Goal: Task Accomplishment & Management: Manage account settings

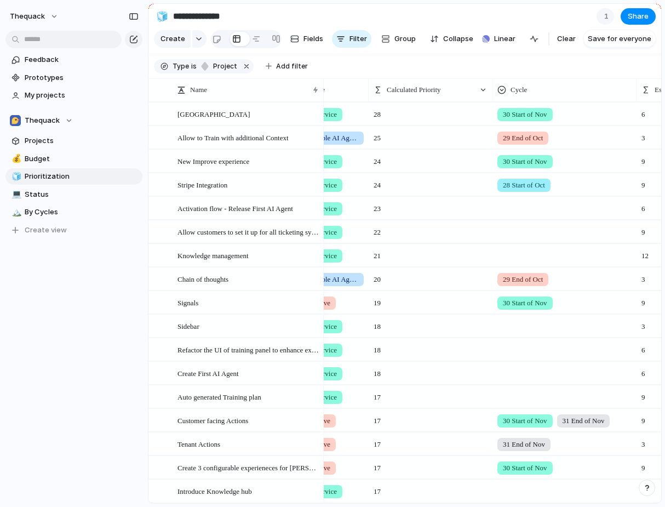
scroll to position [0, 366]
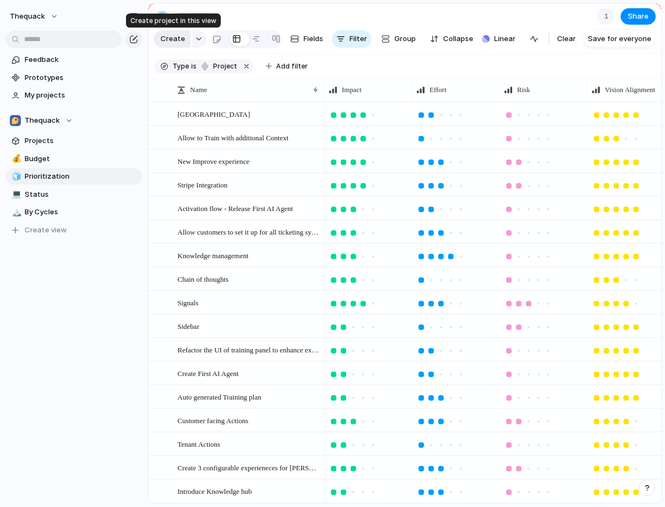
click at [175, 44] on span "Create" at bounding box center [172, 38] width 25 height 11
click at [66, 148] on link "Projects" at bounding box center [73, 141] width 137 height 16
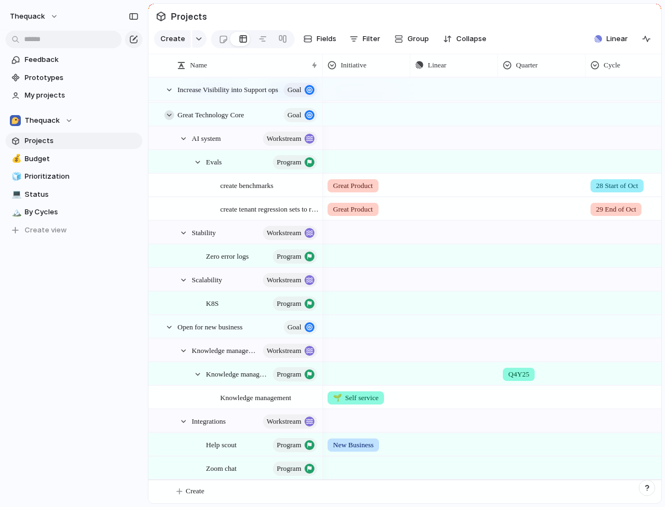
click at [168, 113] on div at bounding box center [169, 115] width 10 height 10
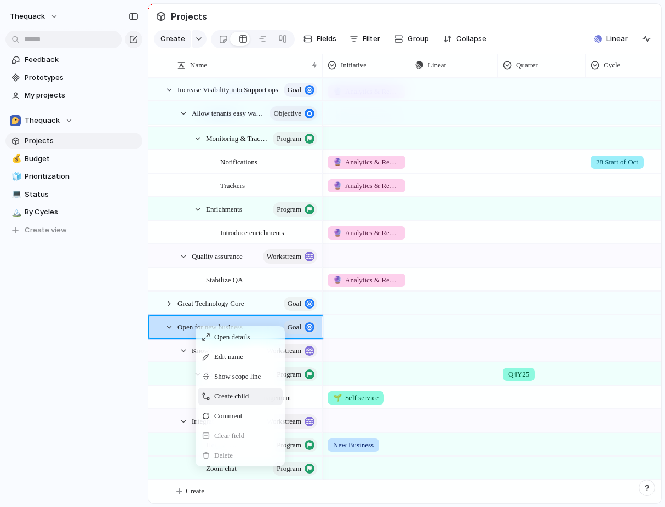
click at [226, 394] on span "Create child" at bounding box center [231, 395] width 35 height 11
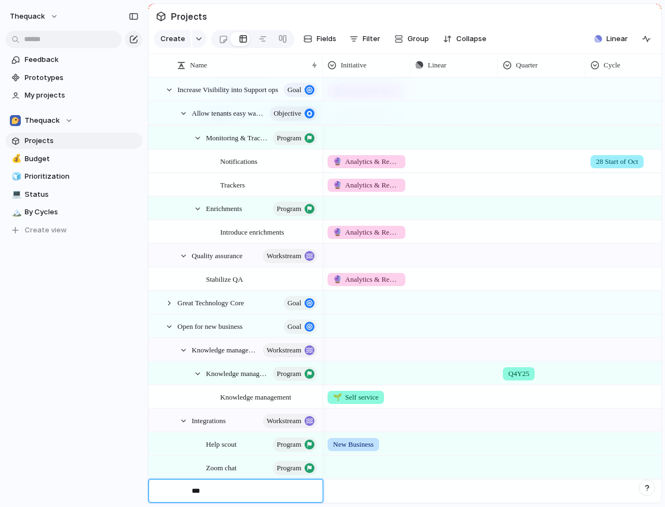
type textarea "****"
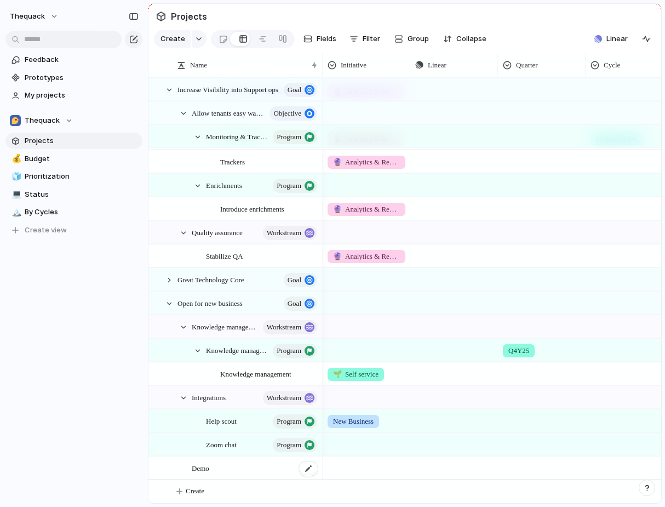
click at [203, 472] on span "Demo" at bounding box center [201, 467] width 18 height 13
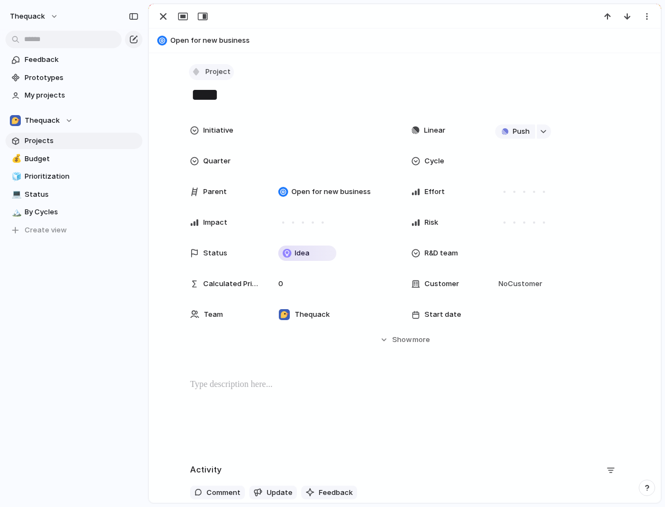
click at [214, 67] on span "Project" at bounding box center [217, 71] width 25 height 11
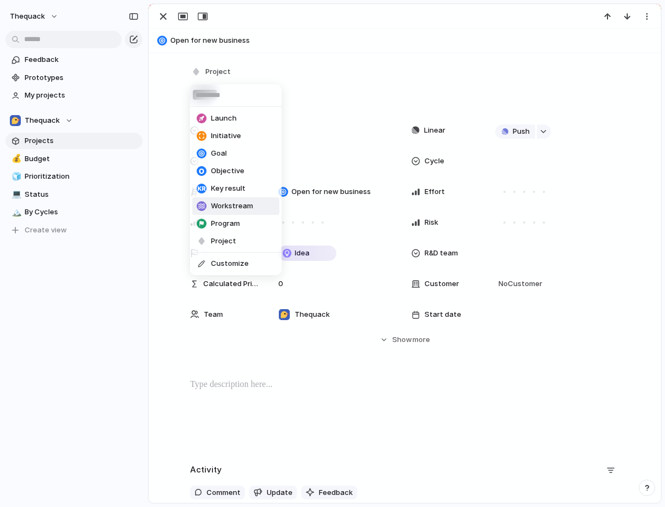
click at [227, 211] on li "Workstream" at bounding box center [235, 206] width 87 height 18
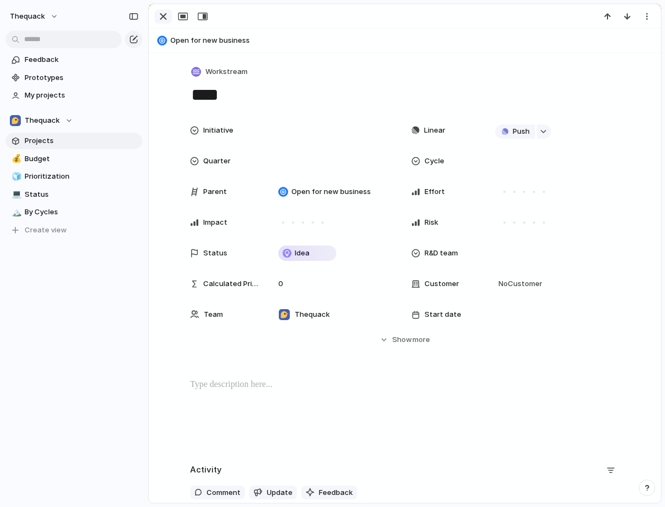
click at [162, 23] on button "button" at bounding box center [163, 16] width 18 height 14
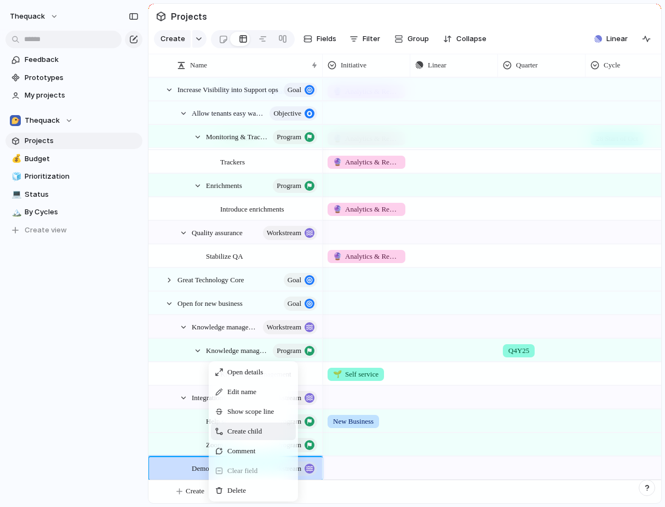
click at [240, 427] on span "Create child" at bounding box center [244, 431] width 35 height 11
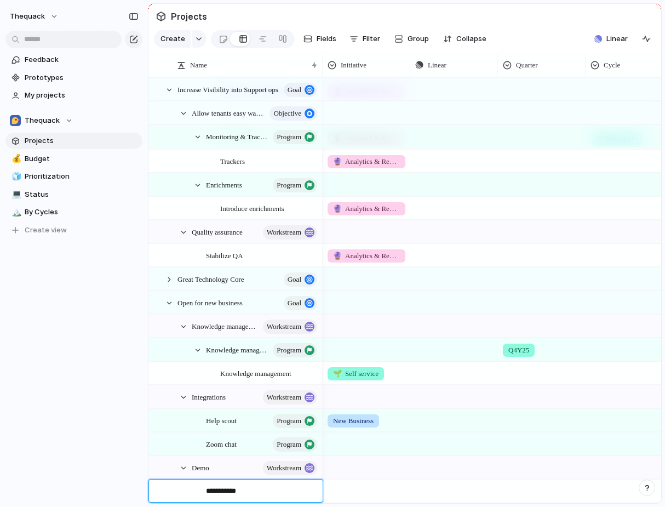
type textarea "**********"
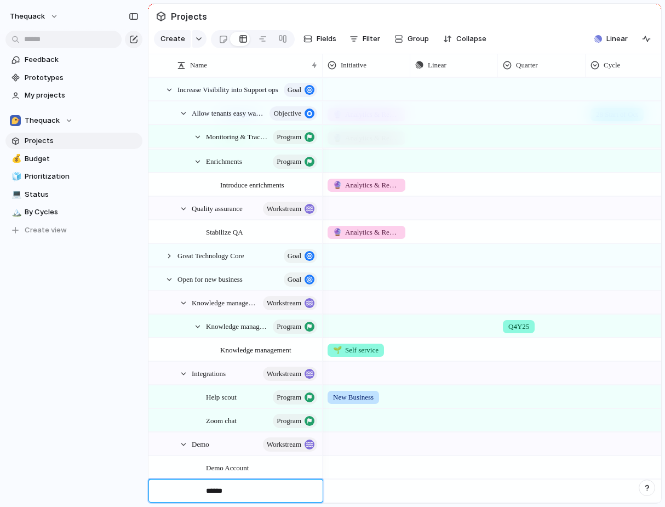
type textarea "*****"
type textarea "**********"
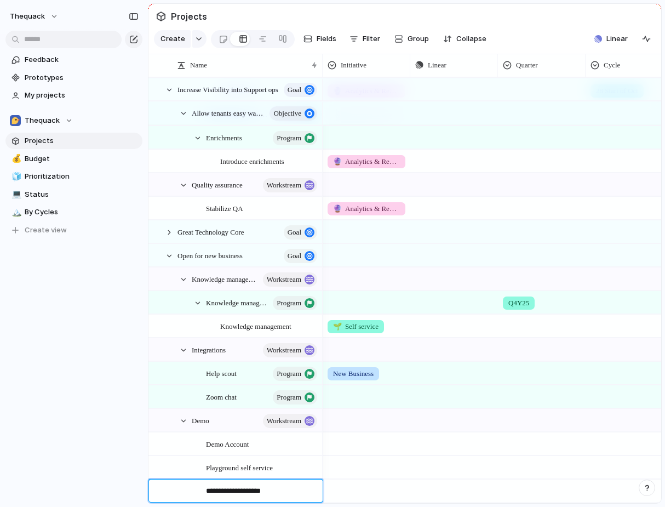
type textarea "**********"
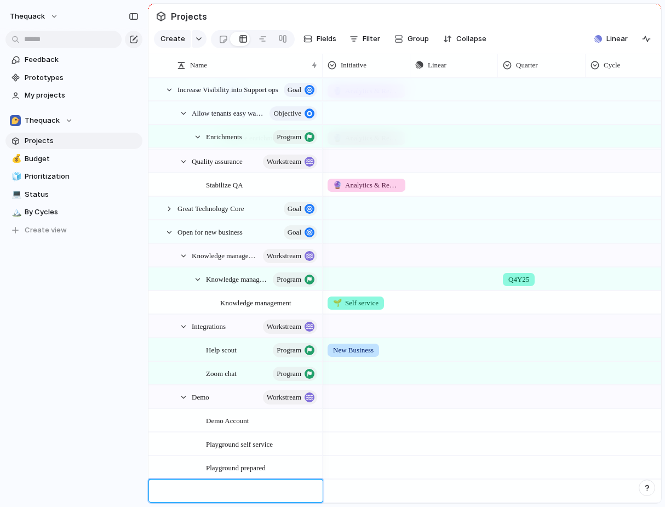
type textarea "*"
click at [249, 422] on span "Demo Account" at bounding box center [227, 419] width 43 height 13
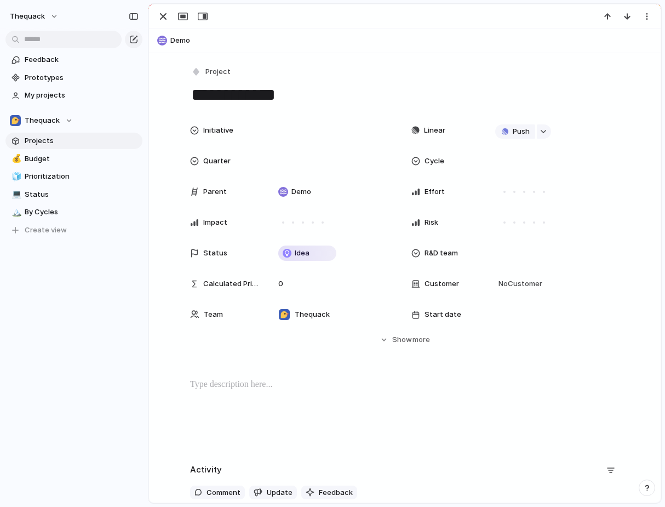
click at [222, 62] on div "**********" at bounding box center [405, 298] width 512 height 490
click at [221, 69] on span "Project" at bounding box center [217, 71] width 25 height 11
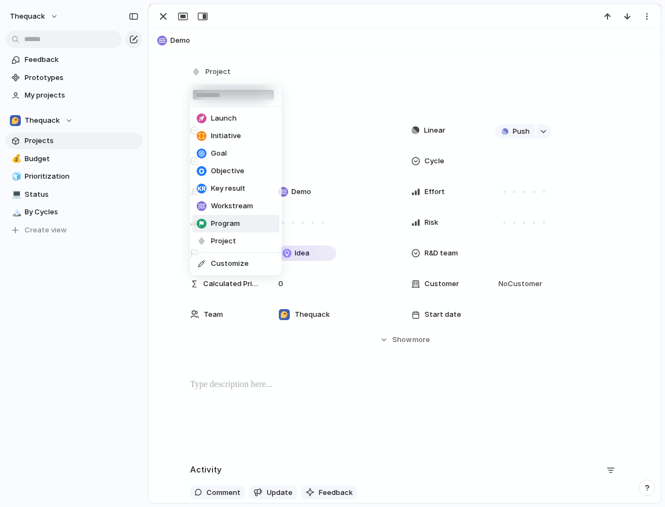
click at [215, 223] on span "Program" at bounding box center [225, 223] width 29 height 11
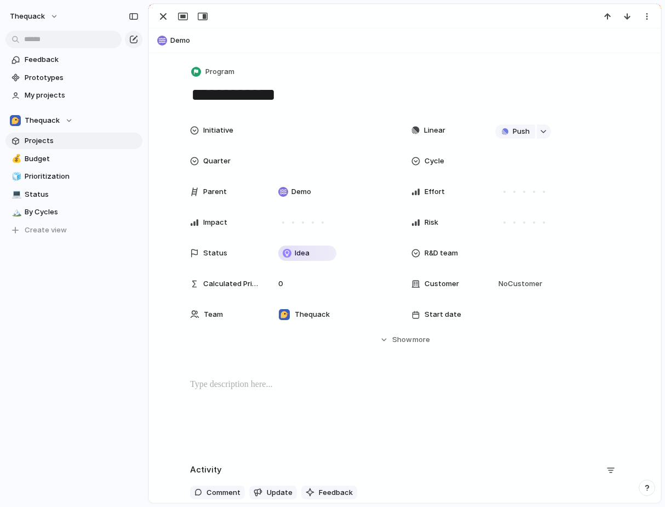
click at [163, 9] on div at bounding box center [405, 16] width 512 height 24
click at [163, 15] on div "button" at bounding box center [163, 16] width 13 height 13
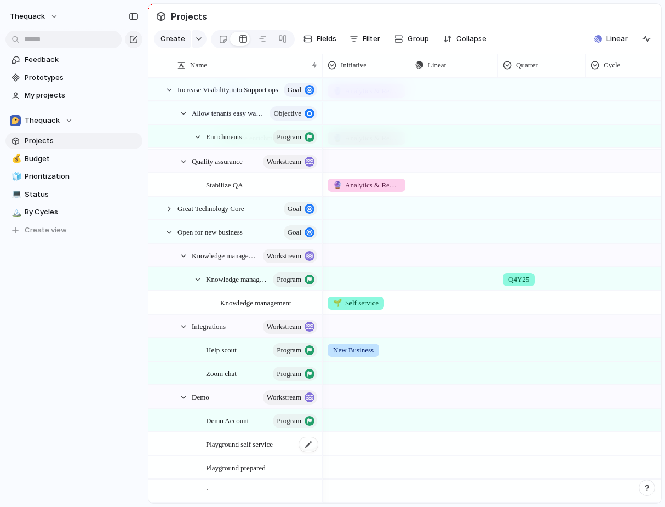
click at [255, 444] on span "Playground self service" at bounding box center [239, 443] width 67 height 13
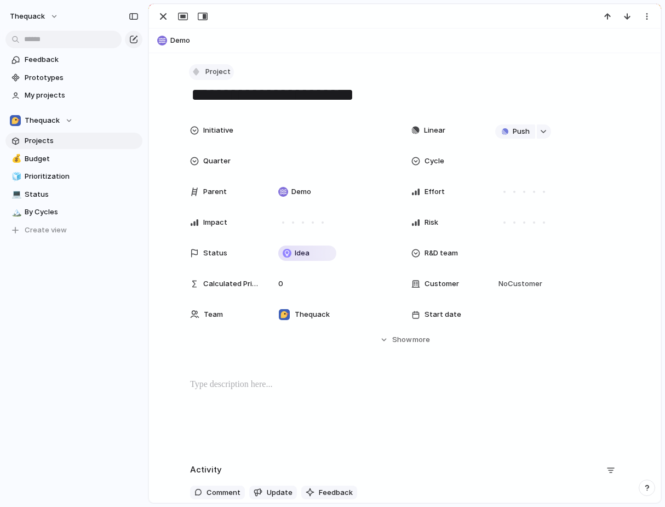
click at [220, 74] on span "Project" at bounding box center [217, 71] width 25 height 11
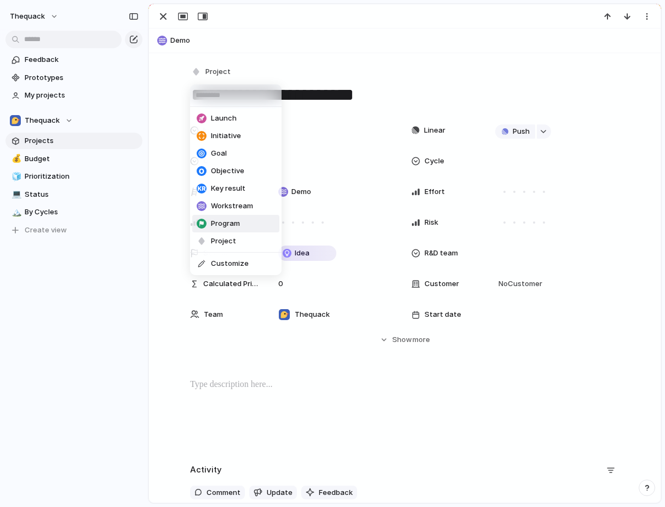
click at [223, 222] on span "Program" at bounding box center [225, 223] width 29 height 11
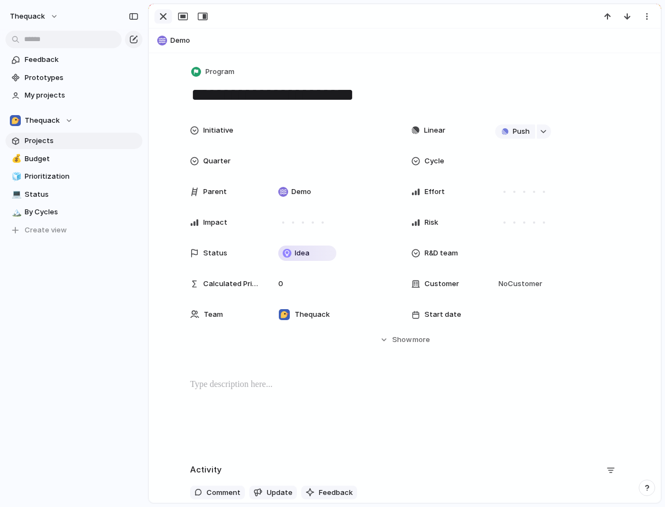
click at [163, 20] on div "button" at bounding box center [163, 16] width 13 height 13
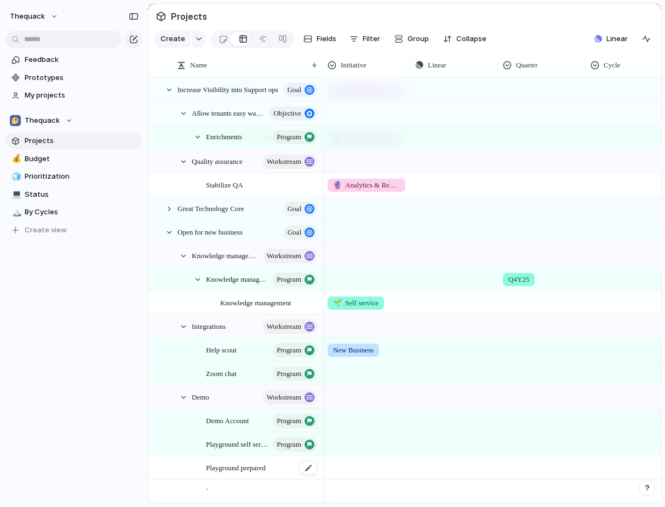
click at [209, 466] on span "Playground prepared" at bounding box center [236, 467] width 60 height 13
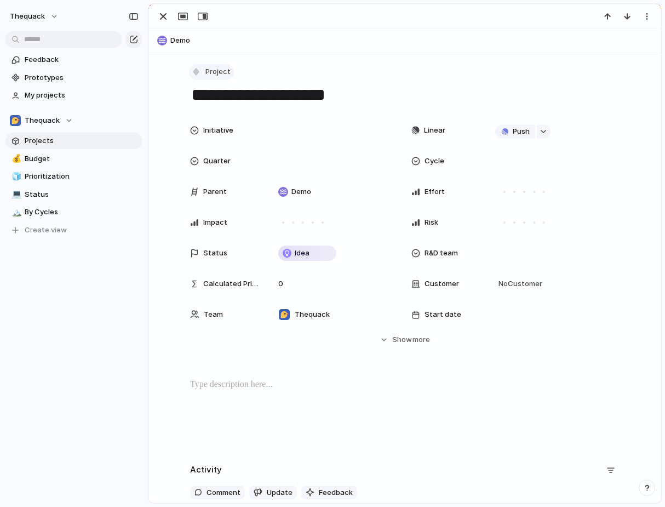
click at [200, 74] on div "button" at bounding box center [196, 72] width 10 height 10
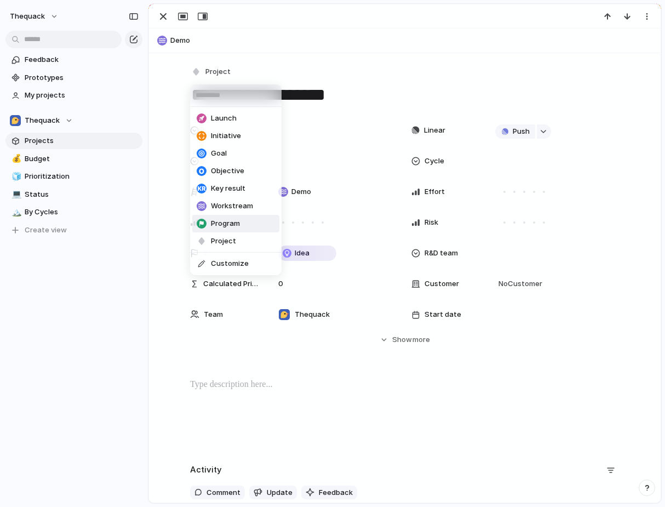
click at [216, 217] on li "Program" at bounding box center [235, 224] width 87 height 18
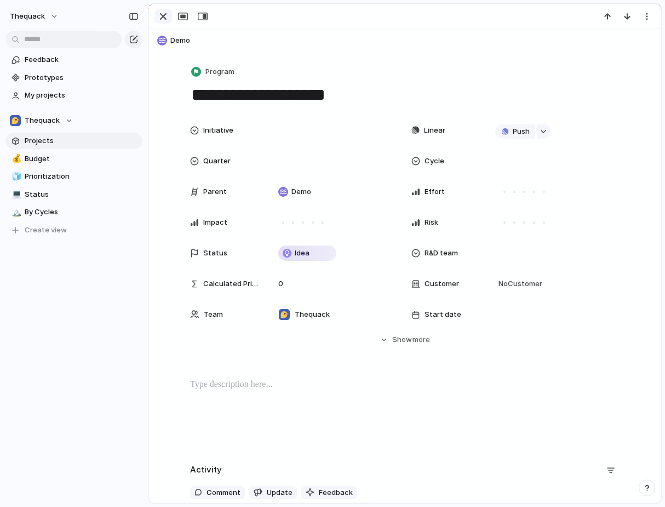
click at [160, 13] on div "button" at bounding box center [163, 16] width 13 height 13
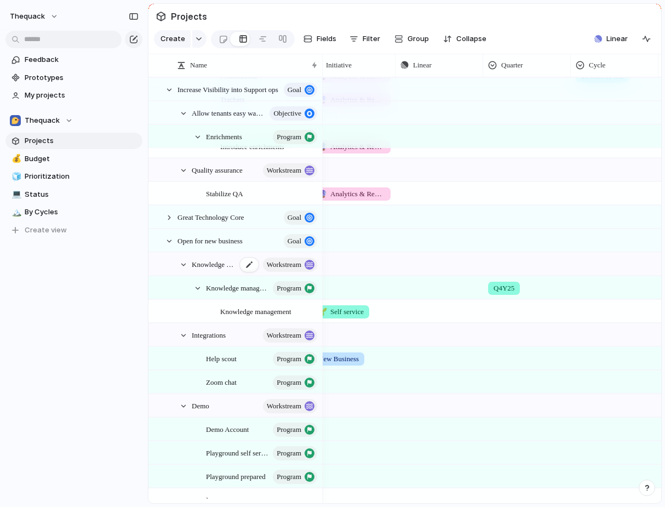
scroll to position [0, 49]
click at [354, 385] on div at bounding box center [366, 380] width 87 height 18
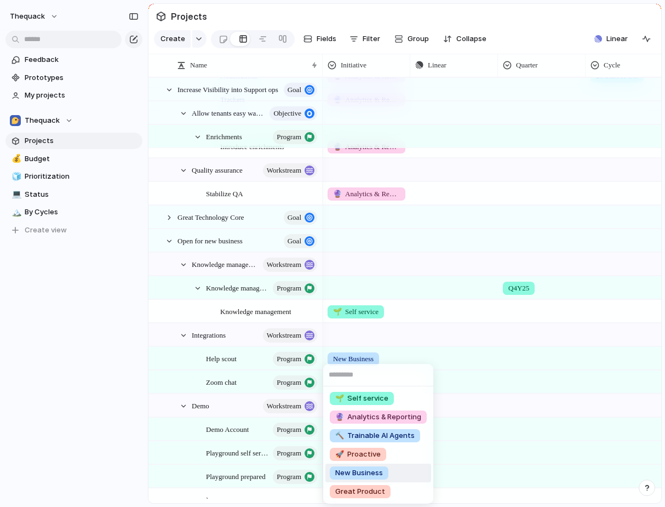
click at [354, 471] on span "New Business" at bounding box center [359, 472] width 48 height 11
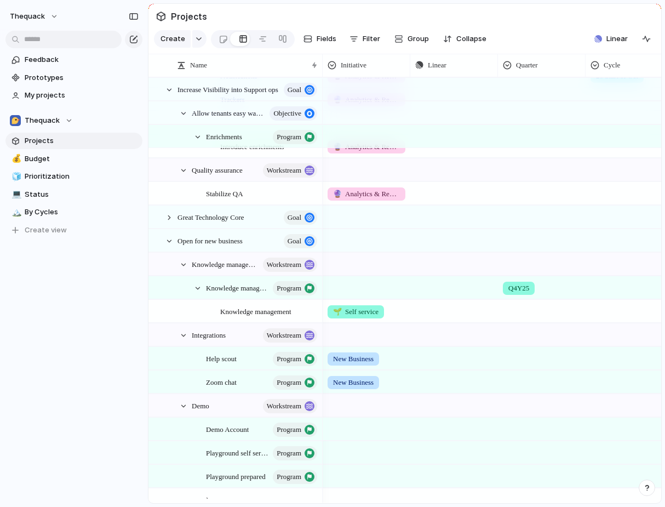
click at [349, 434] on div at bounding box center [366, 427] width 87 height 18
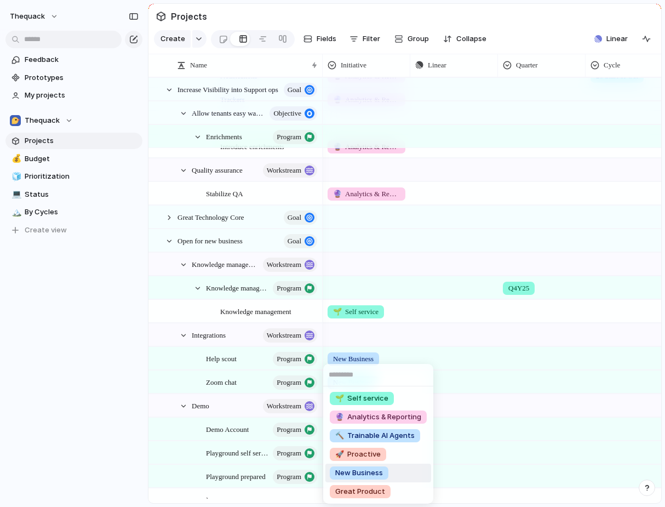
click at [346, 468] on span "New Business" at bounding box center [359, 472] width 48 height 11
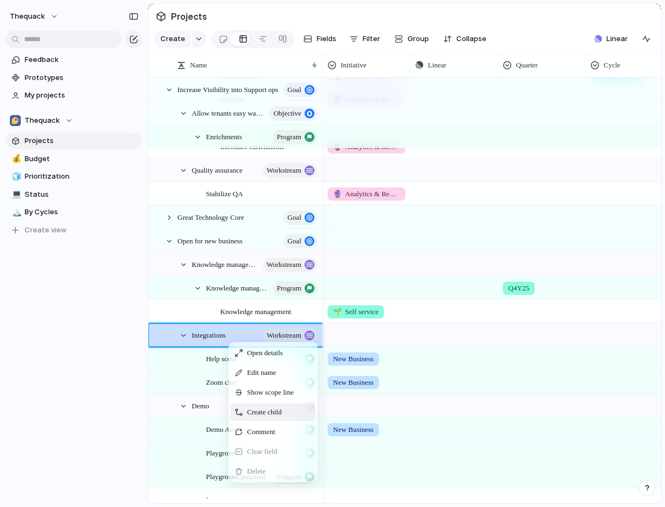
click at [250, 413] on span "Create child" at bounding box center [264, 411] width 35 height 11
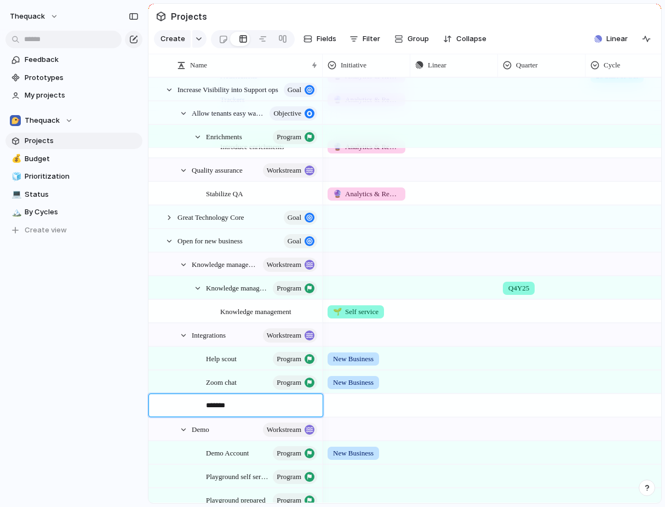
type textarea "********"
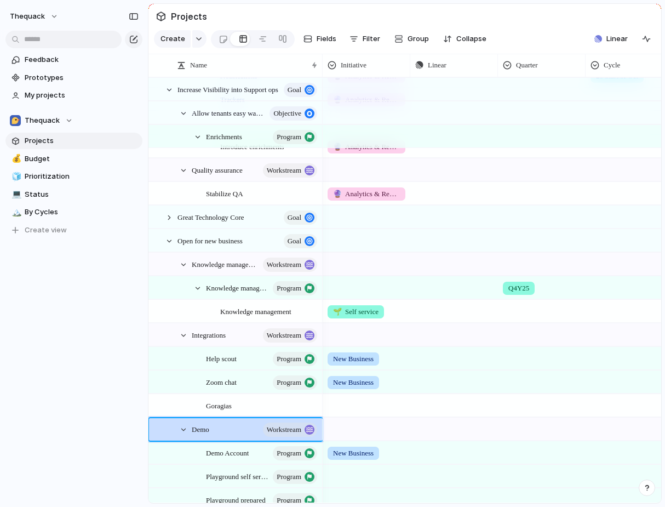
click at [231, 401] on span "Goragias" at bounding box center [219, 405] width 26 height 13
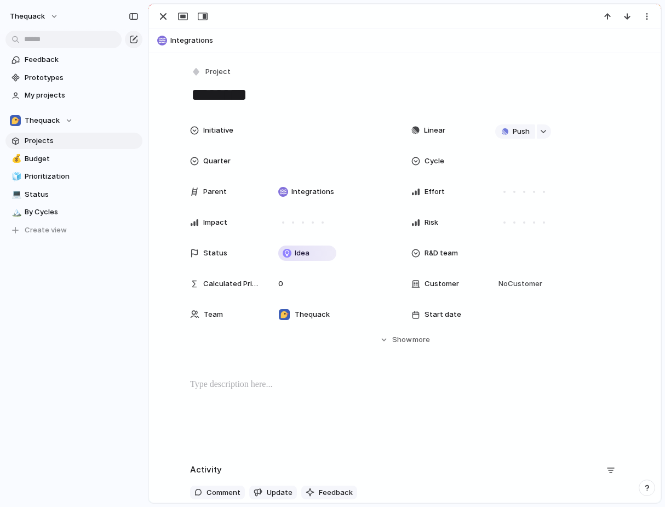
click at [231, 401] on div at bounding box center [404, 413] width 485 height 70
click at [228, 90] on textarea "********" at bounding box center [404, 94] width 429 height 23
type textarea "*******"
click at [230, 70] on button "Project" at bounding box center [211, 72] width 45 height 16
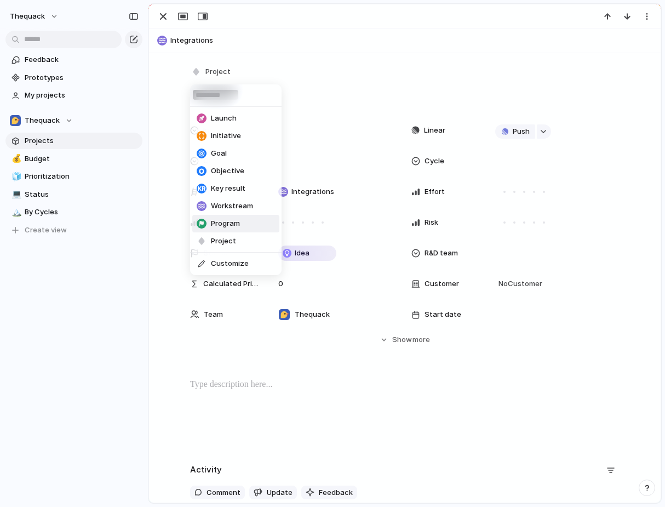
click at [215, 220] on span "Program" at bounding box center [225, 223] width 29 height 11
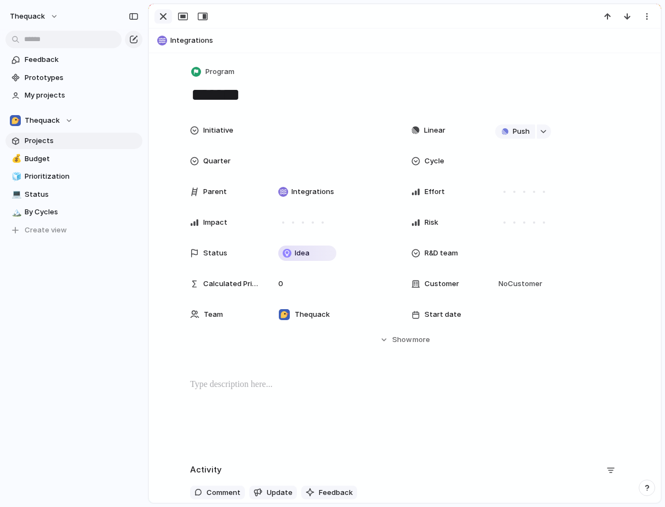
click at [157, 18] on div "button" at bounding box center [163, 16] width 13 height 13
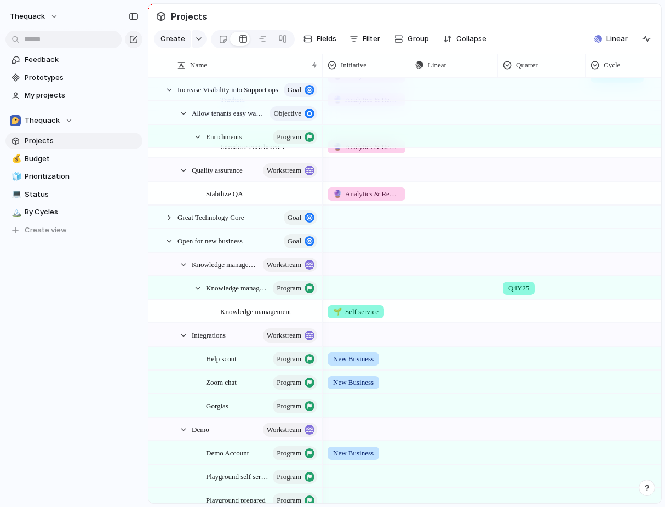
click at [352, 401] on div at bounding box center [366, 403] width 87 height 18
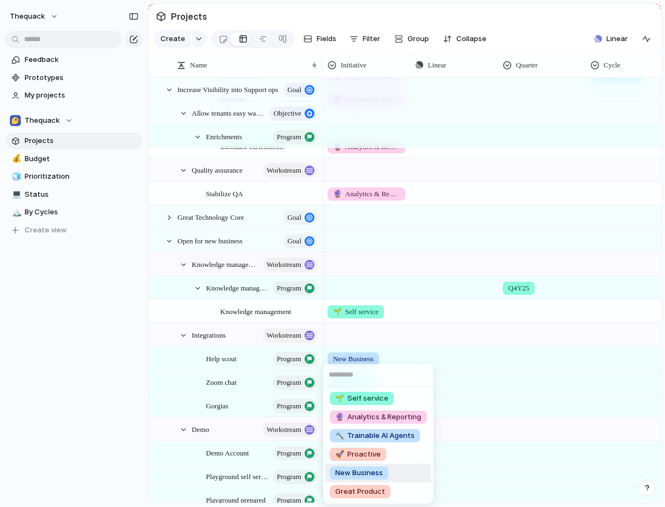
click at [358, 472] on span "New Business" at bounding box center [359, 472] width 48 height 11
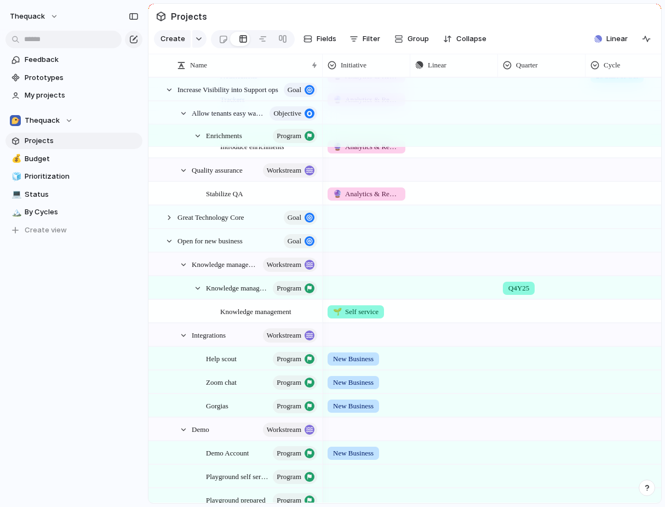
scroll to position [1647, 0]
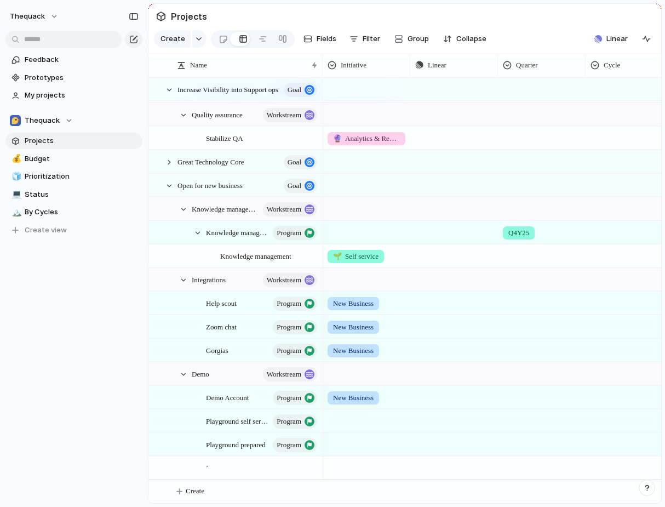
click at [349, 418] on div at bounding box center [366, 419] width 87 height 18
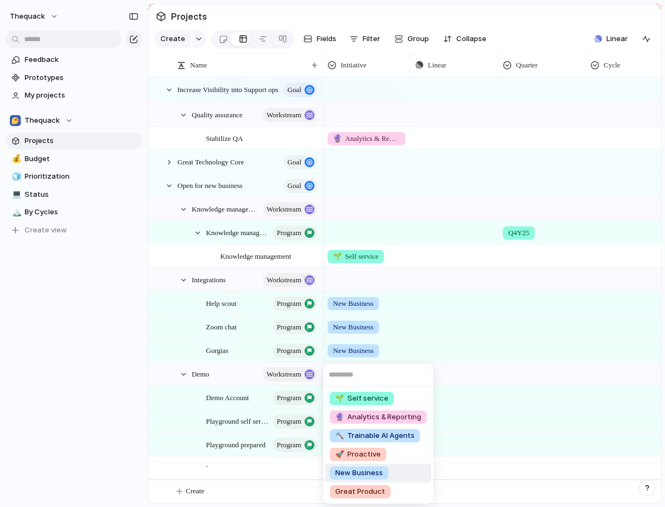
click at [347, 478] on div "New Business" at bounding box center [359, 472] width 59 height 13
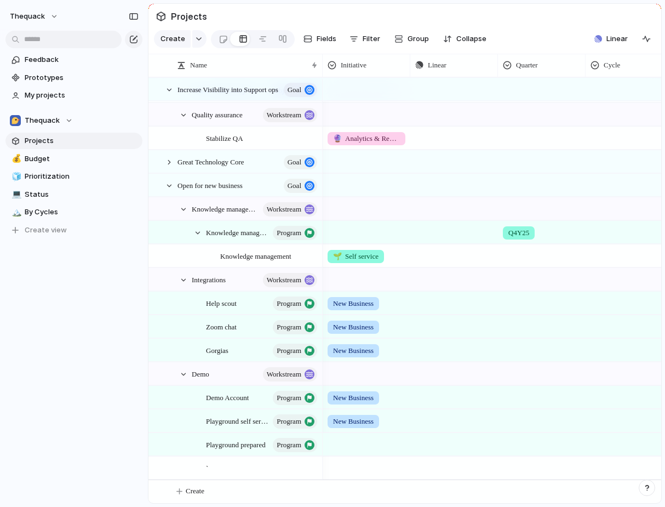
click at [344, 443] on div at bounding box center [366, 442] width 87 height 18
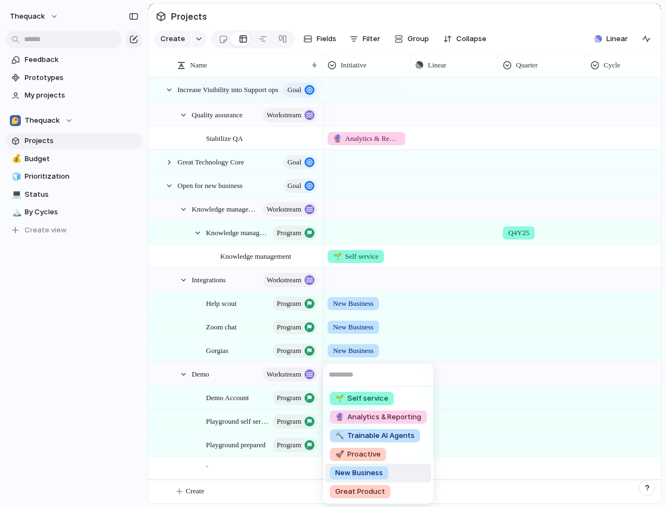
click at [349, 474] on span "New Business" at bounding box center [359, 472] width 48 height 11
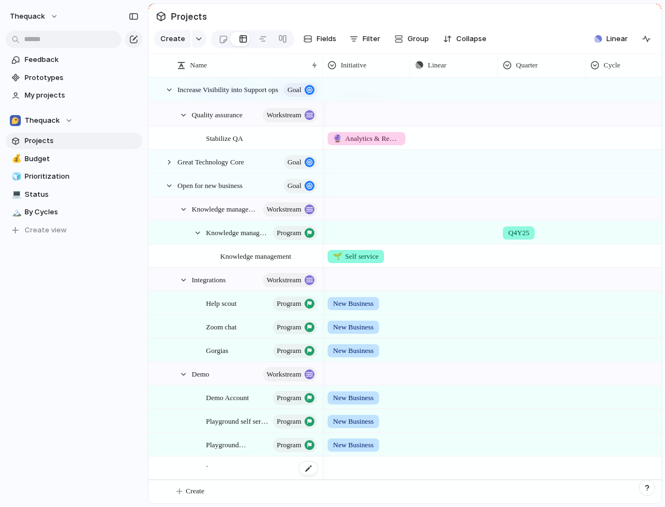
click at [228, 461] on div "`" at bounding box center [262, 468] width 113 height 22
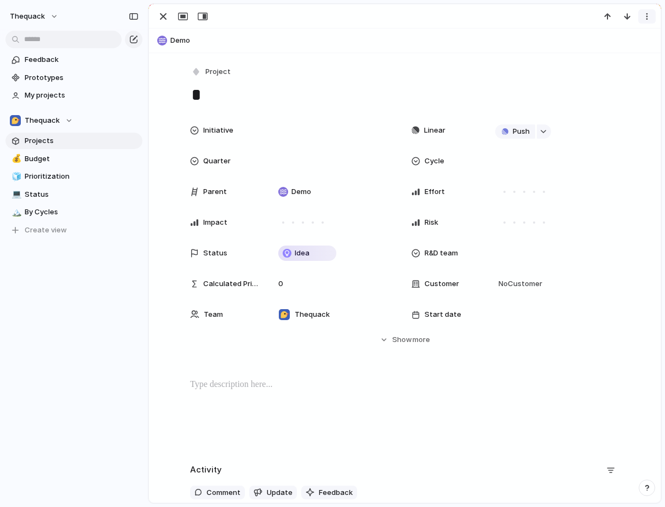
click at [647, 13] on div "button" at bounding box center [646, 16] width 9 height 9
click at [597, 66] on ul "Mark as duplicate Delete" at bounding box center [613, 48] width 87 height 41
click at [597, 63] on li "Delete" at bounding box center [613, 58] width 82 height 18
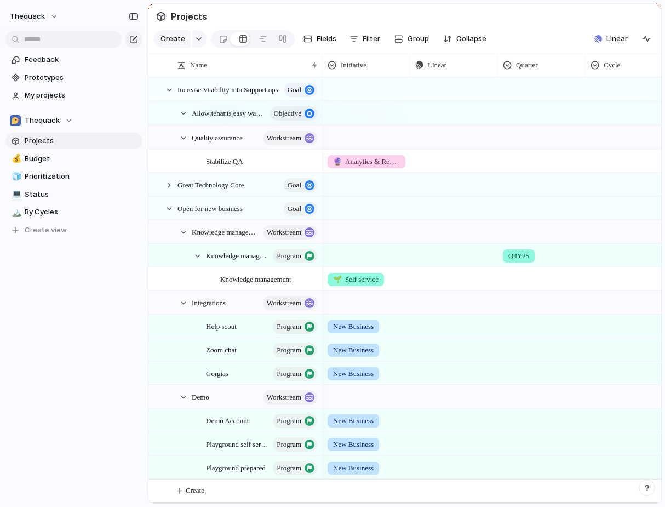
scroll to position [1624, 0]
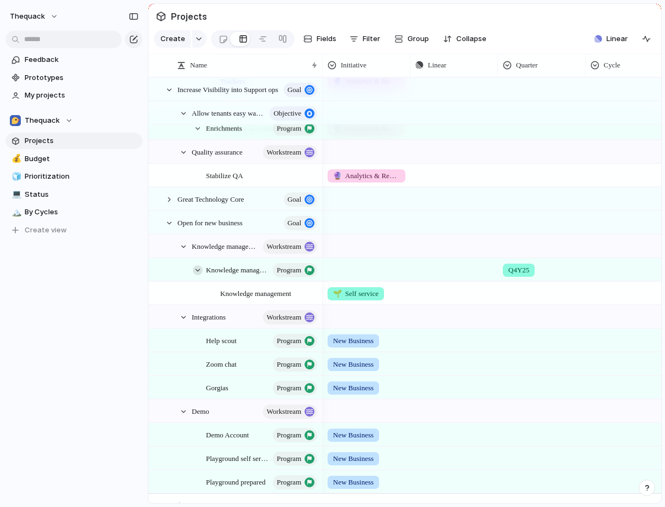
click at [200, 268] on div at bounding box center [198, 270] width 10 height 10
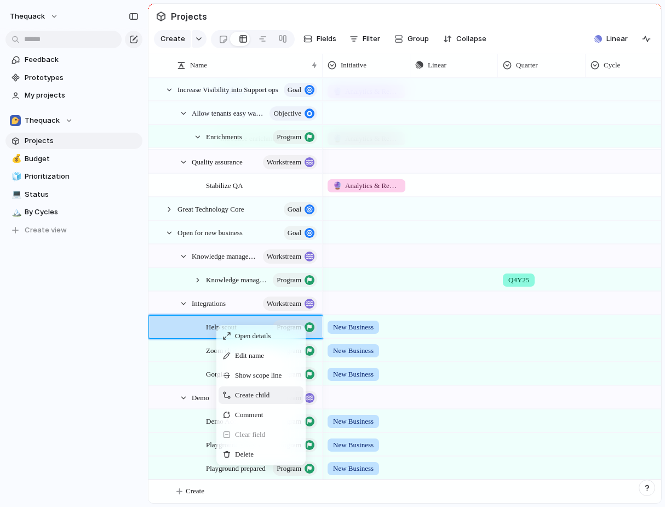
click at [240, 394] on span "Create child" at bounding box center [252, 394] width 35 height 11
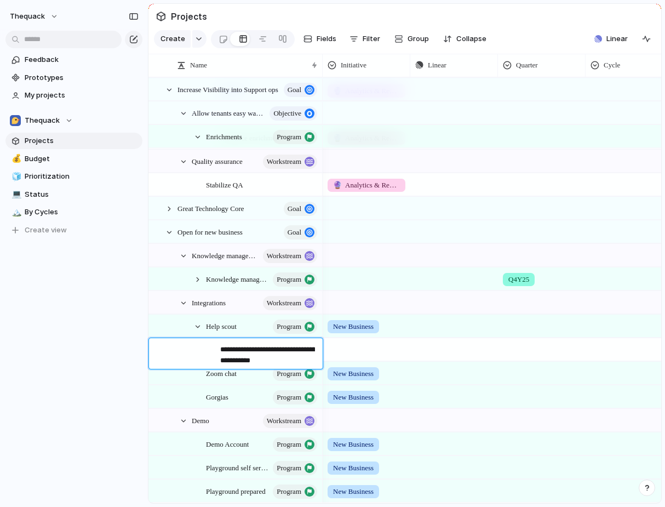
type textarea "**********"
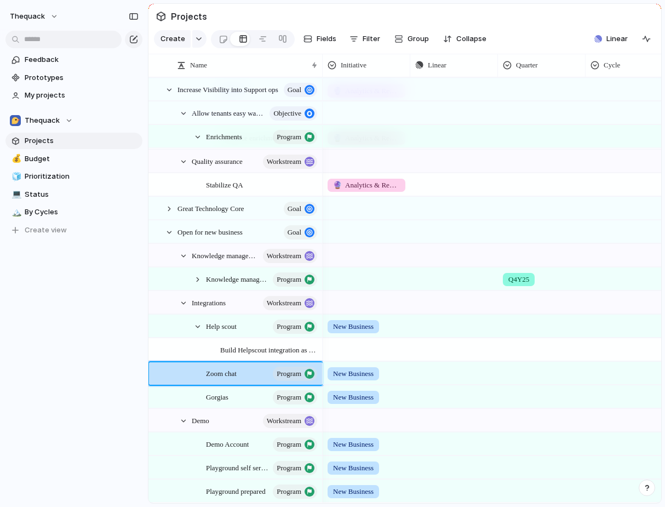
click at [355, 345] on div at bounding box center [366, 347] width 87 height 18
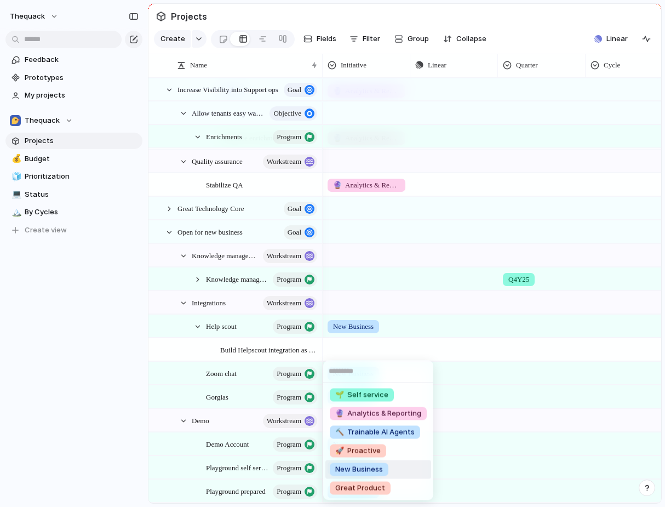
click at [352, 464] on span "New Business" at bounding box center [359, 469] width 48 height 11
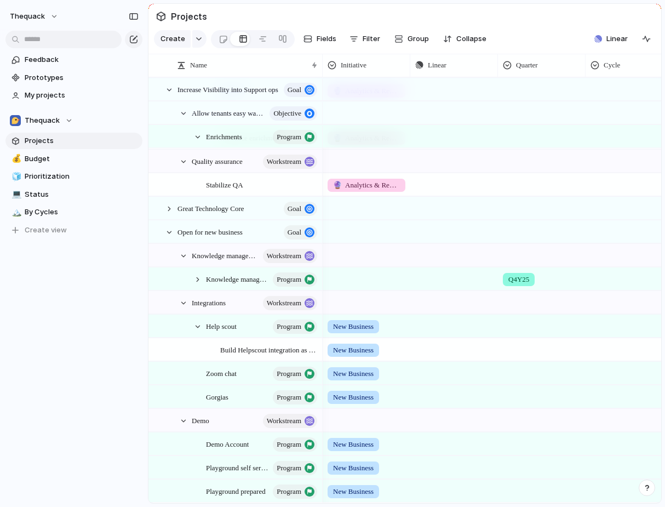
click at [354, 333] on div "New Business" at bounding box center [367, 325] width 88 height 22
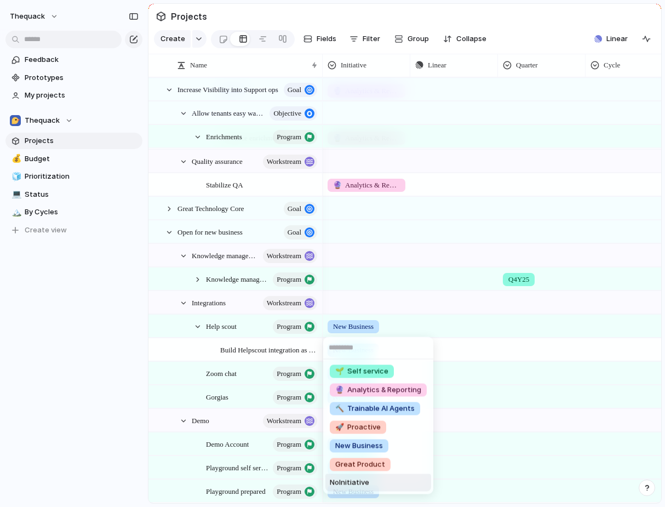
click at [348, 482] on span "No Initiative" at bounding box center [349, 482] width 39 height 11
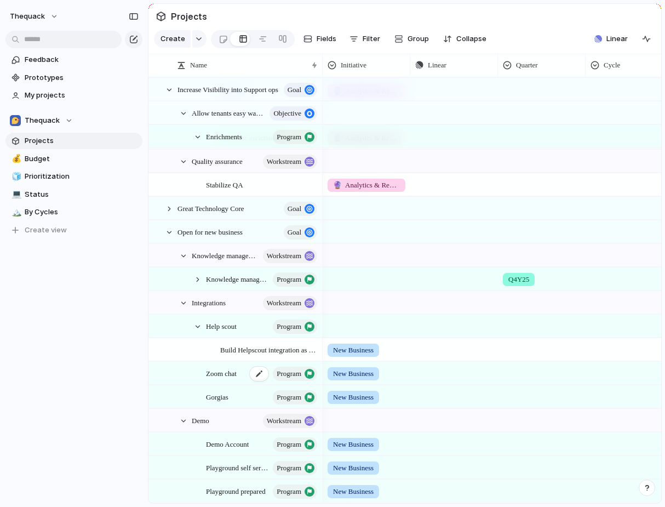
click at [228, 374] on span "Zoom chat" at bounding box center [221, 372] width 31 height 13
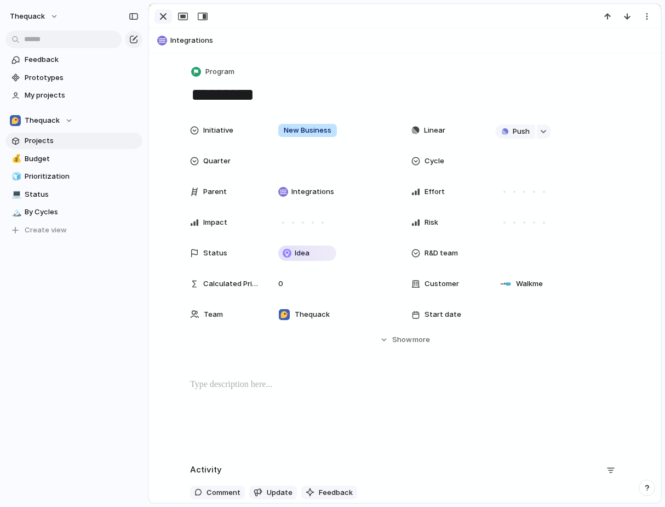
click at [161, 15] on div "button" at bounding box center [163, 16] width 13 height 13
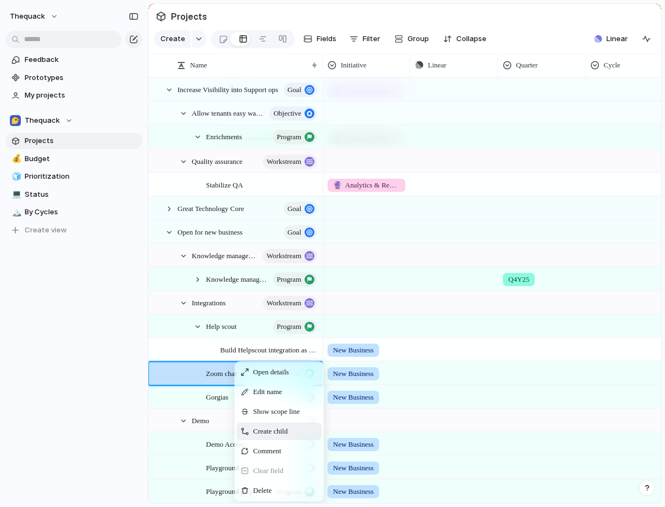
click at [259, 428] on span "Create child" at bounding box center [270, 431] width 35 height 11
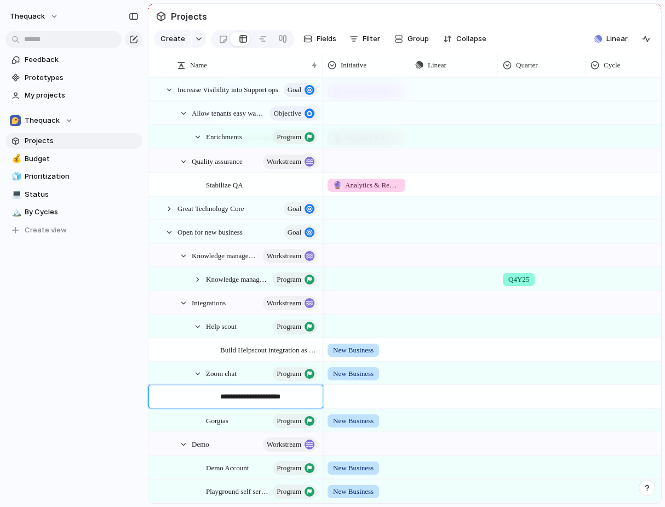
type textarea "**********"
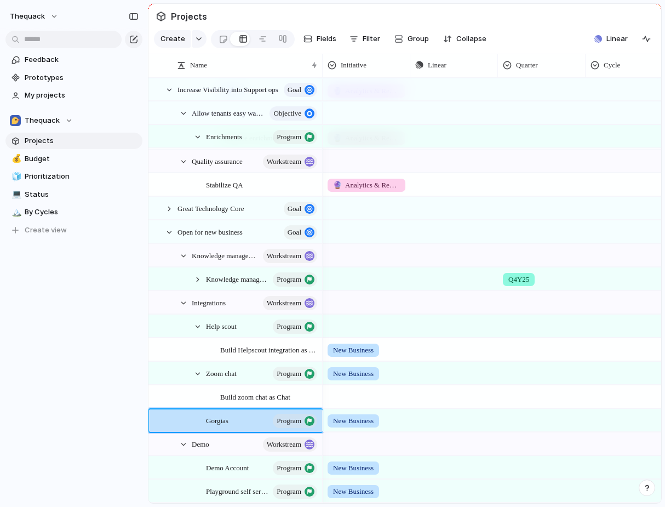
click at [366, 393] on div at bounding box center [366, 395] width 87 height 18
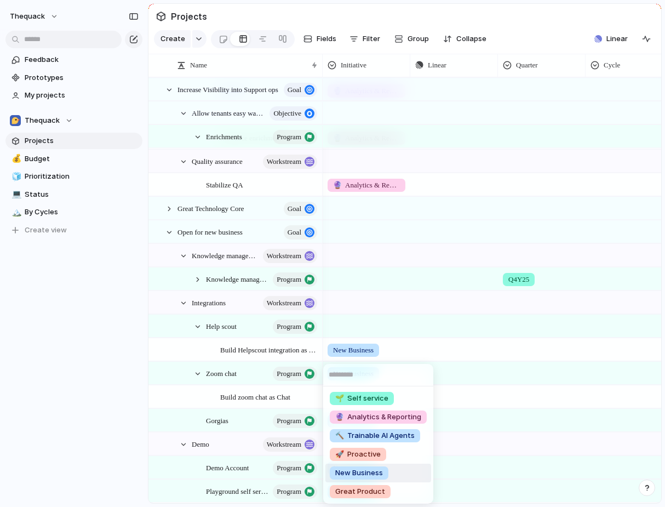
click at [352, 471] on span "New Business" at bounding box center [359, 472] width 48 height 11
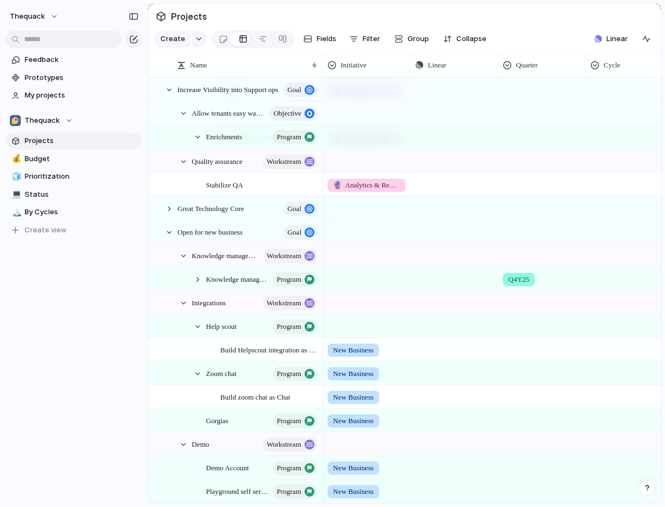
click at [349, 375] on span "New Business" at bounding box center [353, 373] width 41 height 11
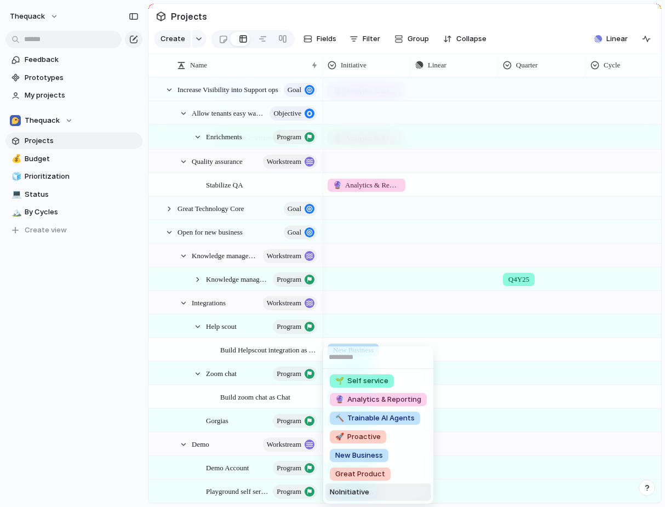
click at [348, 485] on li "No Initiative" at bounding box center [378, 492] width 106 height 18
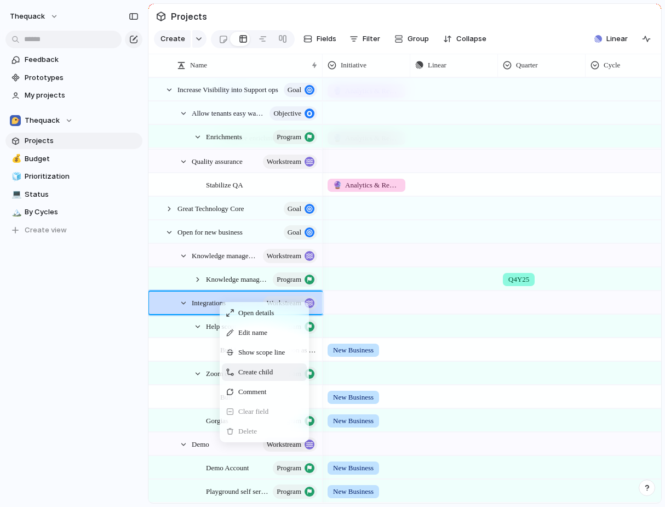
click at [238, 367] on span "Create child" at bounding box center [255, 371] width 35 height 11
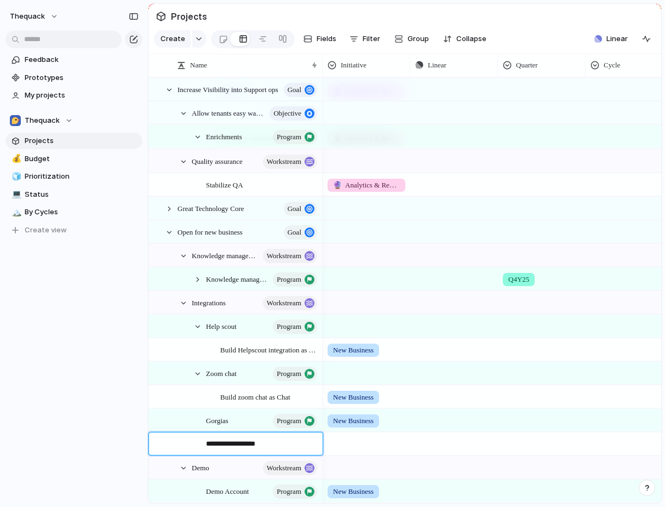
type textarea "**********"
click at [341, 445] on div at bounding box center [366, 442] width 87 height 18
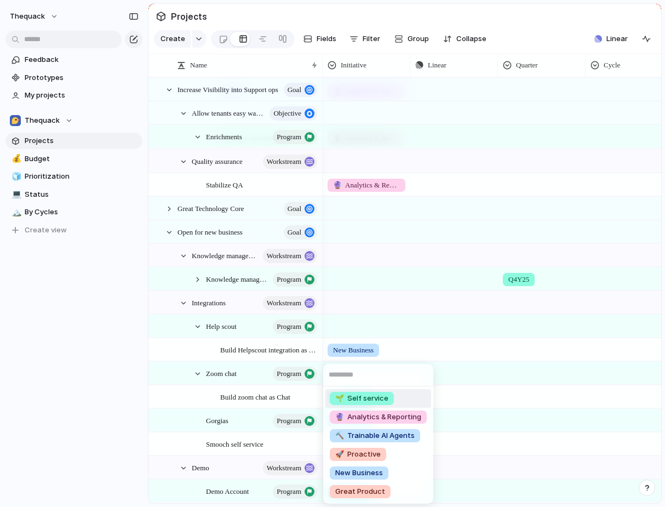
click at [371, 390] on li "🌱 Self service" at bounding box center [378, 398] width 106 height 19
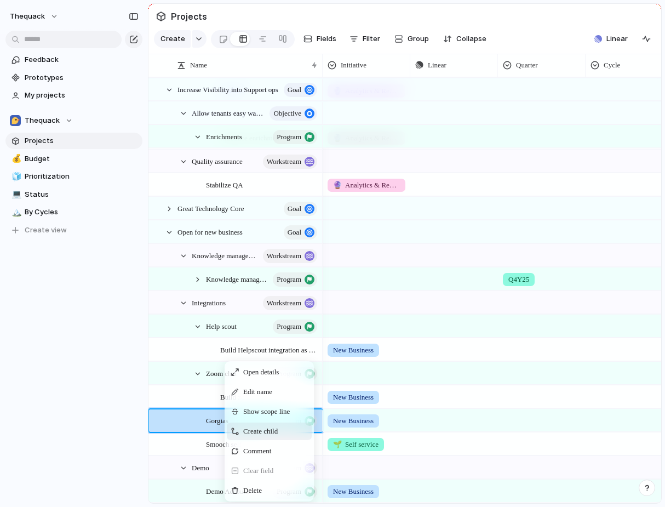
click at [265, 436] on div "Create child" at bounding box center [269, 431] width 85 height 18
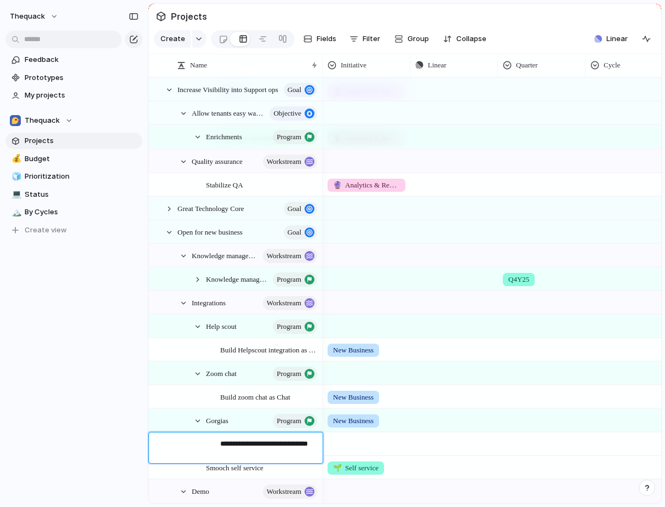
type textarea "**********"
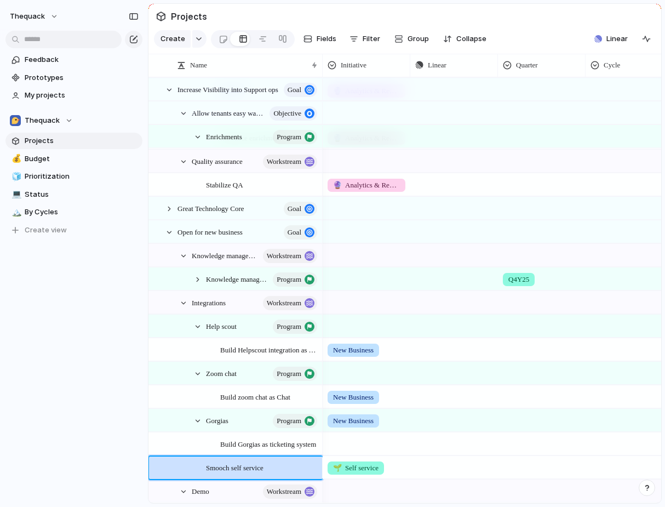
click at [344, 446] on div at bounding box center [366, 442] width 87 height 18
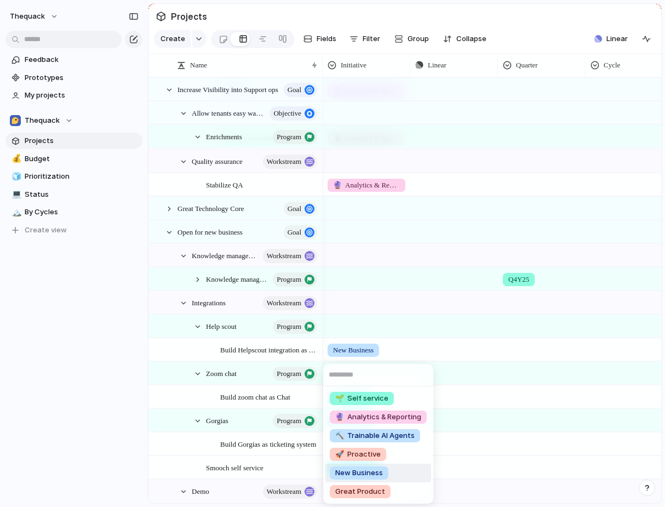
click at [346, 472] on span "New Business" at bounding box center [359, 472] width 48 height 11
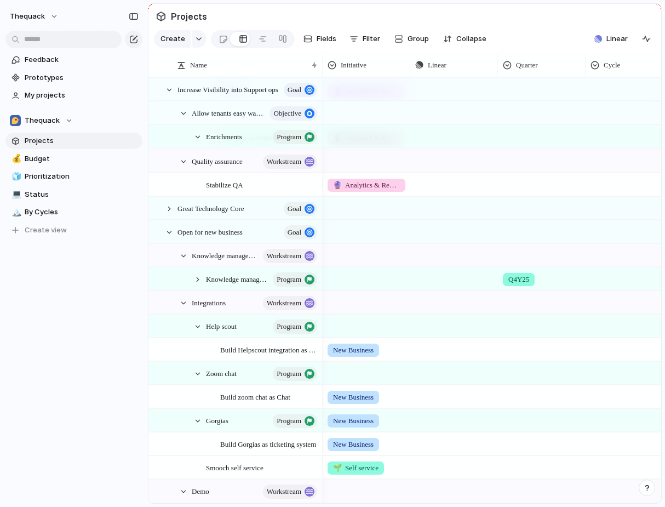
click at [348, 415] on span "New Business" at bounding box center [353, 420] width 41 height 11
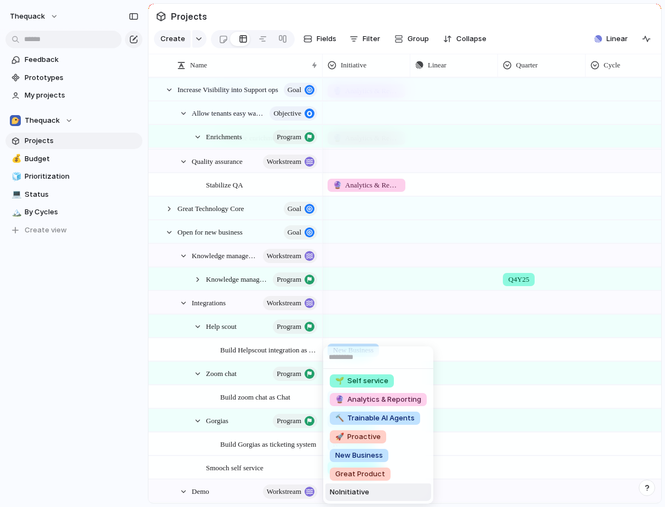
click at [349, 495] on span "No Initiative" at bounding box center [349, 491] width 39 height 11
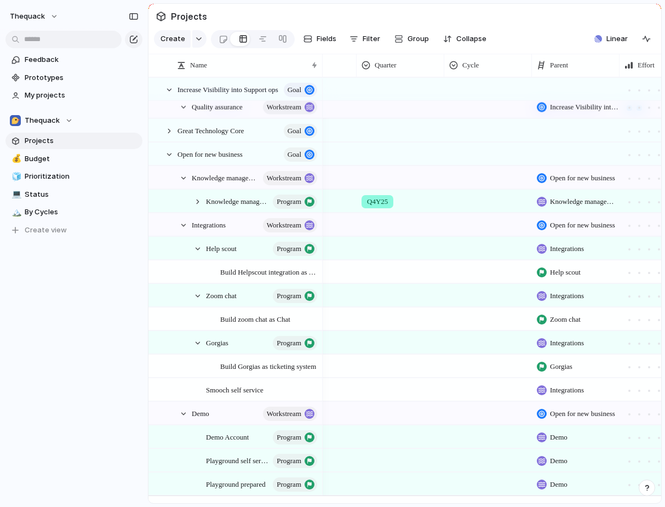
scroll to position [0, 188]
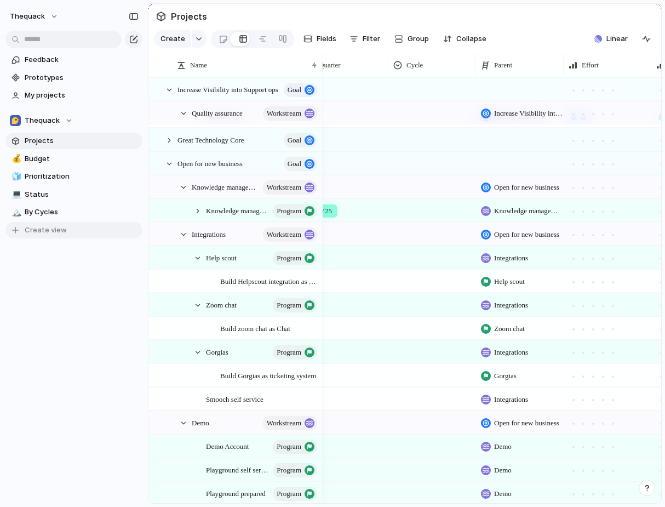
click at [62, 227] on span "Create view" at bounding box center [46, 230] width 42 height 11
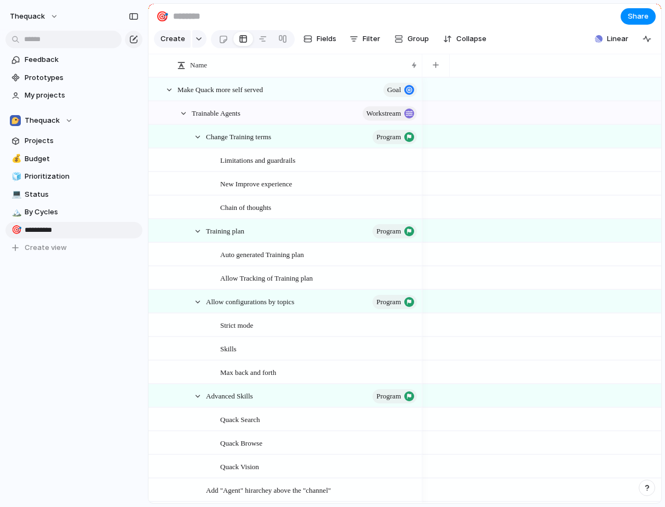
type input "**********"
click at [312, 36] on button "Fields" at bounding box center [320, 39] width 42 height 18
click at [364, 42] on span "Filter" at bounding box center [372, 38] width 18 height 11
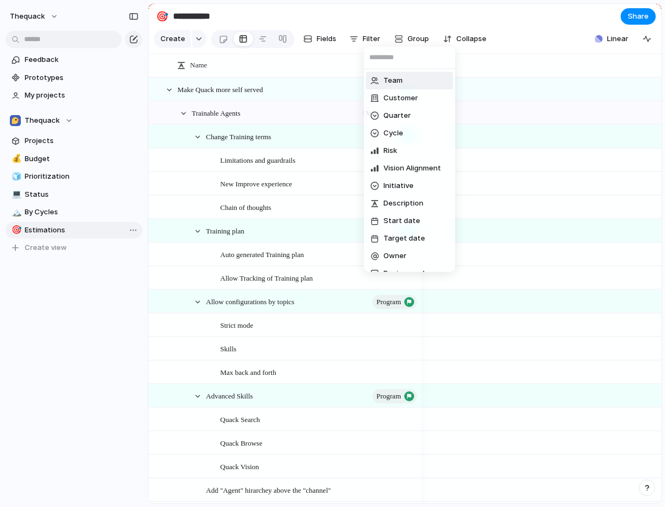
click at [409, 40] on div "Team Customer Quarter Cycle Risk Vision Alignment Initiative Description Start …" at bounding box center [332, 253] width 665 height 507
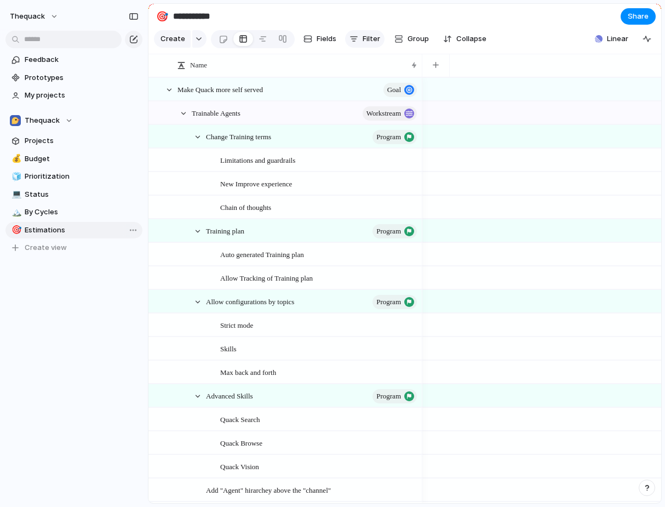
click at [375, 40] on span "Filter" at bounding box center [372, 38] width 18 height 11
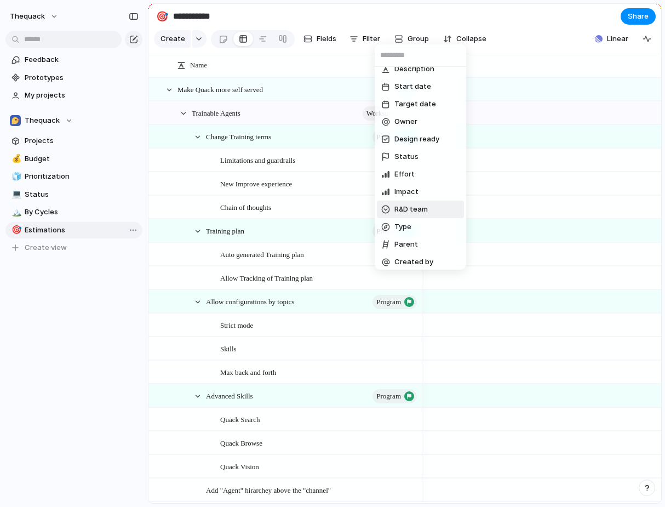
scroll to position [137, 0]
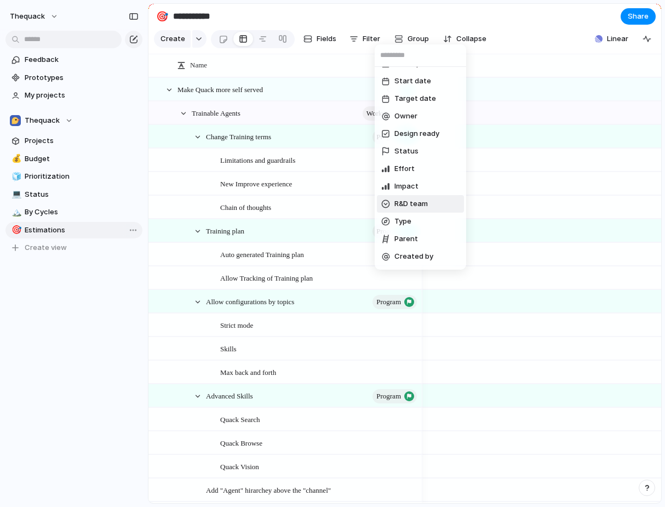
click at [396, 224] on span "Type" at bounding box center [402, 221] width 17 height 11
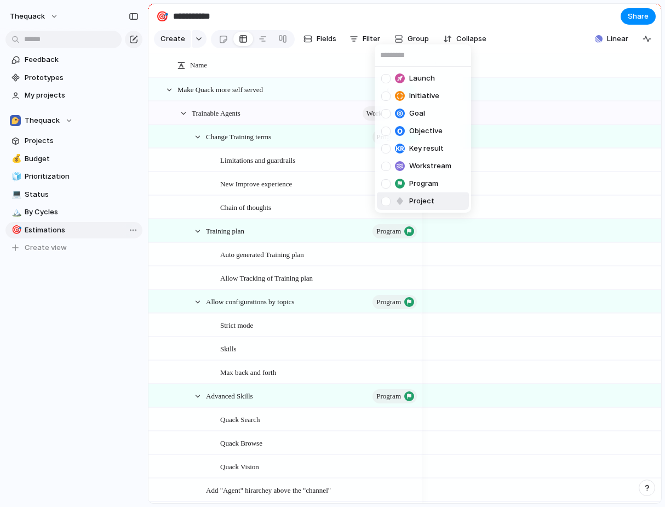
click at [397, 200] on div at bounding box center [400, 201] width 10 height 10
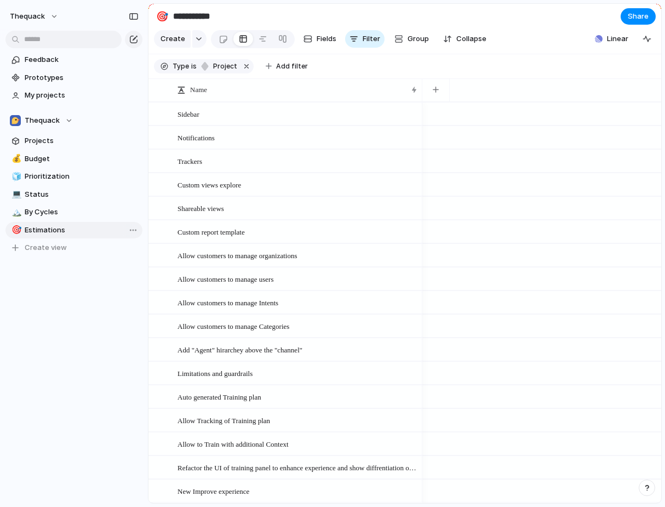
click at [373, 8] on div "Launch Initiative Goal Objective Key result Workstream Program Project" at bounding box center [332, 253] width 665 height 507
click at [350, 39] on div "button" at bounding box center [353, 39] width 9 height 9
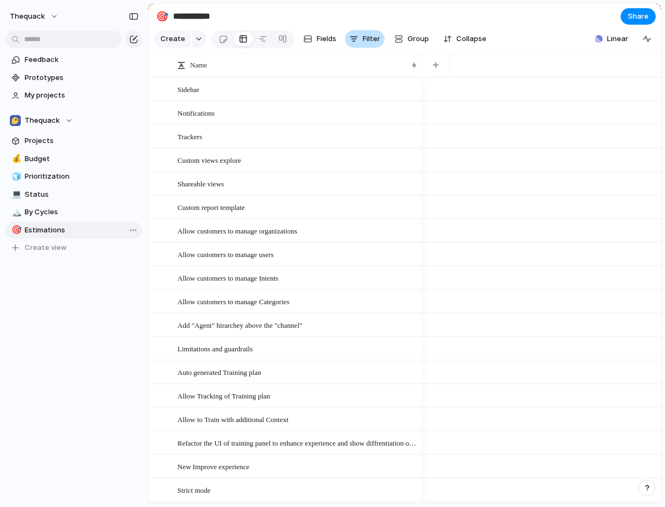
click at [350, 39] on div "button" at bounding box center [353, 39] width 9 height 9
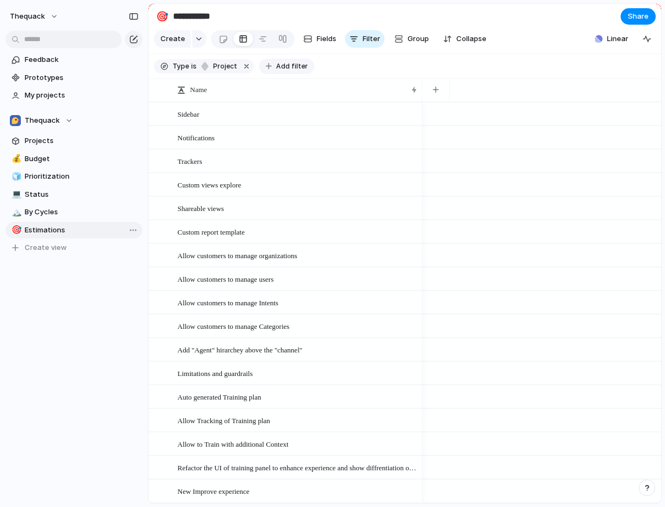
click at [277, 60] on button "Add filter" at bounding box center [286, 66] width 55 height 15
type input "***"
click at [313, 112] on span "Status" at bounding box center [309, 115] width 24 height 11
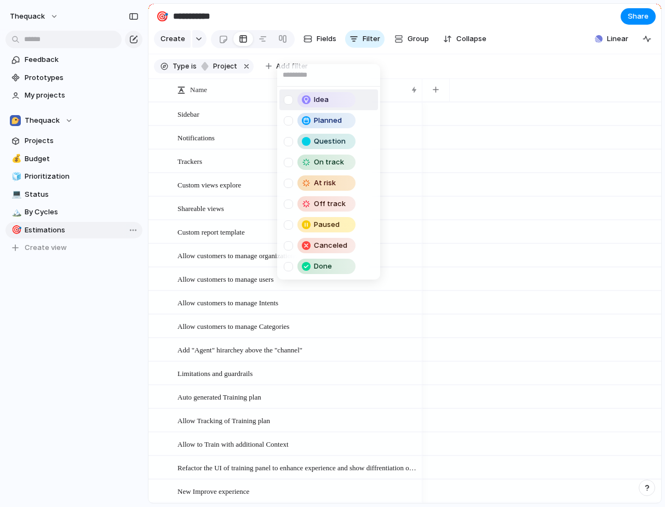
click at [288, 102] on div at bounding box center [288, 99] width 9 height 9
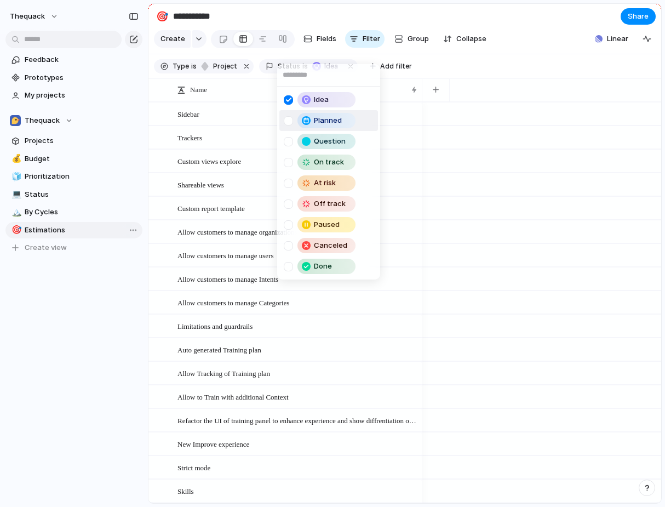
click at [285, 116] on div at bounding box center [288, 120] width 9 height 9
click at [286, 222] on div at bounding box center [288, 224] width 9 height 9
click at [286, 241] on div at bounding box center [288, 245] width 9 height 9
click at [279, 141] on li "Question" at bounding box center [328, 141] width 99 height 21
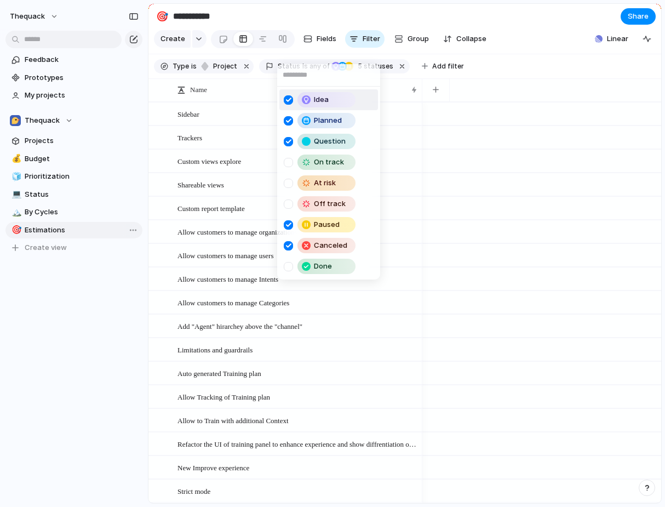
click at [479, 52] on div "Idea Planned Question On track At risk Off track Paused Canceled Done" at bounding box center [332, 253] width 665 height 507
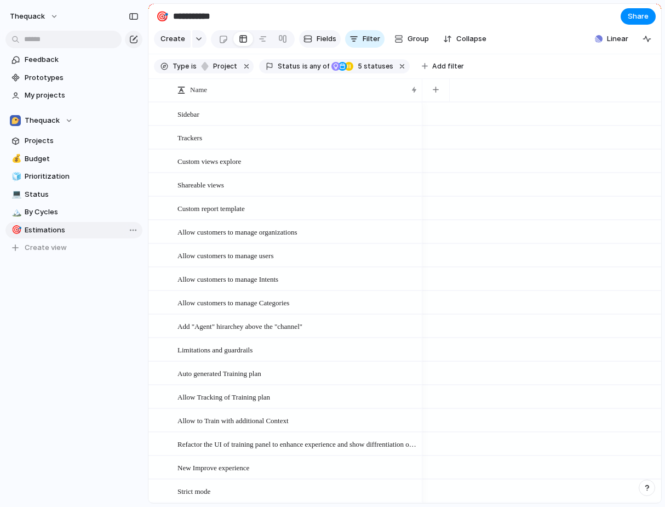
click at [312, 38] on button "Fields" at bounding box center [320, 39] width 42 height 18
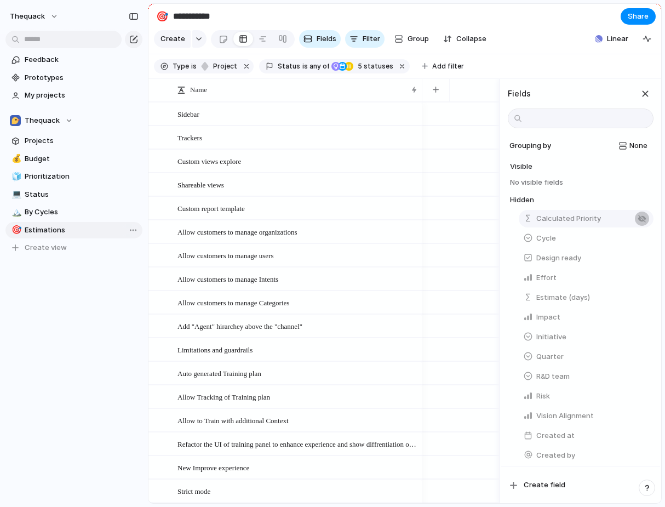
click at [642, 218] on div "button" at bounding box center [641, 218] width 9 height 9
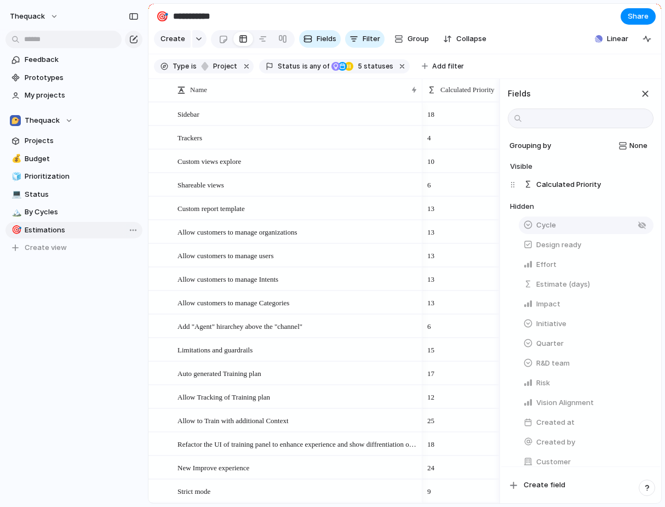
scroll to position [0, 39]
click at [642, 225] on div "button" at bounding box center [641, 225] width 9 height 9
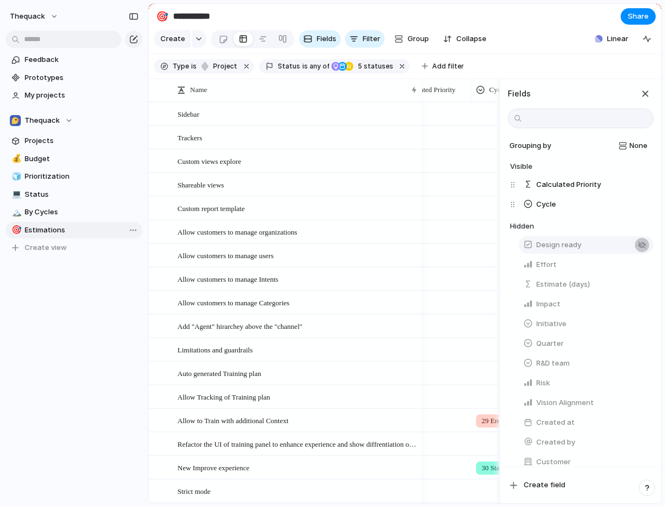
scroll to position [0, 127]
click at [637, 266] on div "button" at bounding box center [641, 264] width 9 height 9
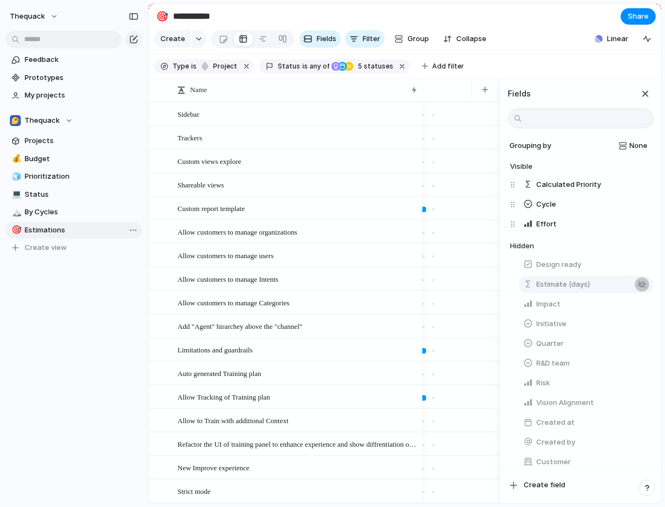
click at [636, 282] on button "button" at bounding box center [642, 284] width 14 height 14
click at [638, 303] on div "button" at bounding box center [641, 304] width 9 height 9
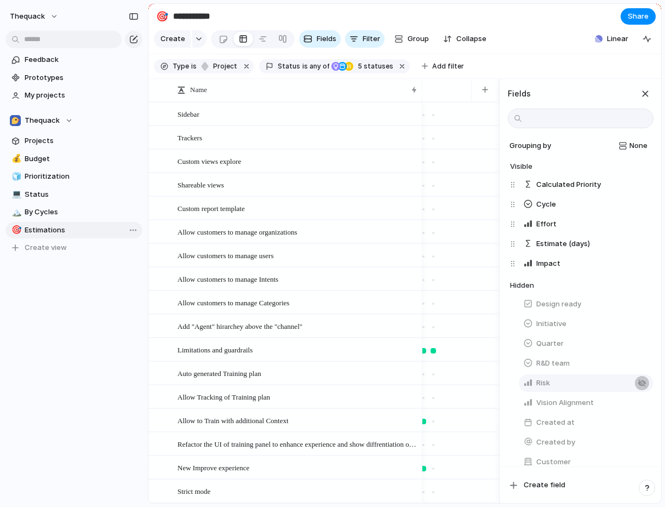
click at [640, 380] on div "button" at bounding box center [641, 382] width 9 height 9
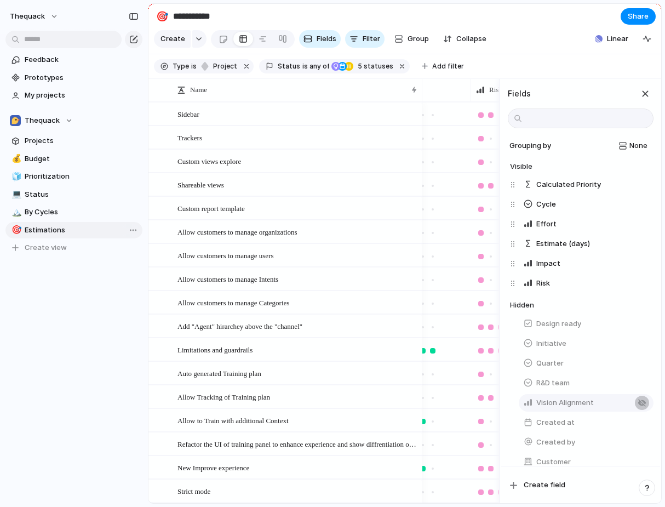
click at [644, 401] on button "button" at bounding box center [642, 402] width 14 height 14
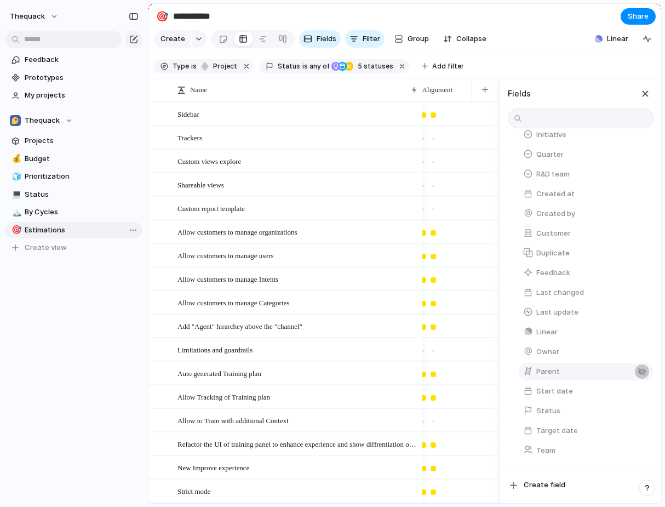
click at [641, 371] on div "button" at bounding box center [641, 371] width 9 height 9
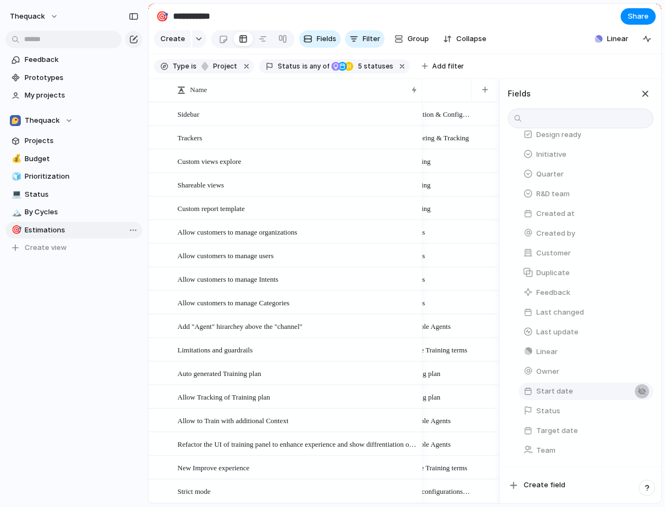
click at [643, 391] on div "button" at bounding box center [641, 391] width 9 height 9
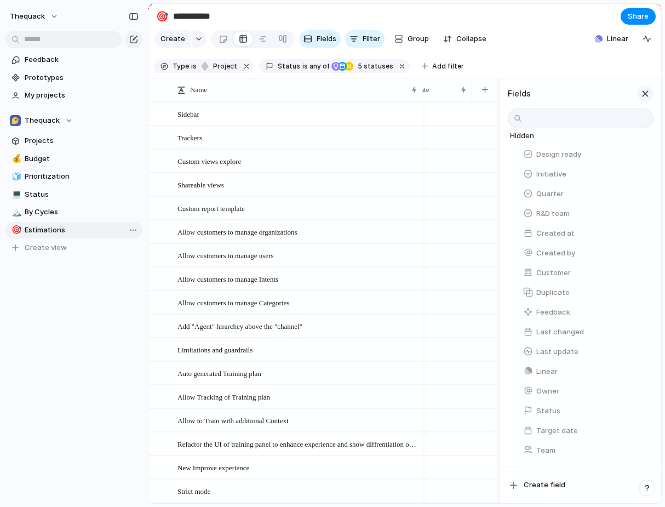
click at [645, 96] on div "button" at bounding box center [645, 94] width 12 height 12
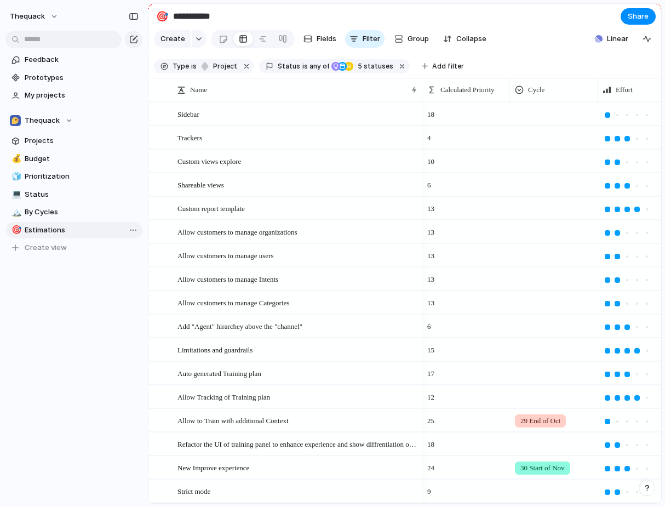
click at [40, 227] on span "Estimations" at bounding box center [82, 230] width 114 height 11
type input "**********"
drag, startPoint x: 35, startPoint y: 235, endPoint x: 38, endPoint y: 157, distance: 78.4
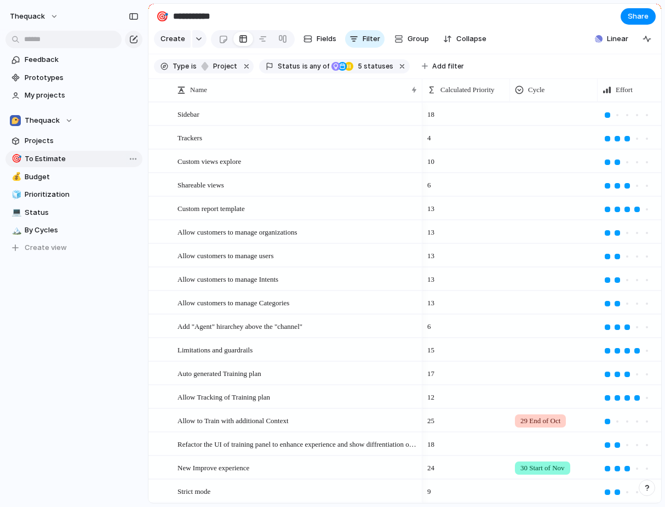
click at [38, 157] on div "💰 Budget 🧊 Prioritization 💻 Status 🏔️ By Cycles 🎯 To Estimate 🎯 To Estimate To …" at bounding box center [73, 204] width 137 height 106
click at [38, 139] on span "Projects" at bounding box center [82, 140] width 114 height 11
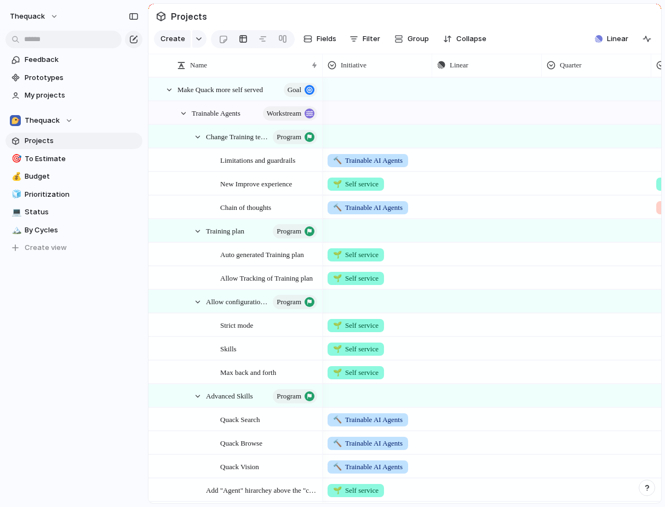
click at [38, 139] on span "Projects" at bounding box center [82, 140] width 114 height 11
click at [181, 10] on span "Projects" at bounding box center [189, 17] width 41 height 20
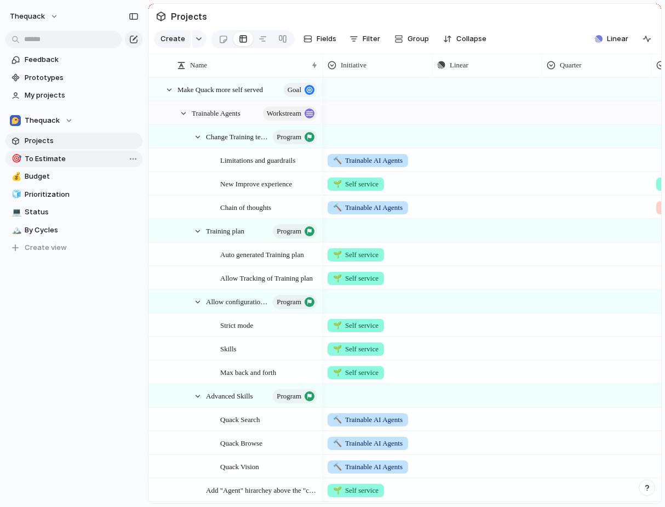
click at [41, 166] on div "🎯 To Estimate" at bounding box center [73, 159] width 137 height 16
click at [41, 163] on span "To Estimate" at bounding box center [82, 158] width 114 height 11
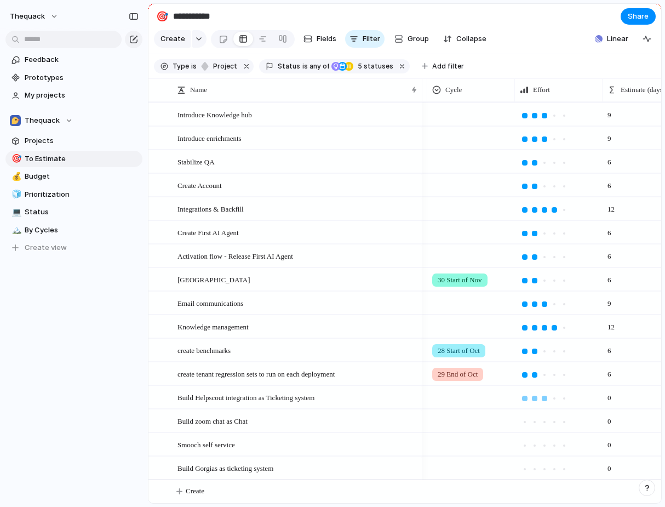
click at [545, 395] on div at bounding box center [544, 397] width 5 height 5
click at [536, 420] on div at bounding box center [534, 421] width 5 height 5
click at [536, 440] on div at bounding box center [535, 445] width 10 height 10
click at [542, 466] on div at bounding box center [544, 468] width 5 height 5
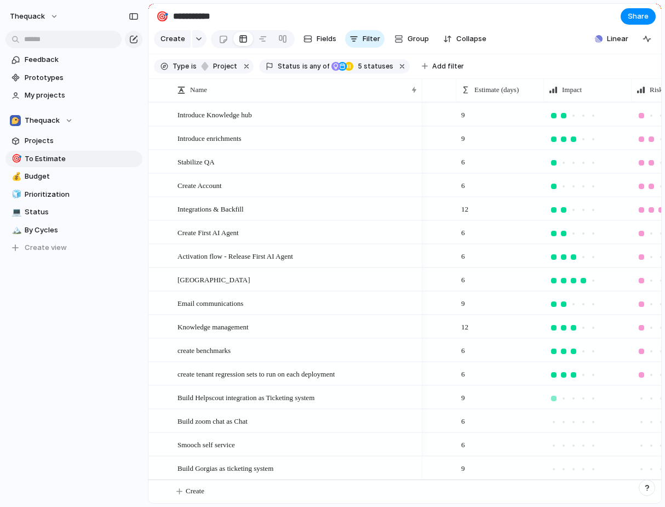
click at [555, 399] on div at bounding box center [553, 397] width 5 height 5
click at [555, 420] on div at bounding box center [553, 421] width 5 height 5
click at [566, 445] on div at bounding box center [564, 445] width 10 height 10
drag, startPoint x: 556, startPoint y: 468, endPoint x: 568, endPoint y: 468, distance: 12.0
click at [562, 469] on div at bounding box center [563, 468] width 5 height 5
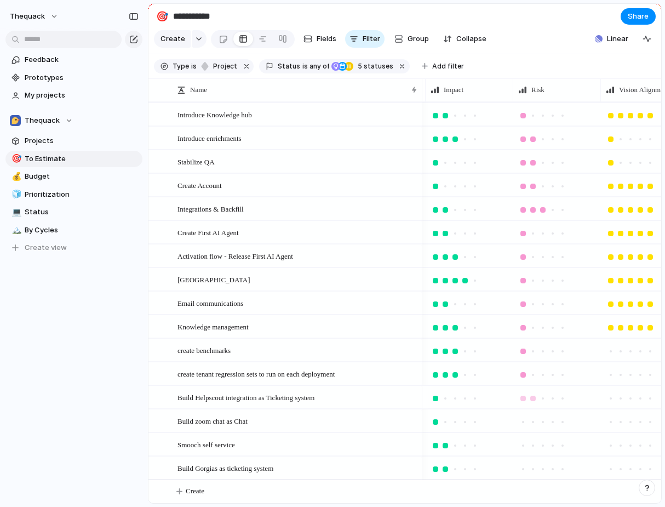
click at [530, 399] on div at bounding box center [533, 398] width 10 height 10
click at [524, 421] on div at bounding box center [522, 421] width 5 height 5
click at [541, 447] on div at bounding box center [543, 445] width 10 height 10
click at [530, 472] on div at bounding box center [533, 469] width 10 height 10
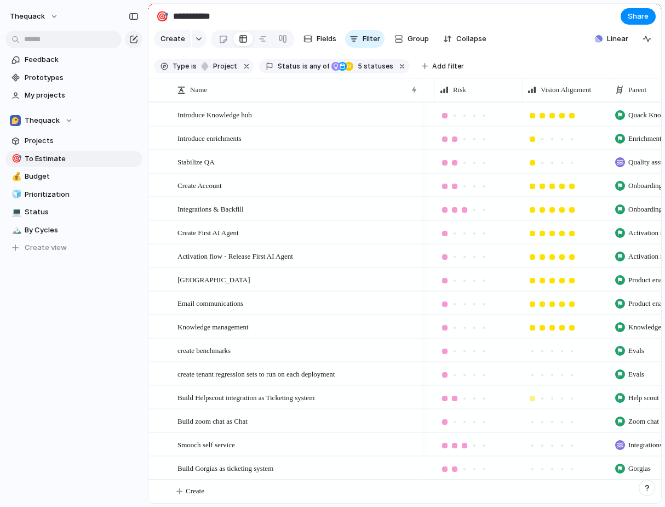
click at [531, 397] on div at bounding box center [532, 397] width 5 height 5
click at [531, 417] on div at bounding box center [532, 422] width 10 height 10
click at [531, 443] on div at bounding box center [532, 445] width 5 height 5
click at [531, 469] on div at bounding box center [532, 468] width 5 height 5
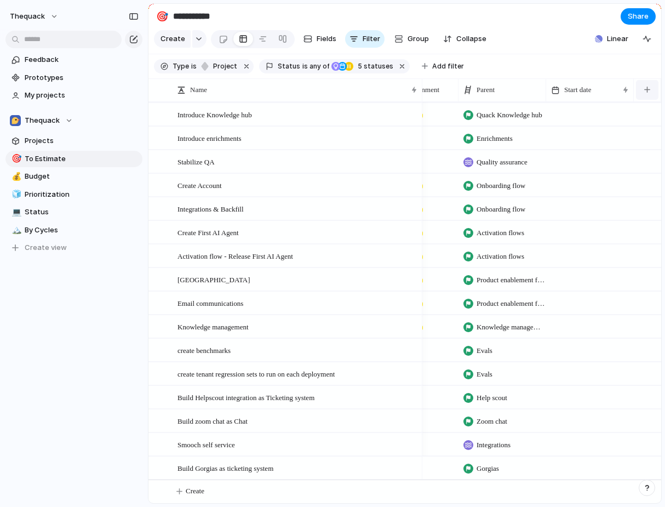
click at [651, 84] on button "button" at bounding box center [647, 90] width 22 height 20
click at [314, 38] on div "Created at Created by Customer Design ready Duplicate Feedback Initiative Last …" at bounding box center [332, 253] width 665 height 507
click at [322, 38] on span "Fields" at bounding box center [327, 38] width 20 height 11
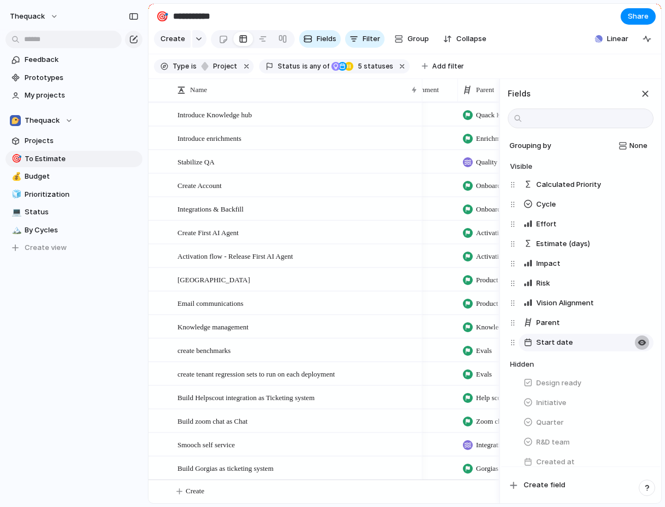
click at [642, 341] on div "button" at bounding box center [641, 342] width 9 height 9
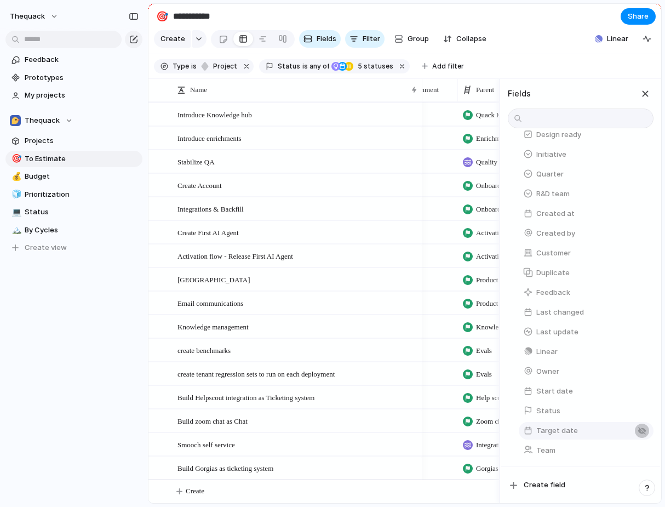
click at [644, 429] on button "button" at bounding box center [642, 430] width 14 height 14
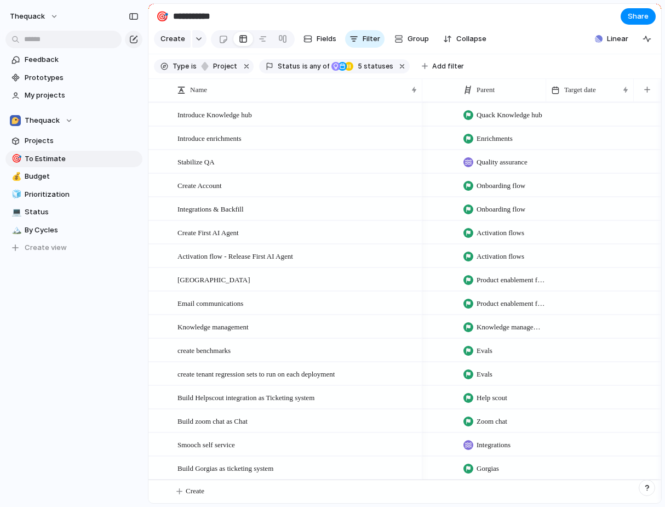
click at [545, 61] on section "Type is project Status is any of Idea Planned Paused Canceled Question 5 status…" at bounding box center [404, 66] width 513 height 25
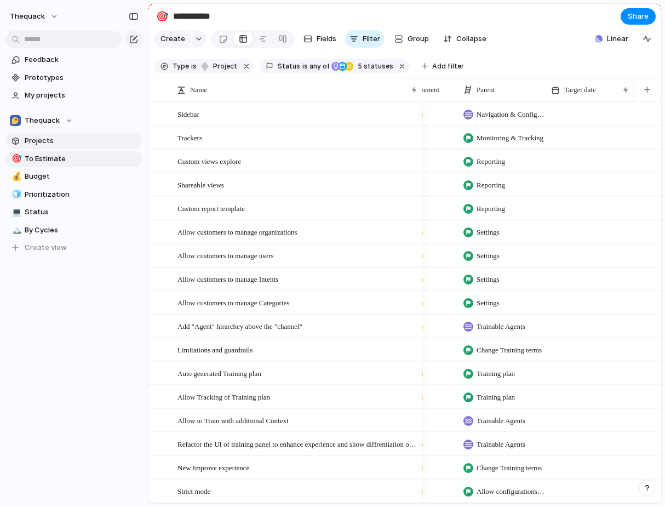
click at [66, 143] on span "Projects" at bounding box center [82, 140] width 114 height 11
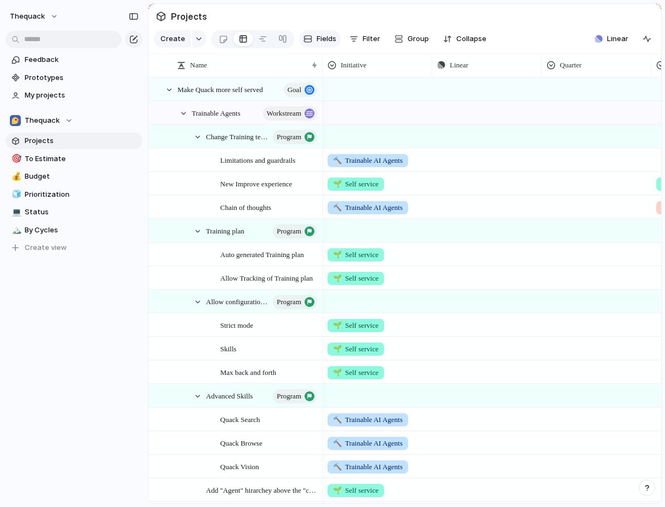
click at [319, 35] on span "Fields" at bounding box center [327, 38] width 20 height 11
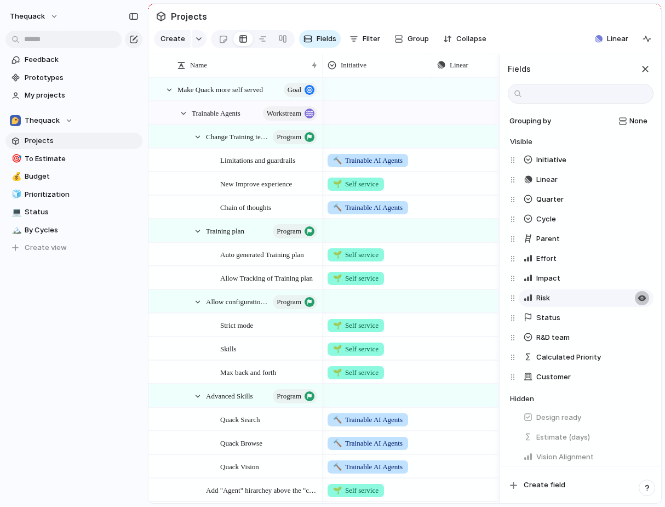
click at [646, 296] on button "button" at bounding box center [642, 298] width 14 height 14
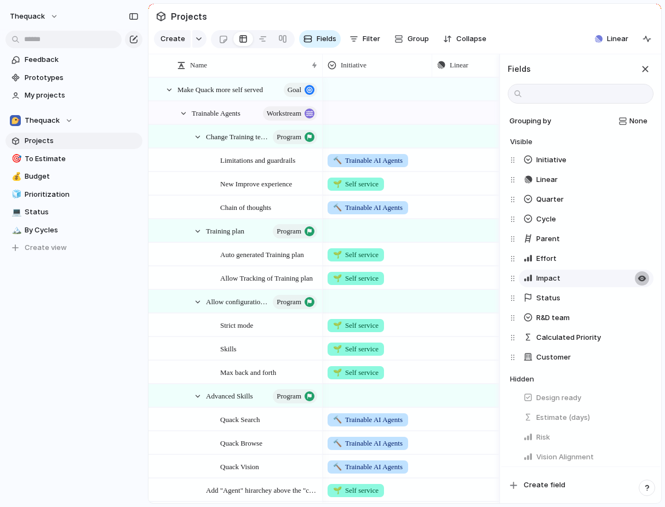
click at [641, 280] on div "button" at bounding box center [641, 278] width 9 height 9
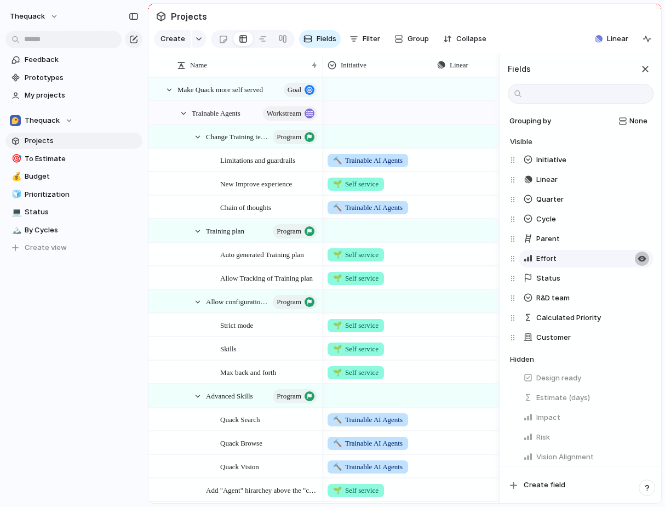
click at [641, 265] on button "button" at bounding box center [642, 258] width 14 height 14
click at [637, 300] on div "button" at bounding box center [641, 298] width 9 height 9
click at [637, 201] on div "button" at bounding box center [641, 199] width 9 height 9
click at [533, 21] on section "Projects" at bounding box center [404, 16] width 513 height 25
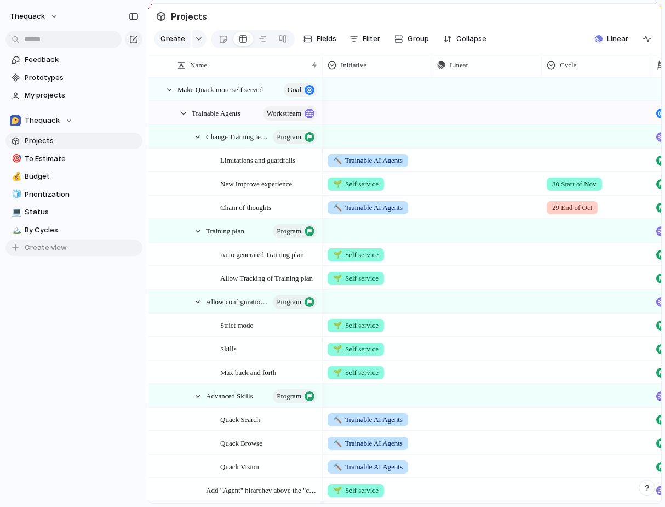
click at [62, 250] on span "Create view" at bounding box center [46, 247] width 42 height 11
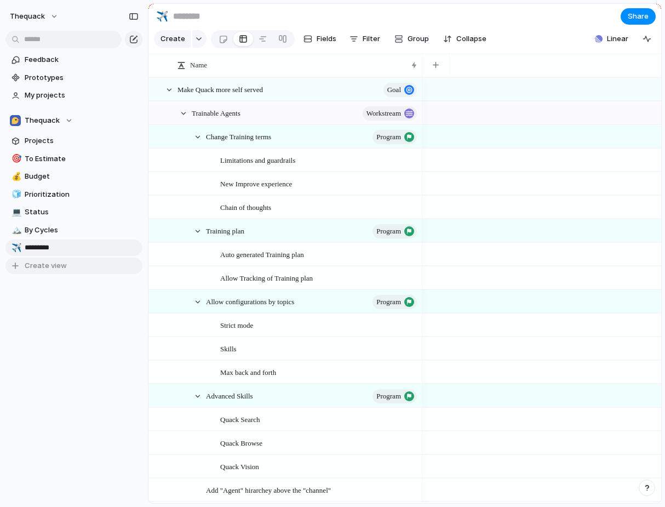
type input "**********"
click at [326, 38] on span "Fields" at bounding box center [327, 38] width 20 height 11
click at [358, 43] on button "Filter" at bounding box center [364, 39] width 39 height 18
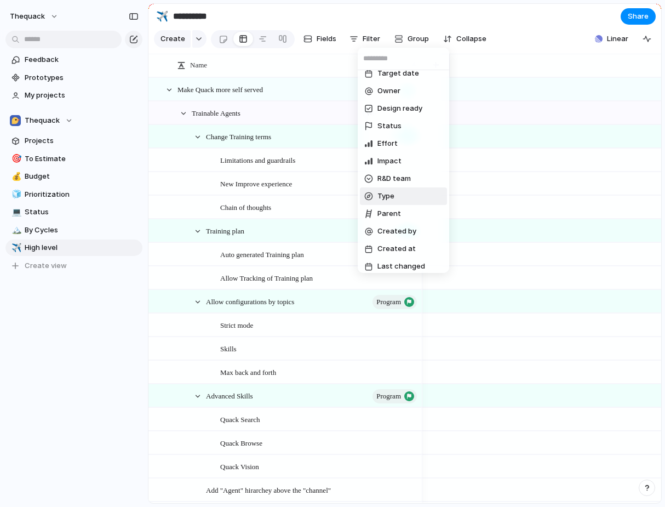
click at [393, 196] on span "Type" at bounding box center [385, 196] width 17 height 11
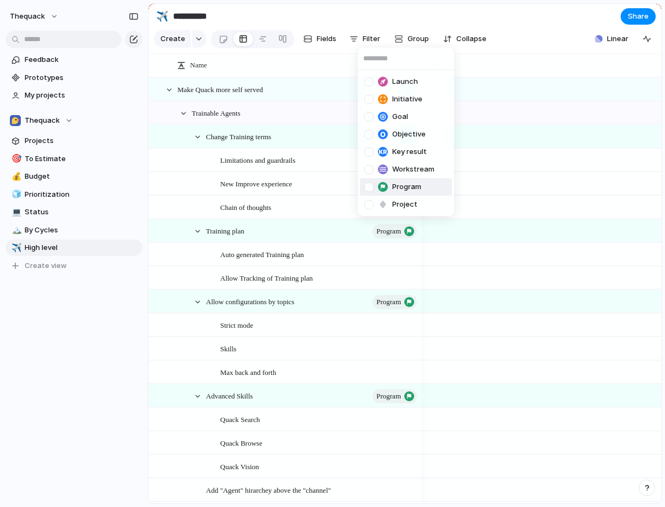
click at [388, 181] on div "Program" at bounding box center [392, 186] width 57 height 11
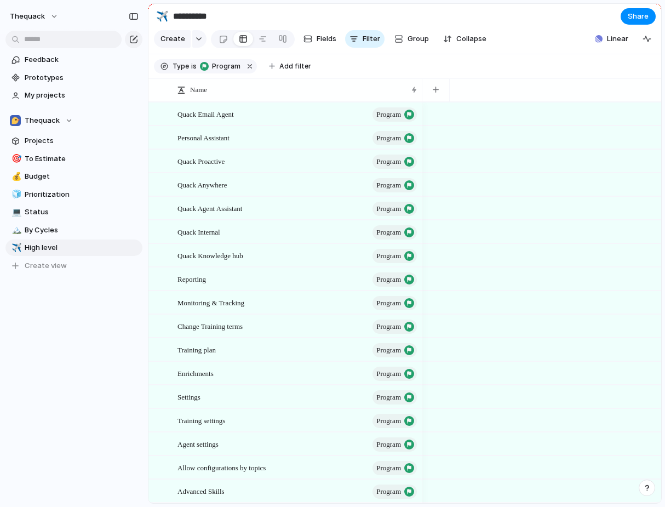
click at [495, 53] on div "Launch Initiative Goal Objective Key result Workstream Program Project" at bounding box center [332, 253] width 665 height 507
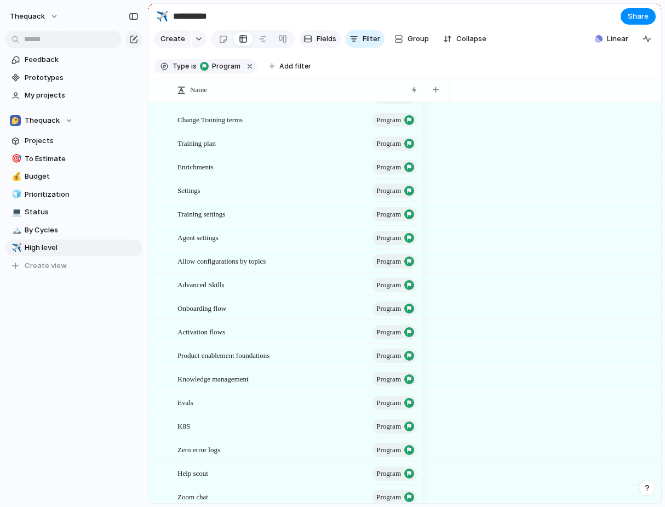
click at [317, 41] on span "Fields" at bounding box center [327, 38] width 20 height 11
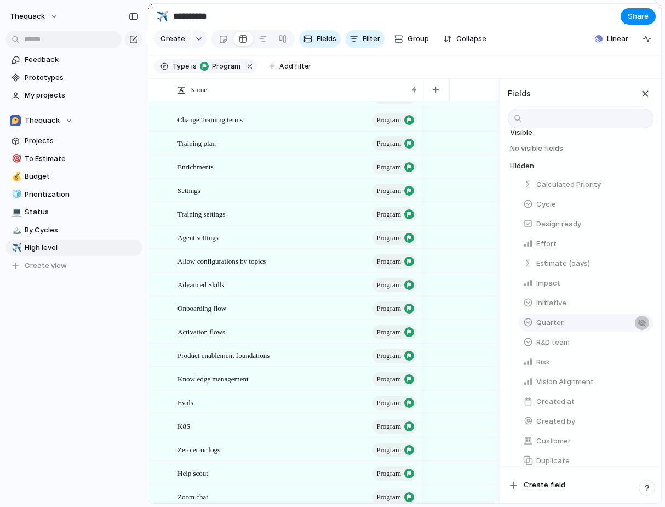
click at [642, 320] on div "button" at bounding box center [641, 322] width 9 height 9
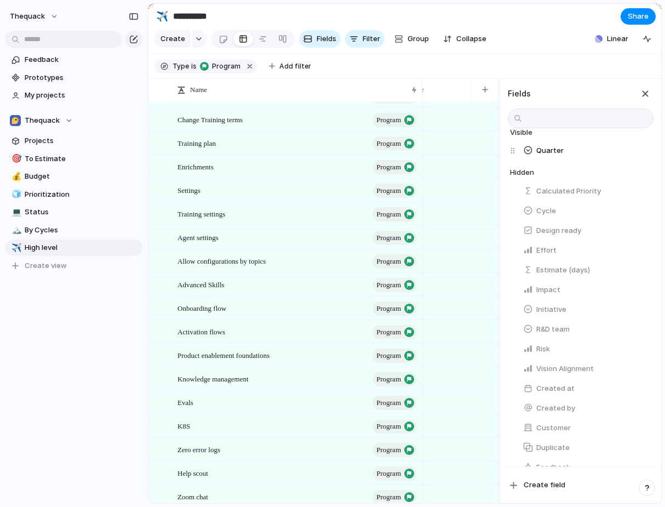
click at [509, 43] on section "Create Fields Filter Group Zoom Collapse Linear" at bounding box center [404, 41] width 513 height 26
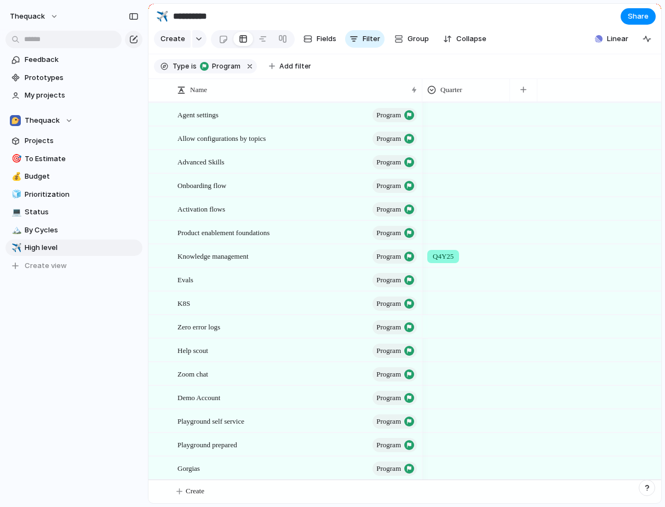
click at [436, 330] on div at bounding box center [466, 324] width 87 height 18
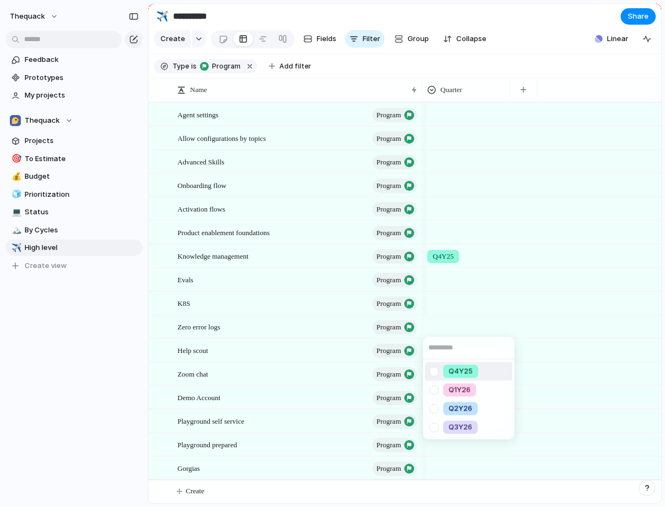
click at [434, 368] on div at bounding box center [433, 370] width 19 height 19
click at [435, 301] on div "Q4Y25 Q1Y26 Q2Y26 Q3Y26" at bounding box center [332, 253] width 665 height 507
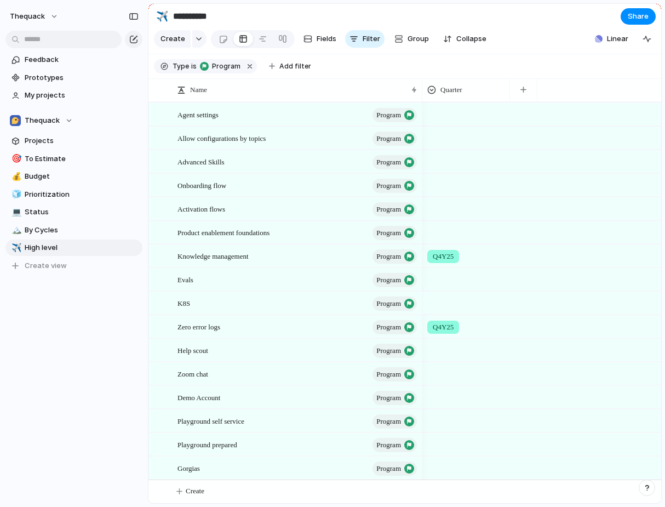
click at [431, 301] on div at bounding box center [466, 301] width 87 height 18
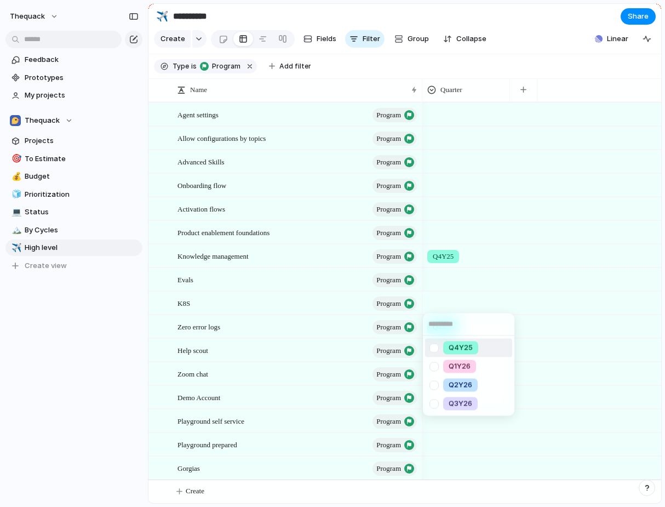
click at [432, 354] on div at bounding box center [433, 347] width 19 height 19
click at [433, 275] on div "Q4Y25 Q1Y26 Q2Y26 Q3Y26" at bounding box center [332, 253] width 665 height 507
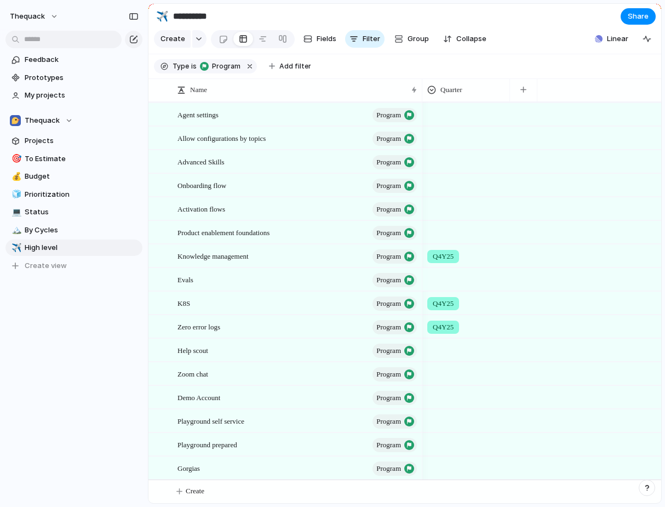
click at [433, 278] on div at bounding box center [466, 277] width 87 height 18
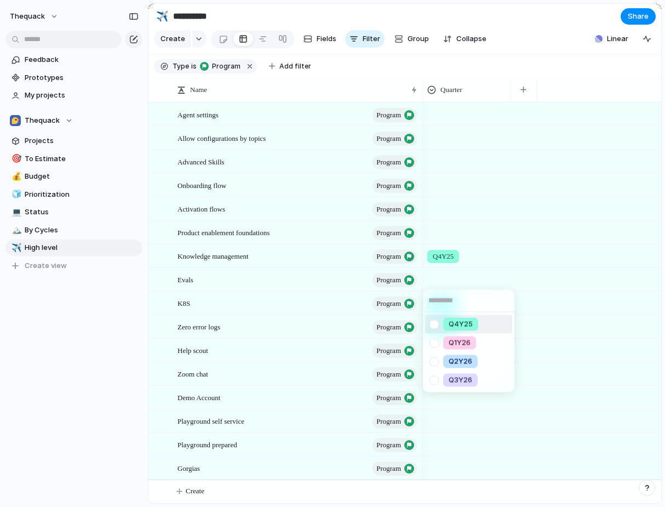
click at [433, 324] on div at bounding box center [433, 323] width 19 height 19
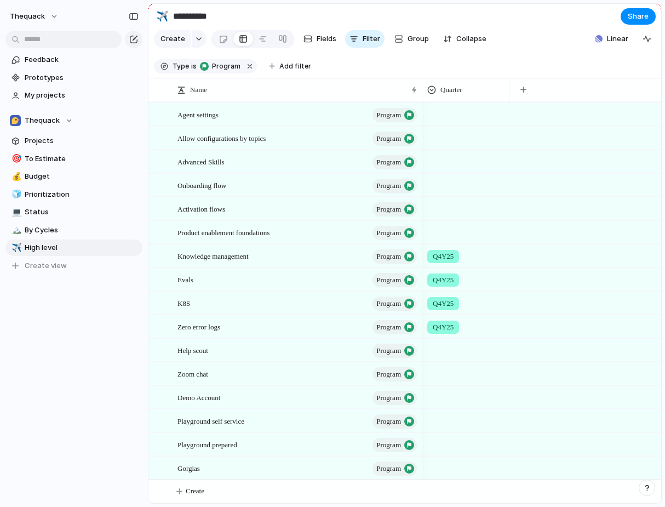
click at [443, 231] on div "Q4Y25 Q1Y26 Q2Y26 Q3Y26" at bounding box center [332, 253] width 665 height 507
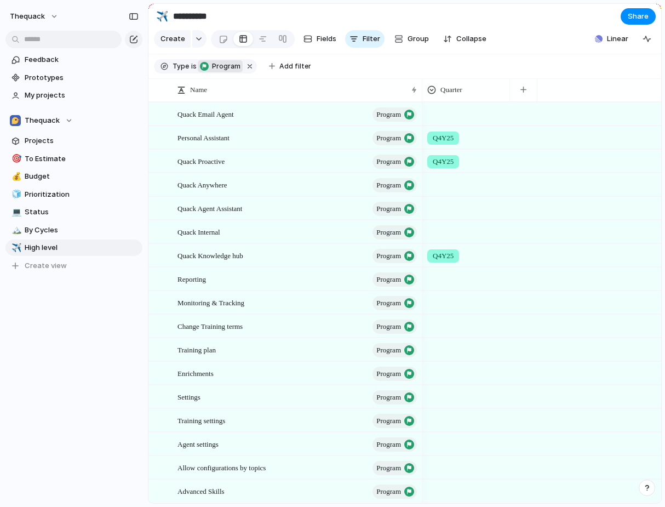
click at [216, 61] on button "program" at bounding box center [220, 66] width 45 height 12
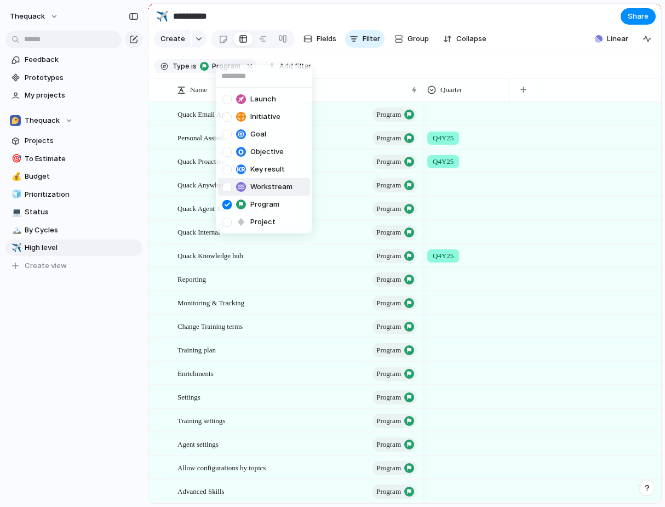
click at [229, 186] on div at bounding box center [226, 186] width 9 height 9
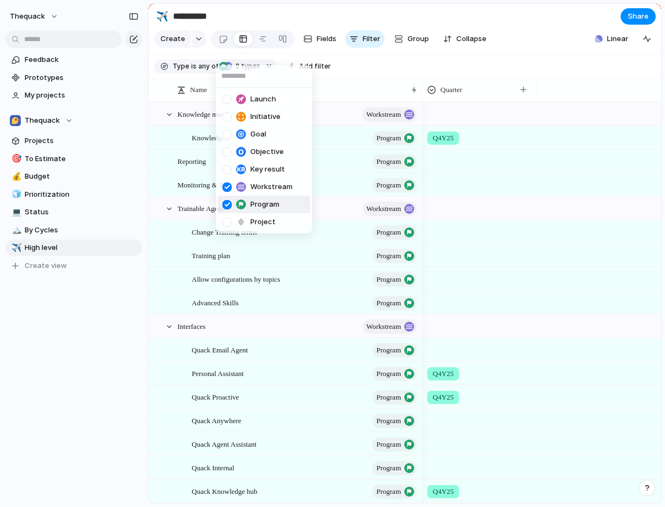
click at [228, 196] on li "Program" at bounding box center [264, 205] width 92 height 18
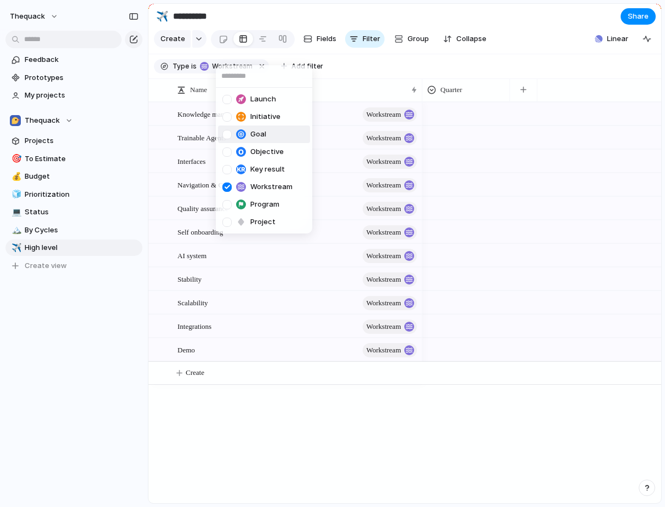
click at [418, 53] on div "Launch Initiative Goal Objective Key result Workstream Program Project" at bounding box center [332, 253] width 665 height 507
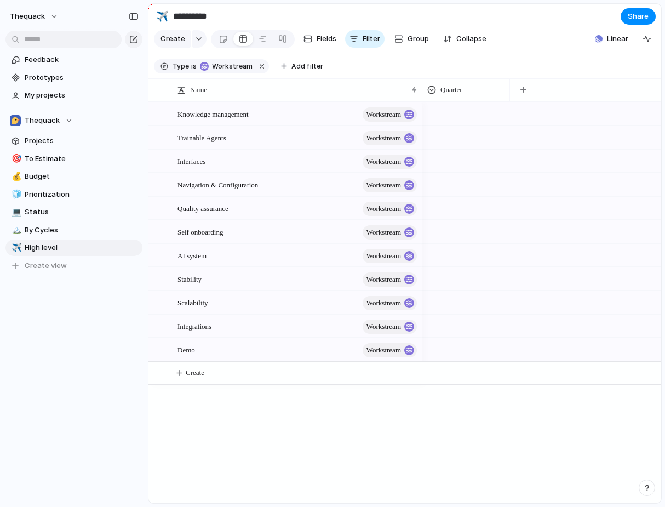
click at [458, 111] on div at bounding box center [466, 112] width 87 height 18
click at [447, 157] on div "Q4Y25" at bounding box center [460, 159] width 35 height 13
click at [450, 134] on div at bounding box center [466, 136] width 87 height 18
click at [444, 182] on div "Q4Y25" at bounding box center [453, 182] width 49 height 13
click at [441, 150] on div at bounding box center [466, 159] width 87 height 18
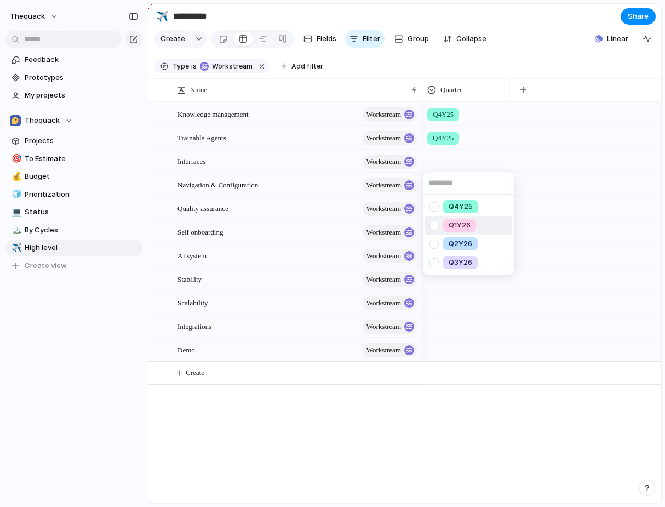
click at [443, 227] on div at bounding box center [433, 225] width 19 height 19
click at [296, 185] on div "Q4Y25 Q1Y26 Q2Y26 Q3Y26" at bounding box center [332, 253] width 665 height 507
click at [444, 181] on div at bounding box center [466, 183] width 87 height 18
click at [437, 233] on div at bounding box center [433, 230] width 19 height 19
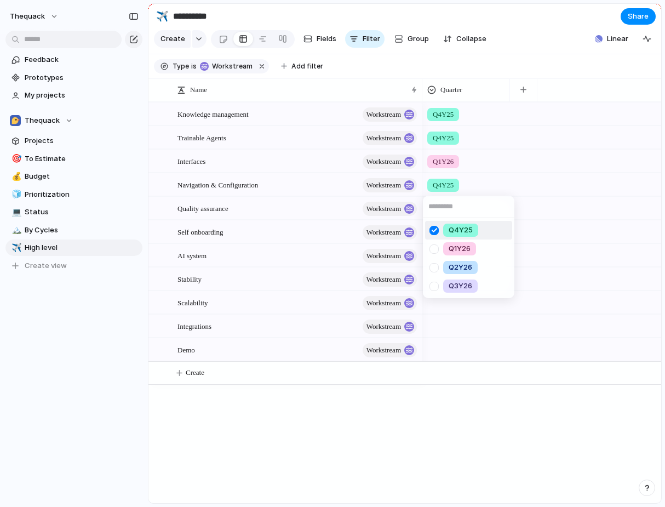
click at [366, 212] on div "Q4Y25 Q1Y26 Q2Y26 Q3Y26" at bounding box center [332, 253] width 665 height 507
click at [462, 212] on div at bounding box center [466, 206] width 87 height 18
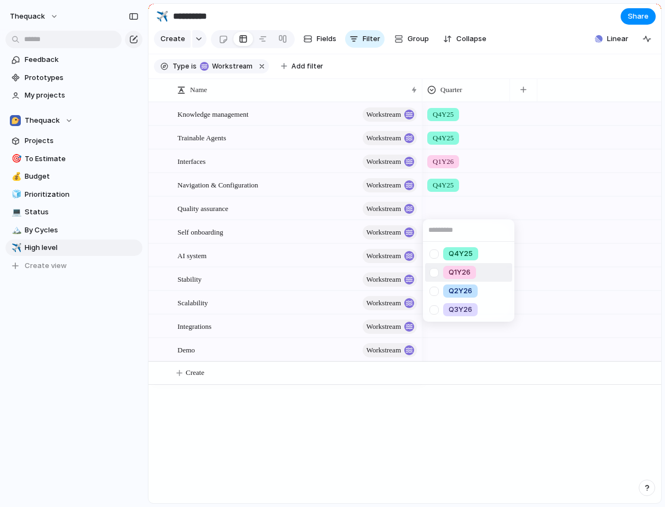
click at [443, 272] on div at bounding box center [433, 272] width 19 height 19
click at [295, 239] on div "Q4Y25 Q1Y26 Q2Y26 Q3Y26" at bounding box center [332, 253] width 665 height 507
click at [456, 231] on div at bounding box center [466, 230] width 87 height 18
click at [440, 273] on div at bounding box center [433, 277] width 19 height 19
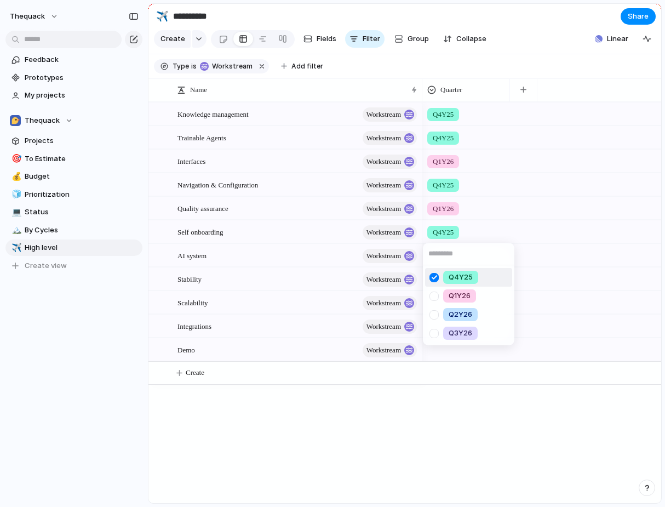
click at [296, 255] on div "Q4Y25 Q1Y26 Q2Y26 Q3Y26" at bounding box center [332, 253] width 665 height 507
click at [459, 248] on div at bounding box center [466, 253] width 87 height 18
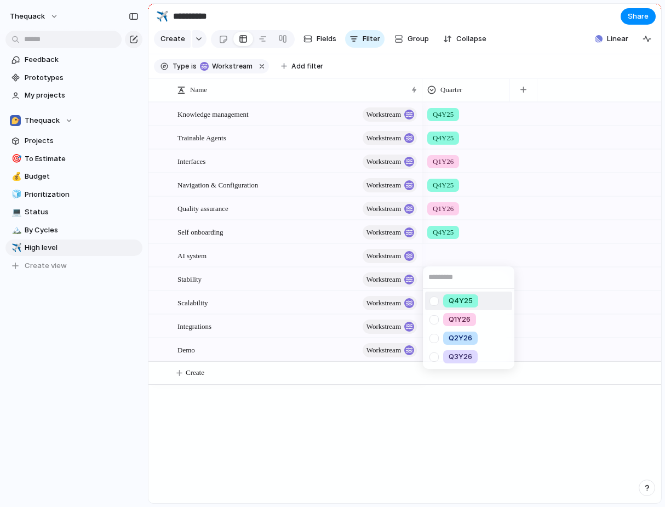
click at [436, 294] on div at bounding box center [433, 300] width 19 height 19
click at [283, 289] on div "Q4Y25 Q1Y26 Q2Y26 Q3Y26" at bounding box center [332, 253] width 665 height 507
click at [447, 285] on div at bounding box center [466, 278] width 88 height 22
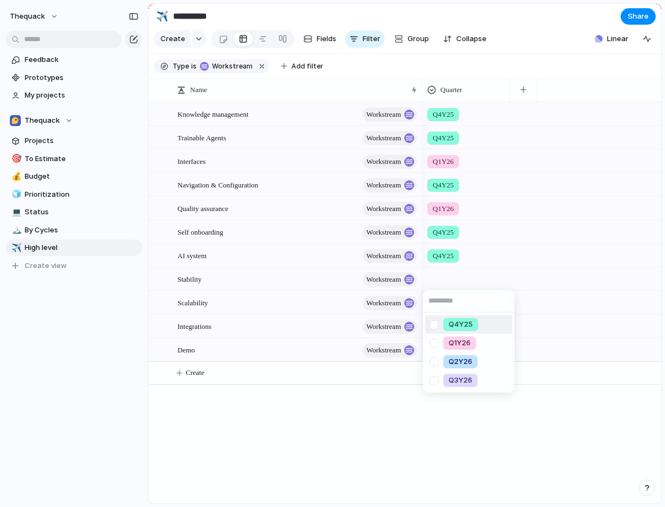
click at [439, 332] on div at bounding box center [433, 324] width 19 height 19
click at [401, 294] on div "Q4Y25 Q1Y26 Q2Y26 Q3Y26" at bounding box center [332, 253] width 665 height 507
click at [436, 300] on div at bounding box center [466, 300] width 87 height 18
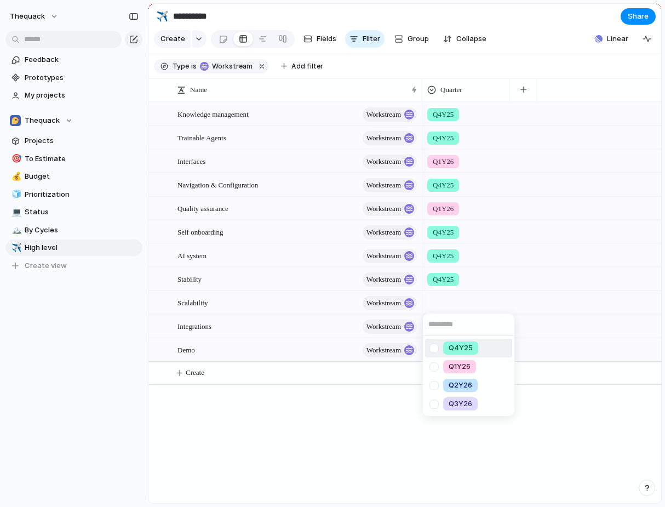
click at [444, 348] on div "Q4Y25" at bounding box center [460, 347] width 35 height 13
click at [435, 332] on div at bounding box center [466, 324] width 87 height 18
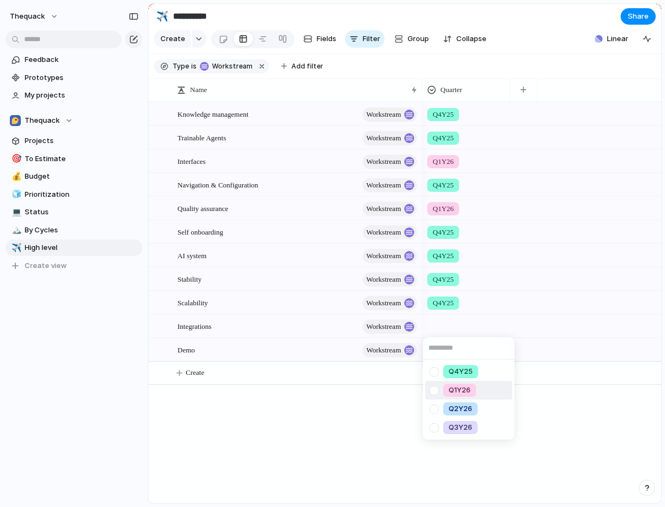
click at [453, 392] on span "Q1Y26" at bounding box center [460, 389] width 22 height 11
click at [451, 351] on div at bounding box center [466, 347] width 87 height 18
click at [445, 399] on div "Q4Y25" at bounding box center [460, 394] width 35 height 13
click at [380, 450] on div "Knowledge management workstream Trainable Agents workstream Interfaces workstre…" at bounding box center [404, 302] width 513 height 401
click at [256, 67] on button "button" at bounding box center [262, 66] width 14 height 14
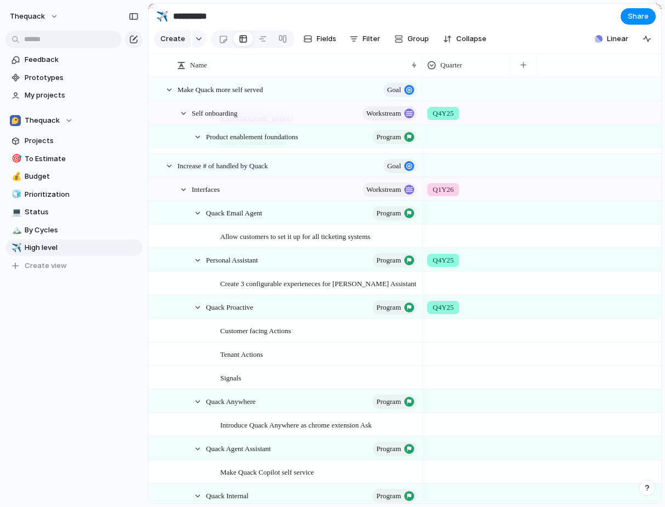
click at [441, 261] on span "Q4Y25" at bounding box center [443, 260] width 21 height 11
click at [353, 39] on div "button" at bounding box center [353, 39] width 9 height 9
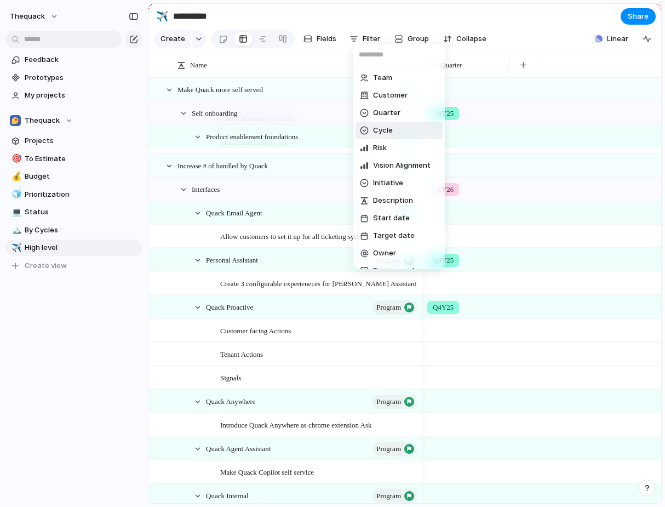
click at [487, 114] on div "Team Customer Quarter Cycle Risk Vision Alignment Initiative Description Start …" at bounding box center [332, 253] width 665 height 507
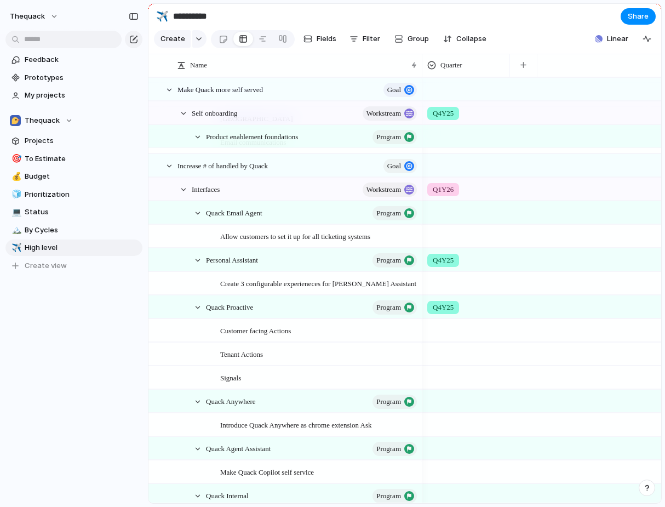
click at [451, 114] on span "Q4Y25" at bounding box center [443, 113] width 21 height 11
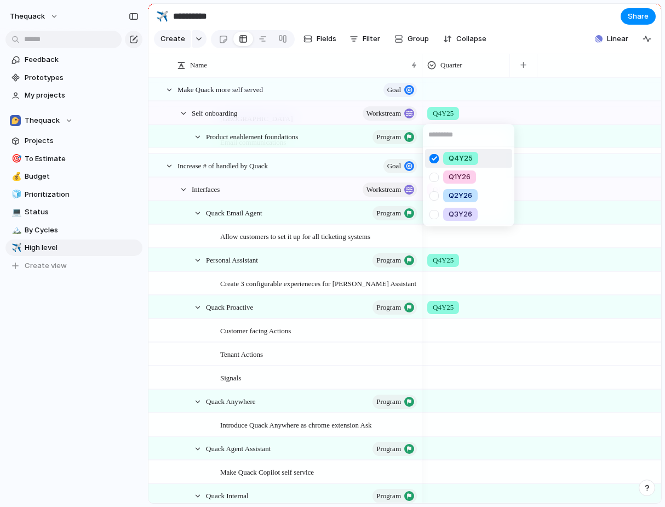
click at [431, 155] on div at bounding box center [433, 158] width 19 height 19
click at [480, 79] on div "Q4Y25 Q1Y26 Q2Y26 Q3Y26" at bounding box center [332, 253] width 665 height 507
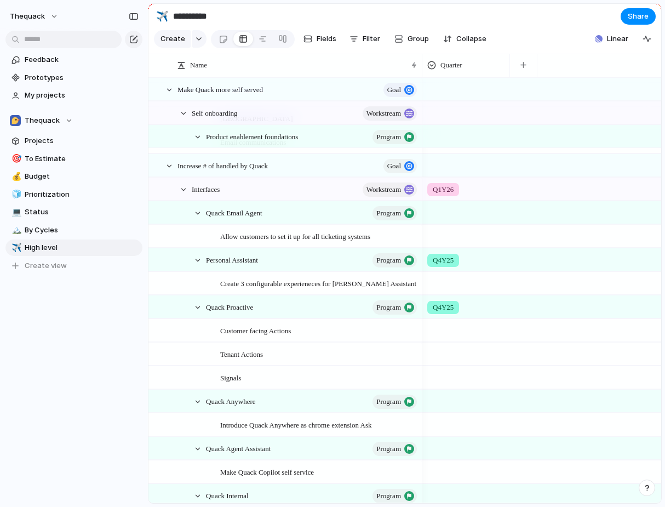
click at [438, 191] on span "Q1Y26" at bounding box center [443, 189] width 21 height 11
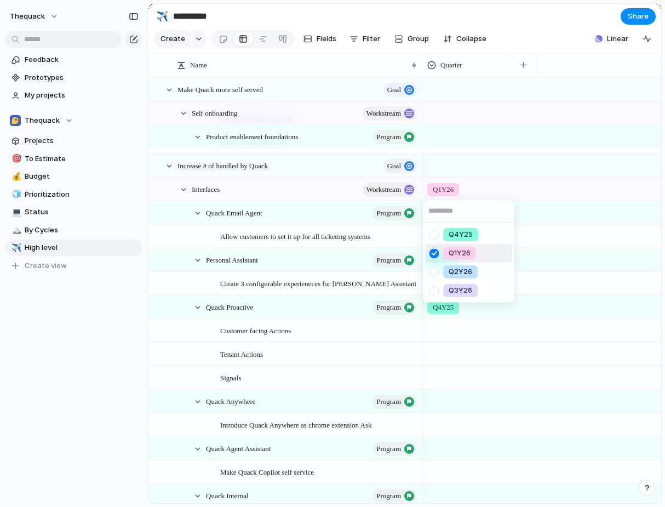
click at [439, 245] on div at bounding box center [433, 253] width 19 height 19
click at [538, 222] on div "Q4Y25 Q1Y26 Q2Y26 Q3Y26" at bounding box center [332, 253] width 665 height 507
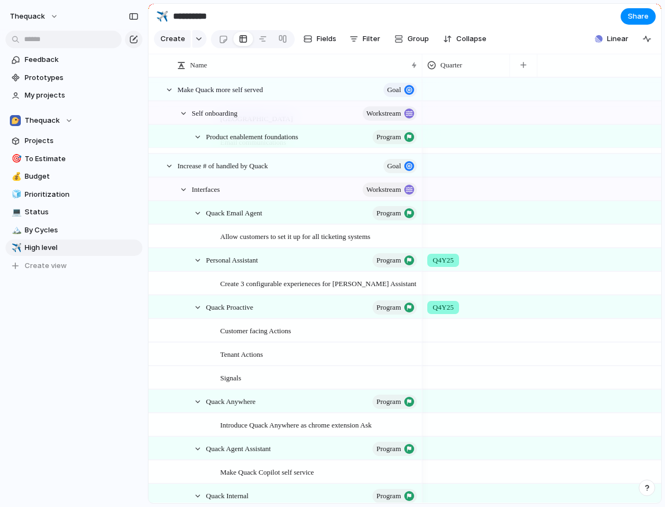
click at [459, 257] on div "Q4Y25" at bounding box center [443, 260] width 32 height 13
click at [449, 303] on span "Q4Y25" at bounding box center [461, 305] width 24 height 11
click at [525, 276] on div at bounding box center [541, 283] width 239 height 24
click at [443, 307] on span "Q4Y25" at bounding box center [443, 307] width 21 height 11
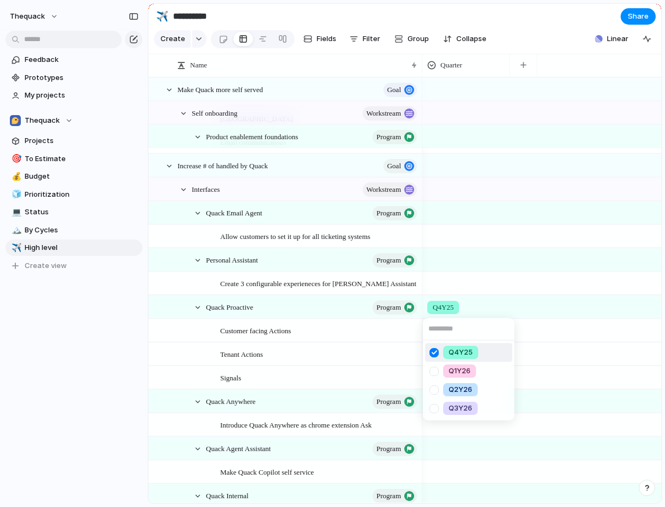
click at [454, 347] on span "Q4Y25" at bounding box center [461, 352] width 24 height 11
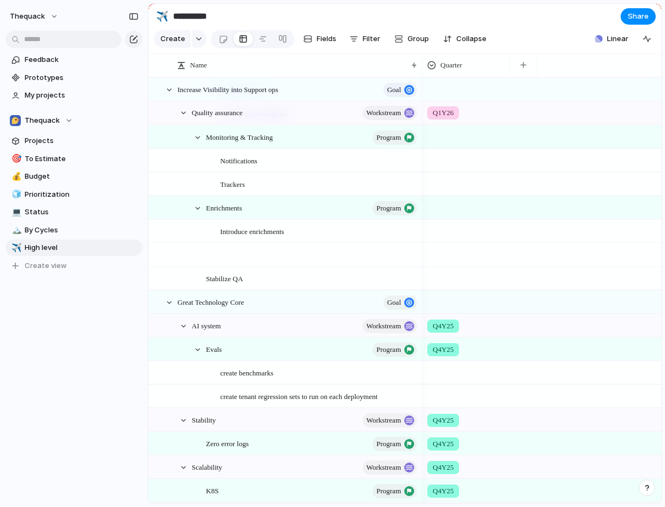
scroll to position [1906, 0]
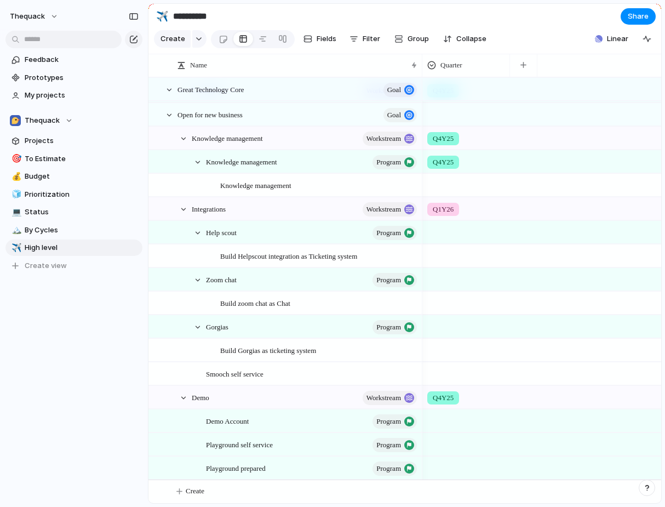
click at [438, 402] on div "Q4Y25" at bounding box center [443, 397] width 32 height 13
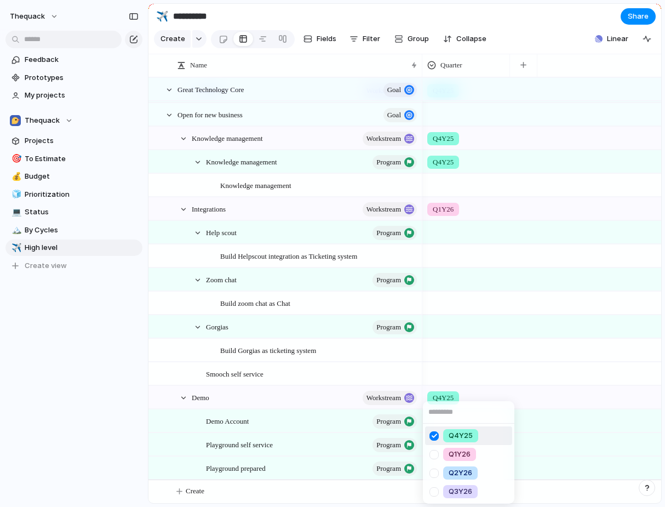
click at [443, 439] on div at bounding box center [433, 435] width 19 height 19
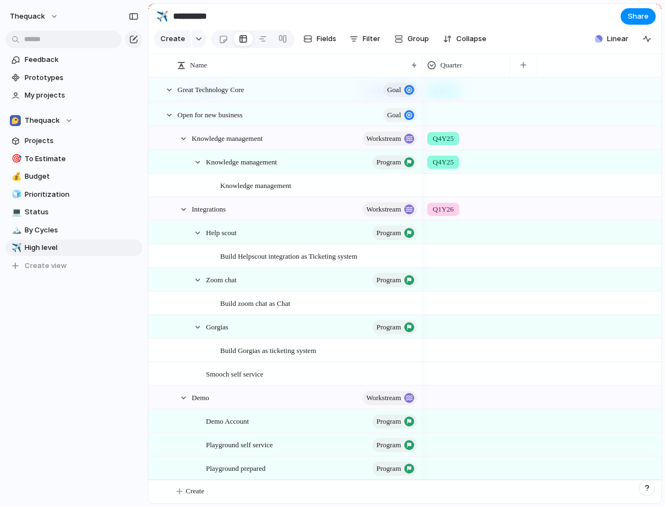
click at [438, 208] on div "Q4Y25 Q1Y26 Q2Y26 Q3Y26" at bounding box center [332, 253] width 665 height 507
click at [447, 216] on div "Q1Y26" at bounding box center [466, 208] width 88 height 22
click at [453, 156] on div "Q4Y25" at bounding box center [443, 162] width 32 height 13
click at [450, 216] on li "Q1Y26" at bounding box center [468, 225] width 87 height 19
click at [457, 163] on div "Q4Y25" at bounding box center [443, 162] width 32 height 13
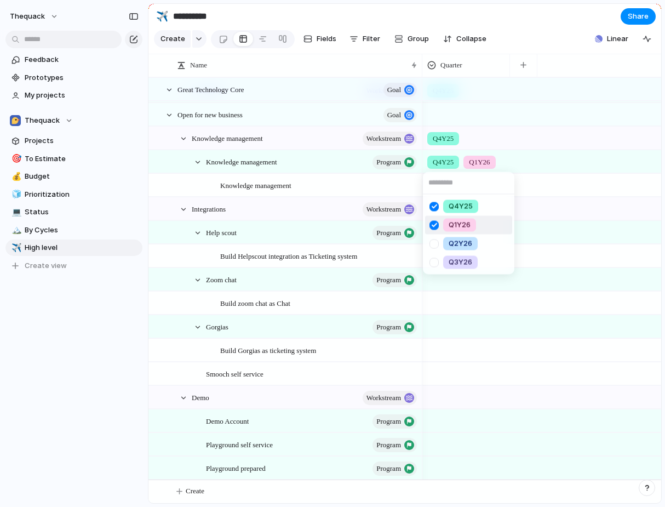
click at [447, 216] on li "Q1Y26" at bounding box center [468, 225] width 87 height 19
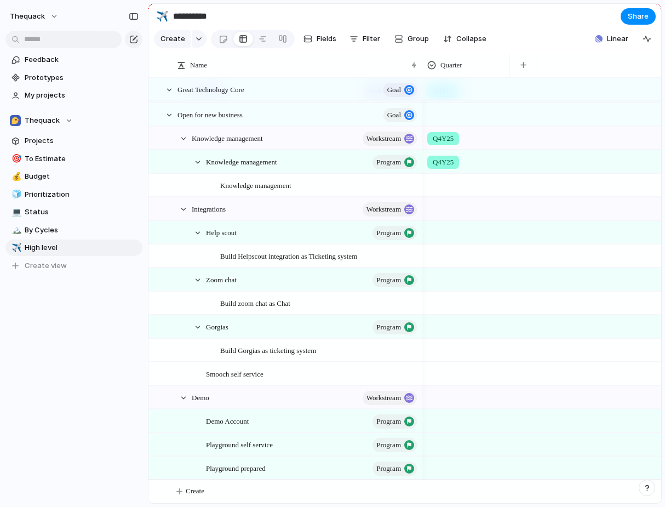
click at [449, 162] on span "Q4Y25" at bounding box center [443, 162] width 21 height 11
click at [449, 204] on div "Q4Y25" at bounding box center [460, 206] width 35 height 13
click at [449, 133] on span "Q4Y25" at bounding box center [443, 138] width 21 height 11
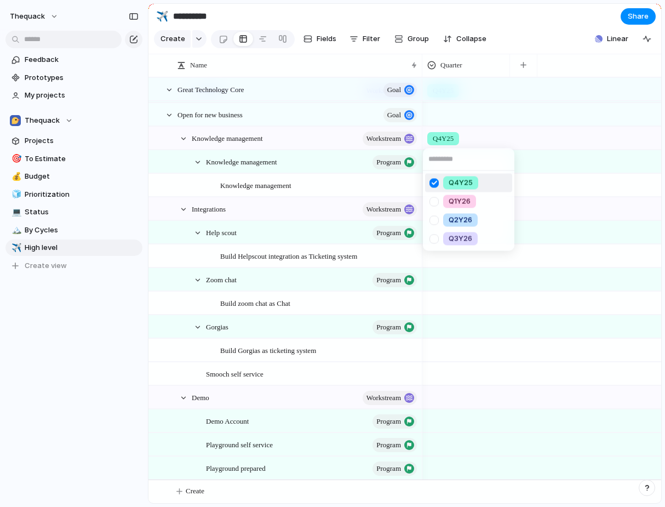
click at [458, 179] on span "Q4Y25" at bounding box center [461, 182] width 24 height 11
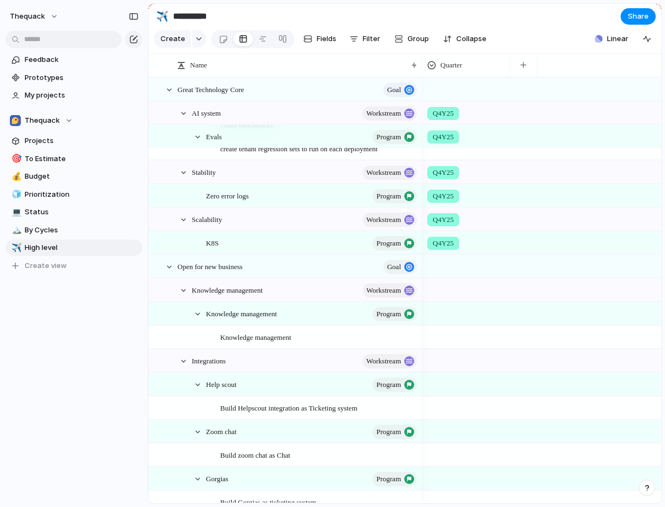
click at [440, 239] on span "Q4Y25" at bounding box center [443, 243] width 21 height 11
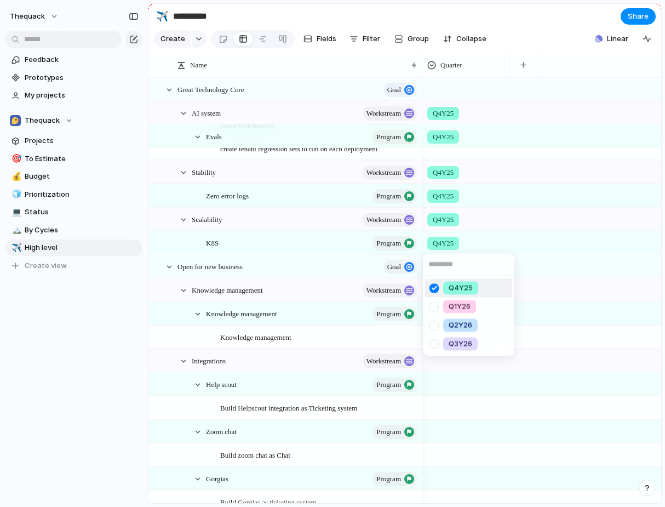
click at [445, 287] on div "Q4Y25" at bounding box center [460, 287] width 35 height 13
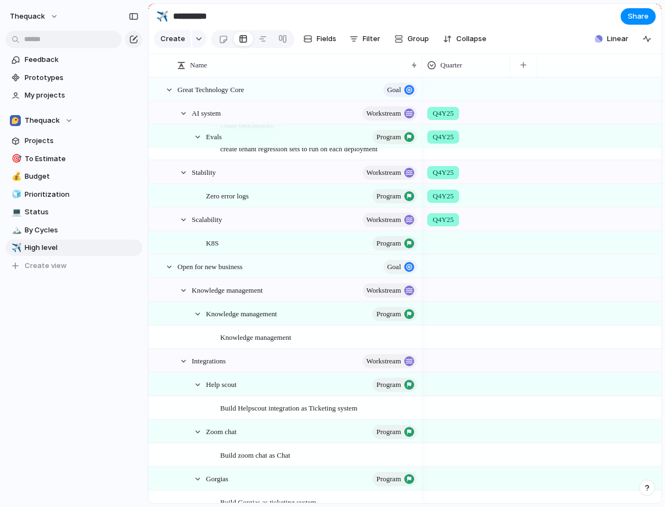
click at [445, 225] on div "Q4Y25" at bounding box center [466, 219] width 88 height 22
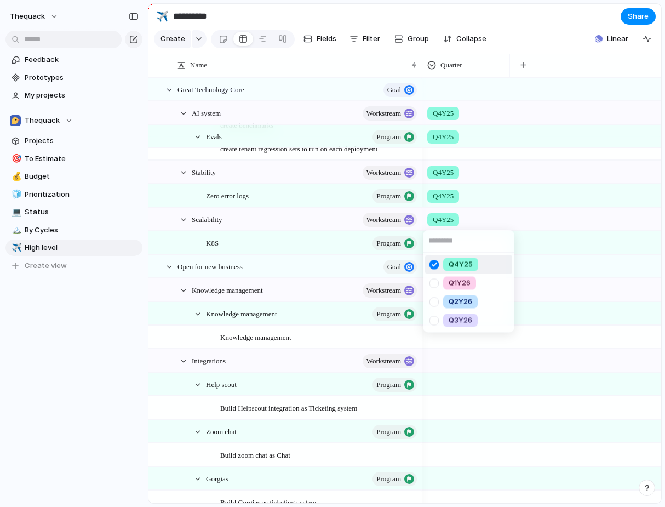
click at [445, 262] on div "Q4Y25" at bounding box center [460, 264] width 35 height 13
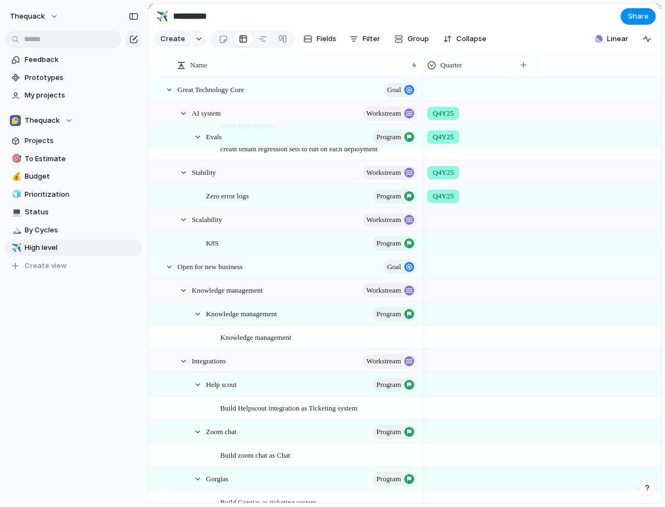
click at [445, 193] on span "Q4Y25" at bounding box center [443, 196] width 21 height 11
click at [446, 239] on div "Q4Y25" at bounding box center [460, 240] width 35 height 13
click at [446, 177] on div "Q4Y25" at bounding box center [443, 172] width 32 height 13
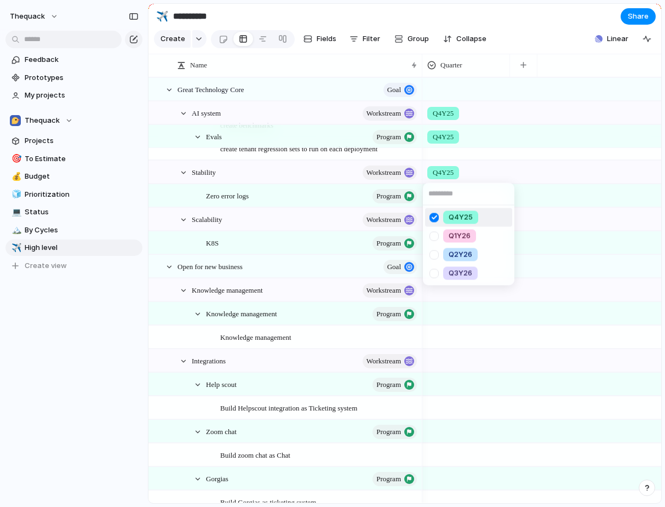
click at [448, 220] on div "Q4Y25" at bounding box center [460, 217] width 35 height 13
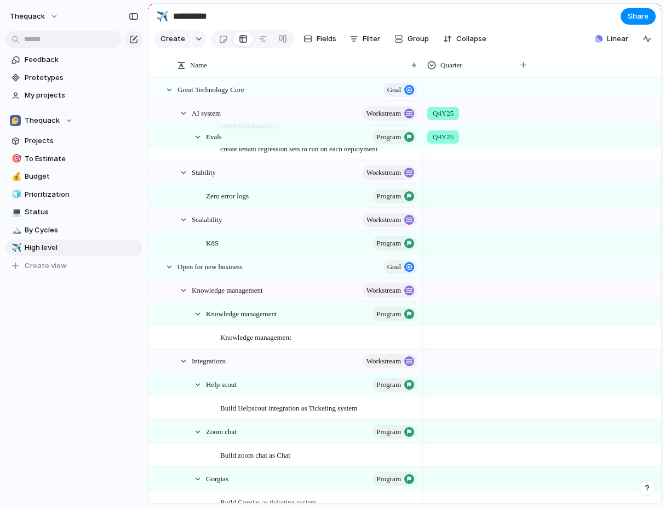
click at [447, 141] on span "Q4Y25" at bounding box center [443, 136] width 21 height 11
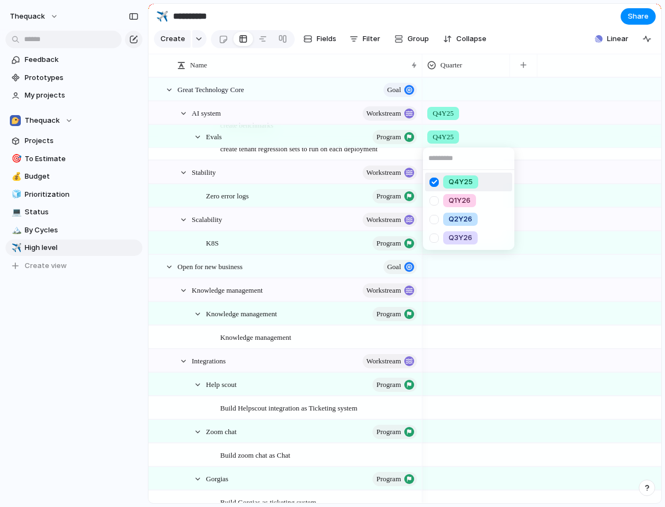
click at [449, 180] on span "Q4Y25" at bounding box center [461, 181] width 24 height 11
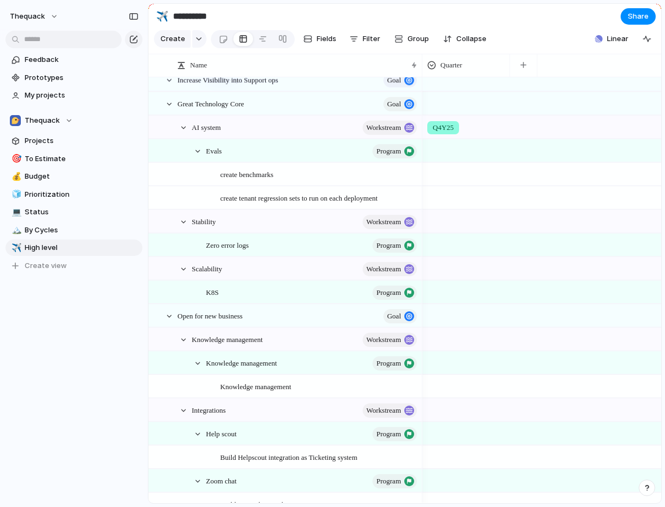
click at [447, 122] on span "Q4Y25" at bounding box center [443, 127] width 21 height 11
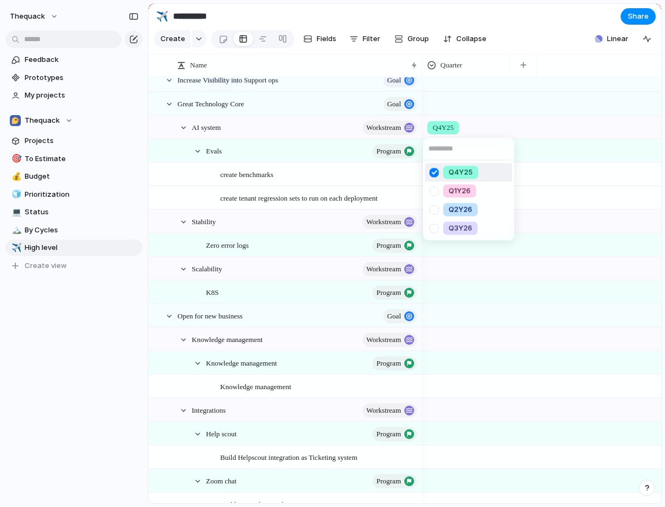
click at [447, 163] on li "Q4Y25" at bounding box center [468, 172] width 87 height 19
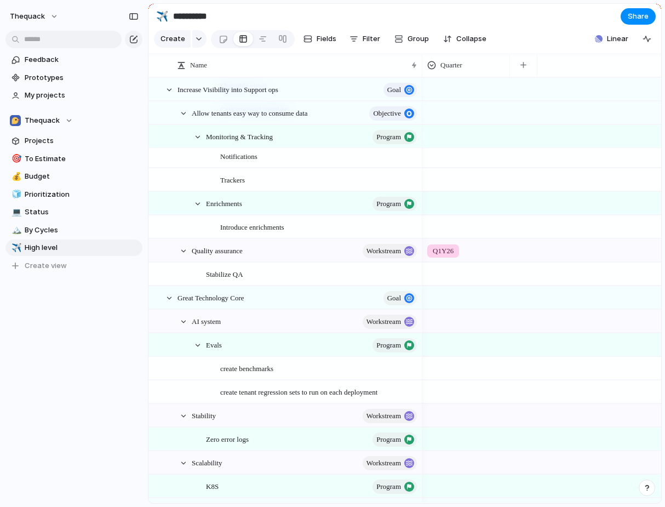
click at [437, 246] on span "Q1Y26" at bounding box center [443, 250] width 21 height 11
click at [441, 314] on div at bounding box center [433, 313] width 19 height 19
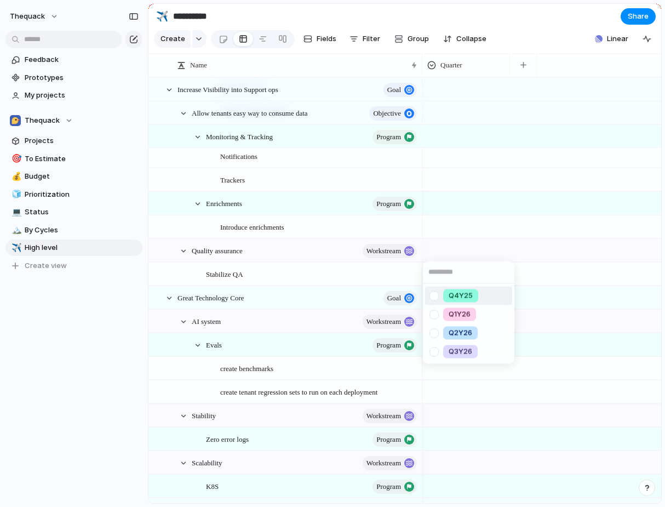
click at [446, 225] on div "Q4Y25 Q1Y26 Q2Y26 Q3Y26" at bounding box center [332, 253] width 665 height 507
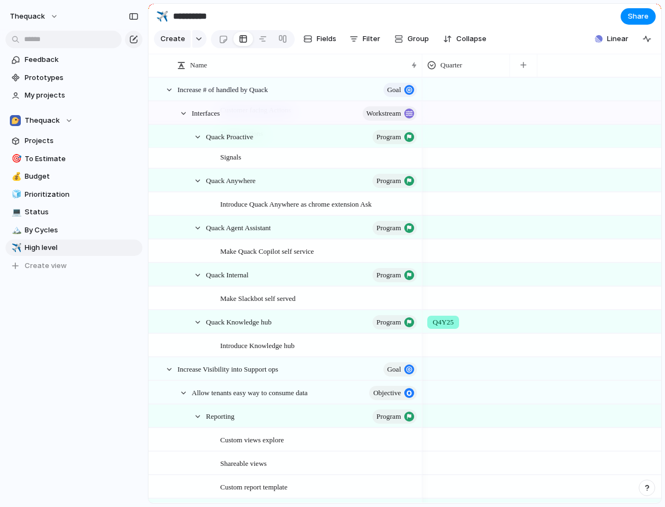
click at [438, 324] on span "Q4Y25" at bounding box center [443, 322] width 21 height 11
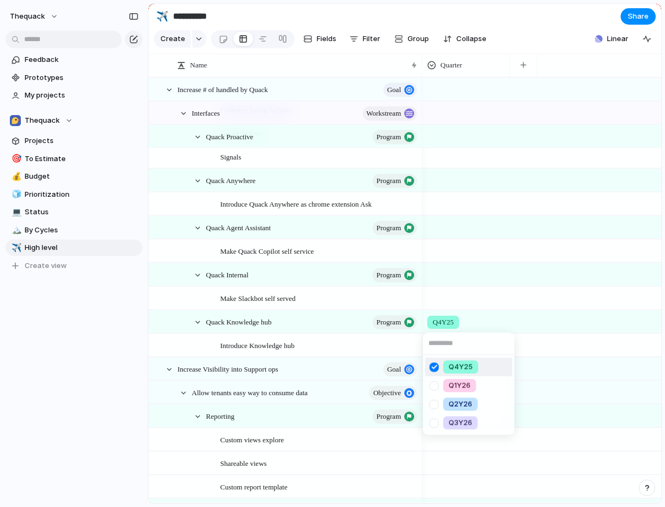
click at [438, 361] on div at bounding box center [433, 366] width 19 height 19
click at [438, 176] on div "Q4Y25 Q1Y26 Q2Y26 Q3Y26" at bounding box center [332, 253] width 665 height 507
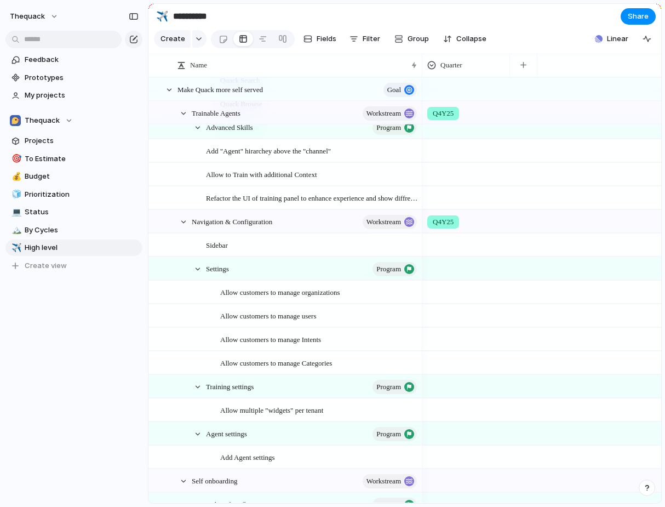
click at [437, 216] on span "Q4Y25" at bounding box center [443, 221] width 21 height 11
click at [442, 261] on div at bounding box center [433, 266] width 19 height 19
click at [447, 189] on div "Q4Y25 Q1Y26 Q2Y26 Q3Y26" at bounding box center [332, 253] width 665 height 507
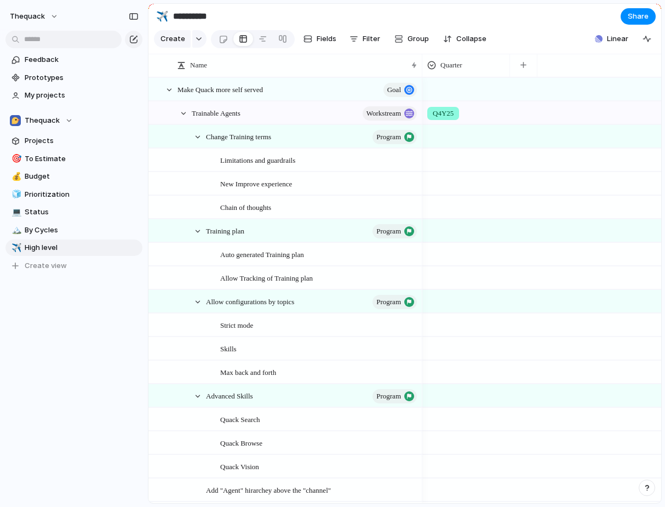
click at [443, 111] on span "Q4Y25" at bounding box center [443, 113] width 21 height 11
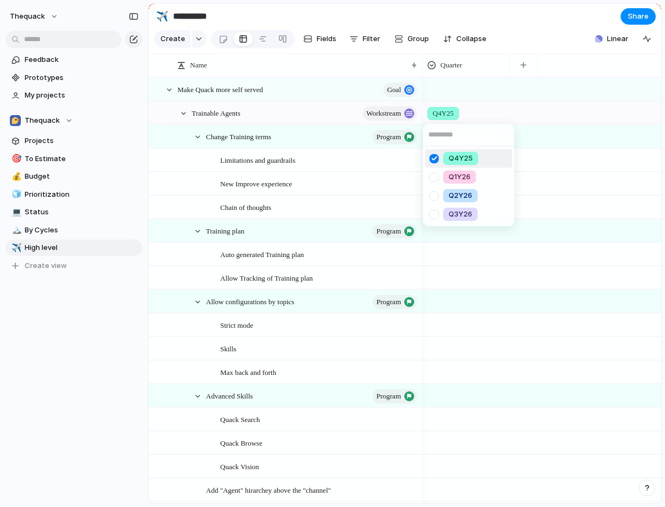
click at [443, 156] on div at bounding box center [433, 158] width 19 height 19
click at [440, 59] on div "Q4Y25 Q1Y26 Q2Y26 Q3Y26" at bounding box center [332, 253] width 665 height 507
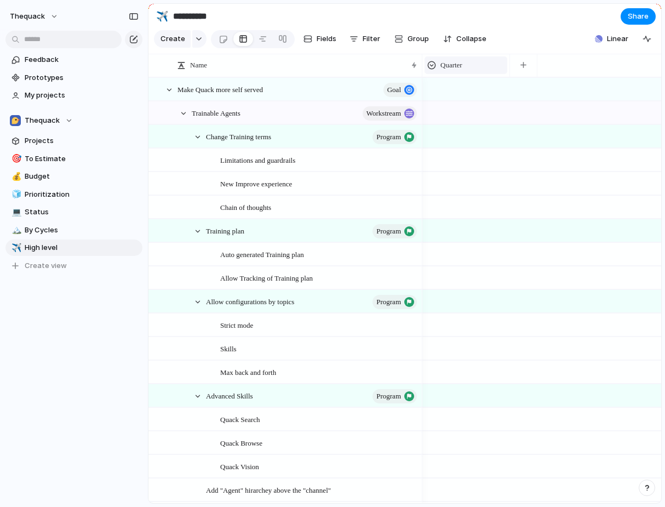
click at [438, 70] on div "Quarter" at bounding box center [465, 65] width 77 height 11
click at [453, 67] on div "Modify Hide Sort ascending Sort descending" at bounding box center [332, 253] width 665 height 507
click at [366, 39] on span "Filter" at bounding box center [372, 38] width 18 height 11
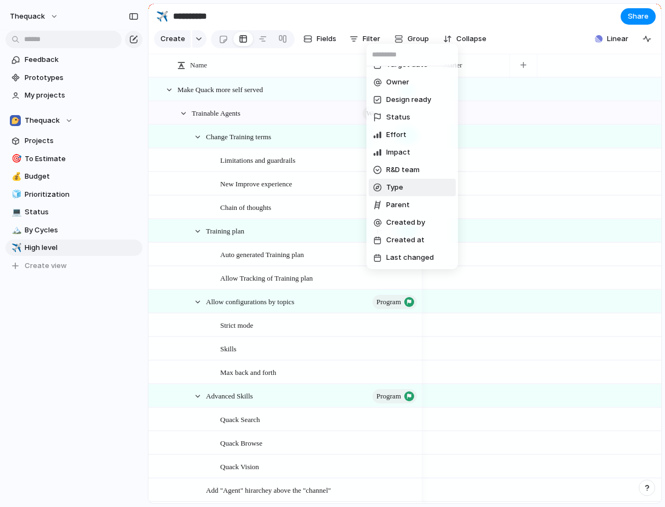
click at [405, 184] on li "Type" at bounding box center [412, 188] width 87 height 18
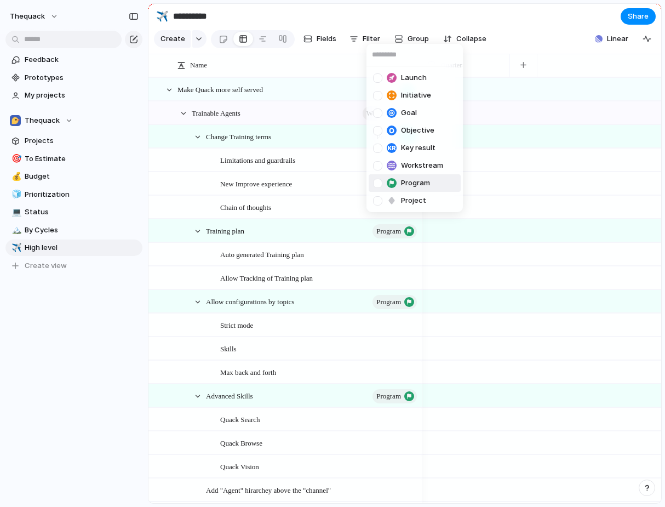
click at [403, 177] on li "Program" at bounding box center [415, 183] width 92 height 18
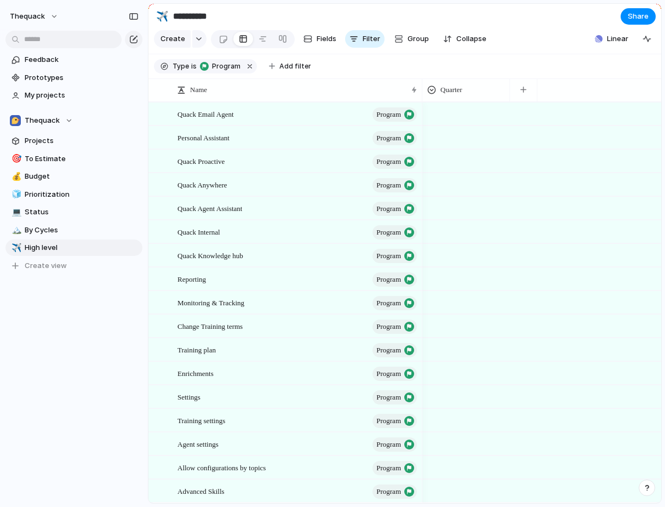
click at [252, 139] on div "Launch Initiative Goal Objective Key result Workstream Program Project" at bounding box center [332, 253] width 665 height 507
click at [456, 112] on div at bounding box center [466, 112] width 87 height 18
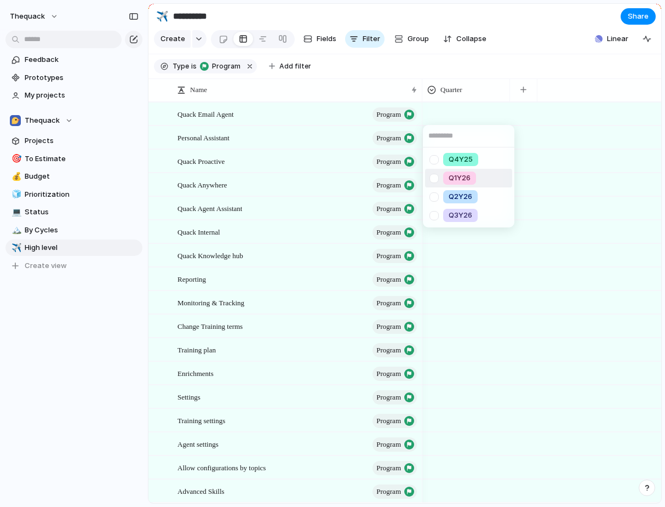
click at [434, 173] on div at bounding box center [433, 178] width 19 height 19
click at [496, 118] on div "Q4Y25 Q1Y26 Q2Y26 Q3Y26" at bounding box center [332, 253] width 665 height 507
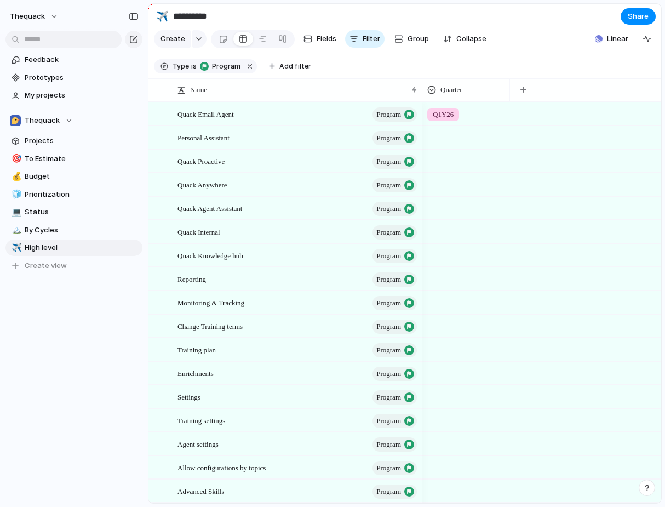
click at [451, 145] on div at bounding box center [466, 137] width 88 height 22
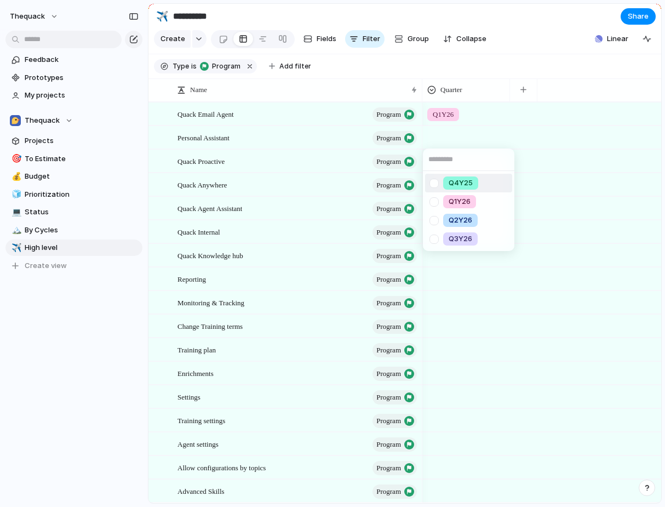
click at [444, 177] on div "Q4Y25" at bounding box center [453, 182] width 49 height 13
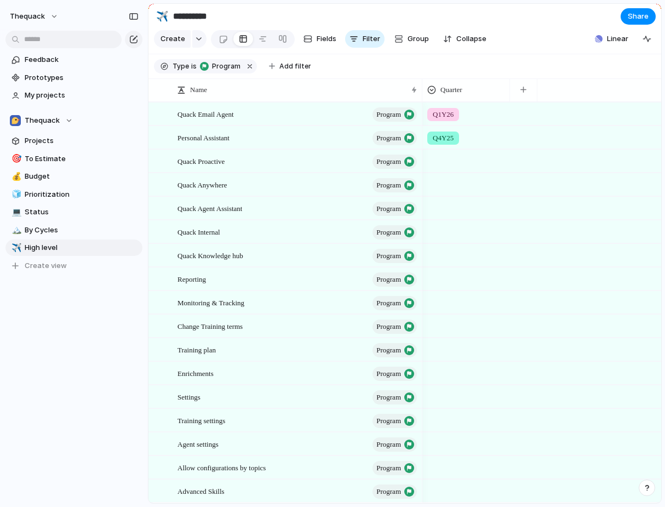
click at [469, 132] on div "Q4Y25" at bounding box center [466, 136] width 87 height 18
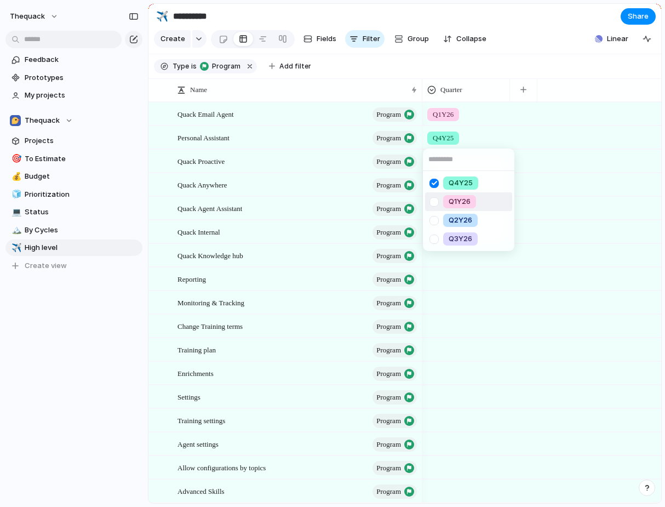
click at [431, 198] on div at bounding box center [433, 201] width 19 height 19
click at [535, 134] on div "Q4Y25 Q1Y26 Q2Y26 Q3Y26" at bounding box center [332, 253] width 665 height 507
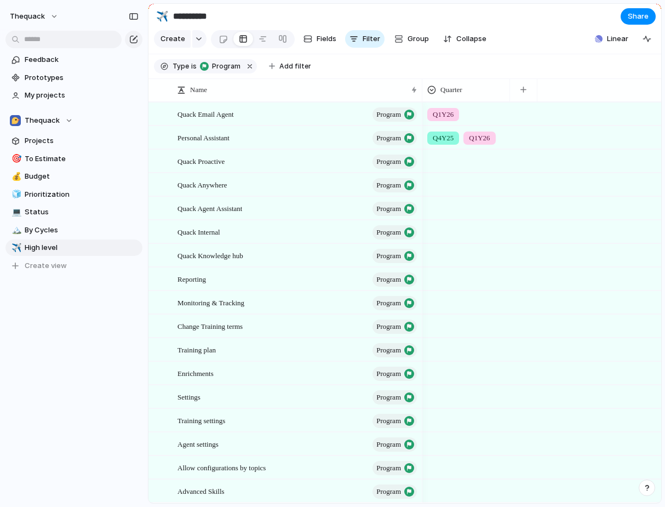
click at [460, 156] on div at bounding box center [466, 159] width 87 height 18
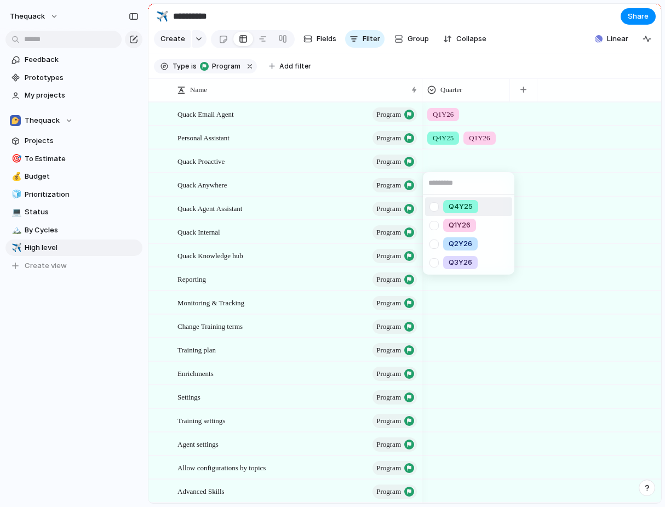
click at [430, 209] on div at bounding box center [433, 206] width 19 height 19
click at [430, 227] on div at bounding box center [433, 225] width 19 height 19
click at [430, 251] on div at bounding box center [433, 243] width 19 height 19
click at [547, 154] on div "Q4Y25 Q1Y26 Q2Y26 Q3Y26" at bounding box center [332, 253] width 665 height 507
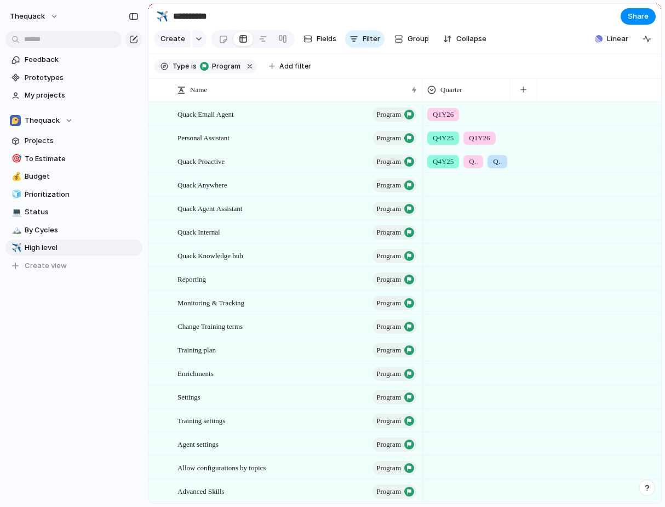
click at [450, 186] on div at bounding box center [466, 183] width 87 height 18
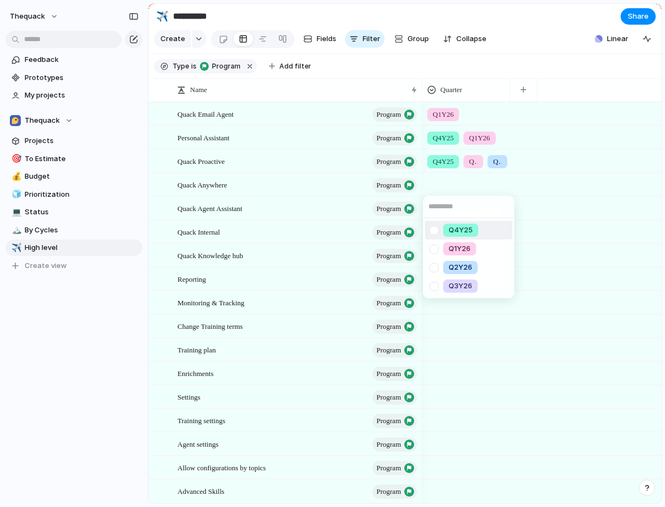
click at [433, 231] on div at bounding box center [433, 230] width 19 height 19
click at [500, 177] on div "Q4Y25 Q1Y26 Q2Y26 Q3Y26" at bounding box center [332, 253] width 665 height 507
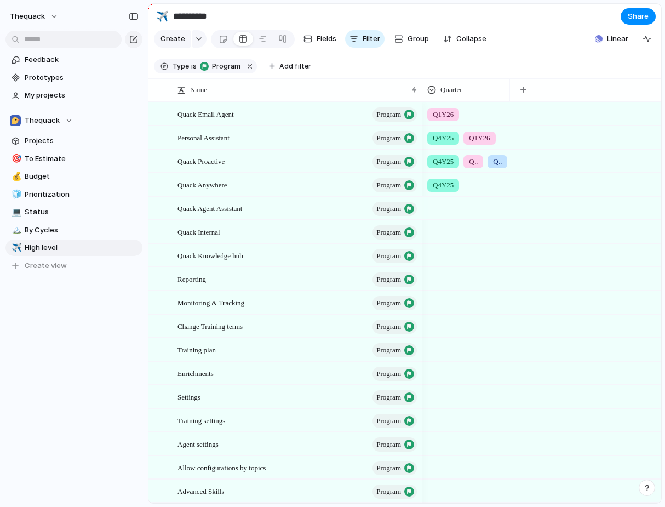
click at [450, 211] on div at bounding box center [466, 206] width 87 height 18
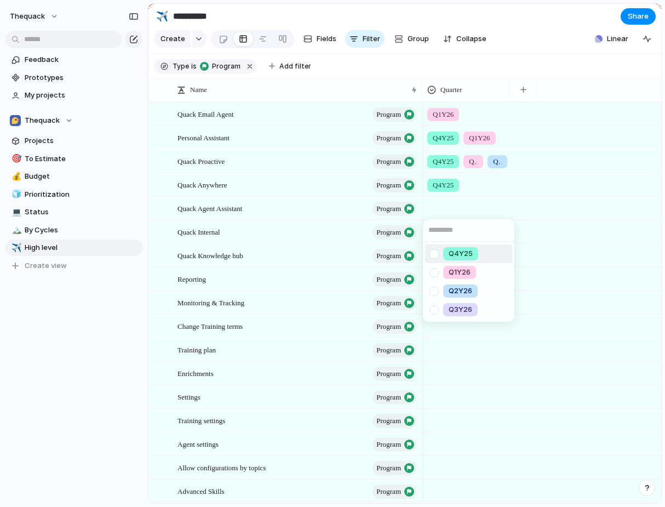
click at [438, 250] on div at bounding box center [433, 253] width 19 height 19
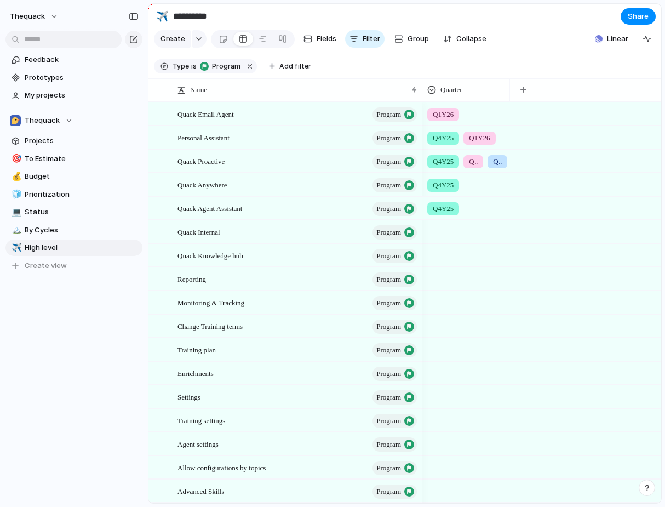
click at [488, 204] on div "Q4Y25 Q1Y26 Q2Y26 Q3Y26" at bounding box center [332, 253] width 665 height 507
click at [447, 234] on div at bounding box center [466, 230] width 87 height 18
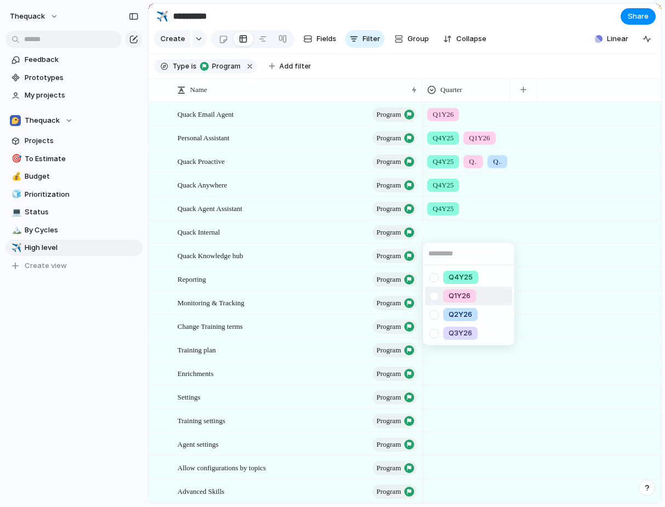
click at [435, 275] on div at bounding box center [433, 277] width 19 height 19
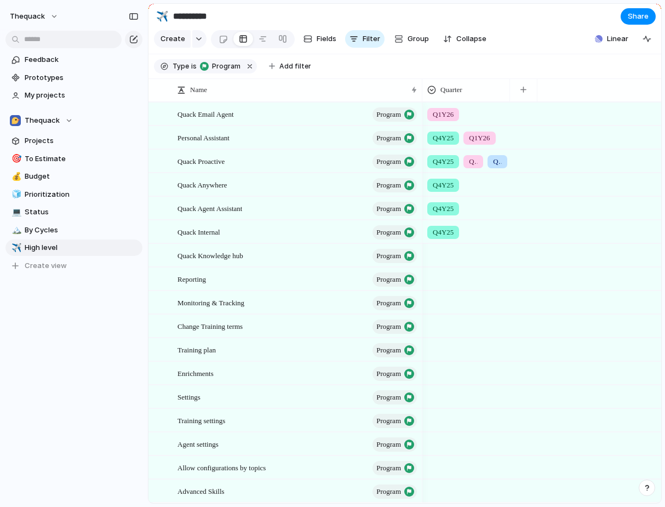
click at [499, 222] on div "Q4Y25 Q1Y26 Q2Y26 Q3Y26" at bounding box center [332, 253] width 665 height 507
click at [458, 263] on div at bounding box center [466, 255] width 88 height 22
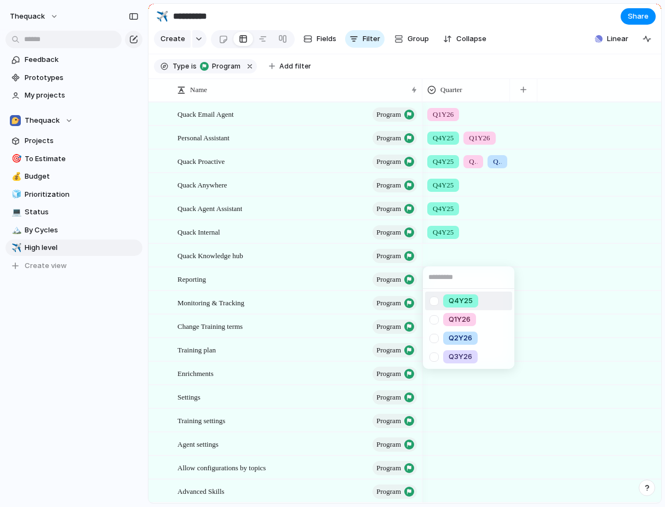
click at [432, 294] on div at bounding box center [433, 300] width 19 height 19
click at [525, 243] on div "Q4Y25 Q1Y26 Q2Y26 Q3Y26" at bounding box center [332, 253] width 665 height 507
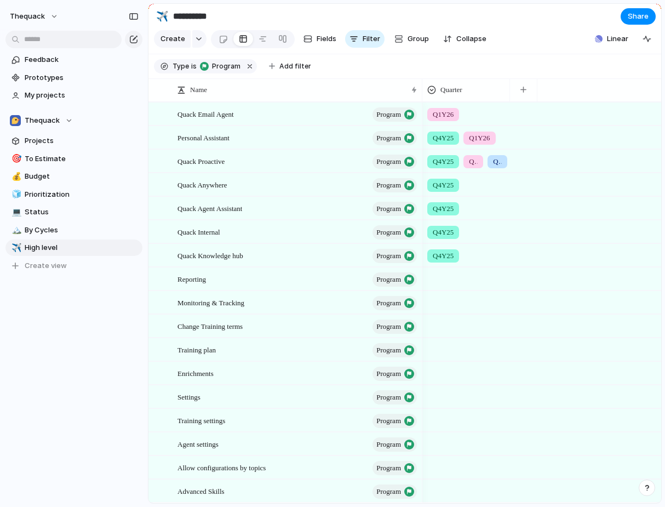
click at [453, 278] on div at bounding box center [466, 277] width 87 height 18
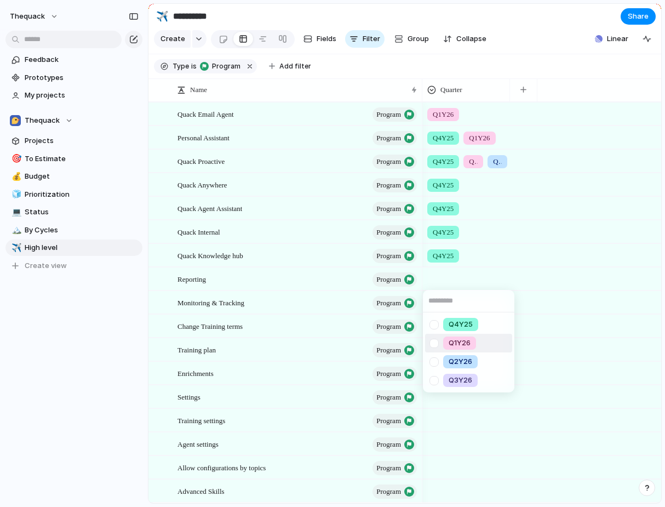
click at [434, 341] on div at bounding box center [433, 343] width 19 height 19
click at [503, 265] on div "Q4Y25 Q1Y26 Q2Y26 Q3Y26" at bounding box center [332, 253] width 665 height 507
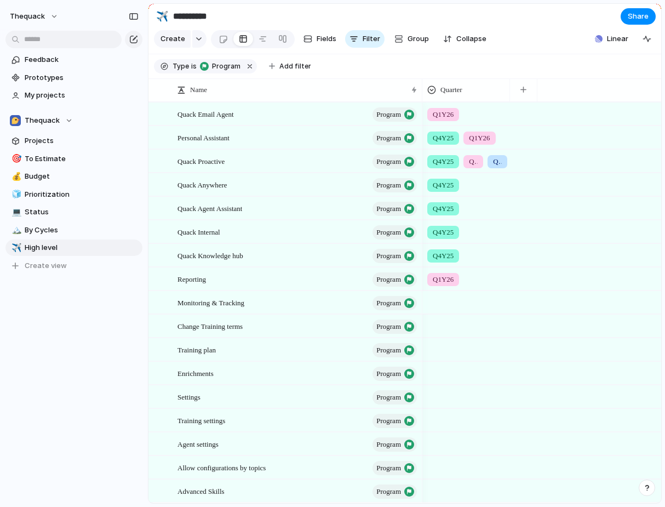
click at [451, 307] on div at bounding box center [466, 300] width 87 height 18
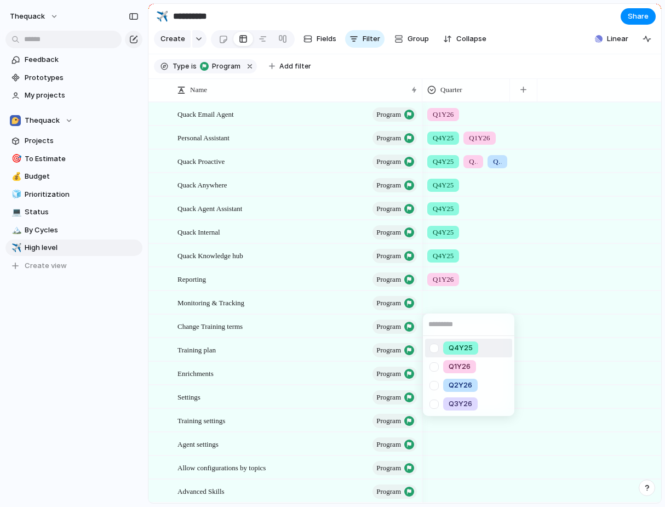
click at [436, 347] on div at bounding box center [433, 347] width 19 height 19
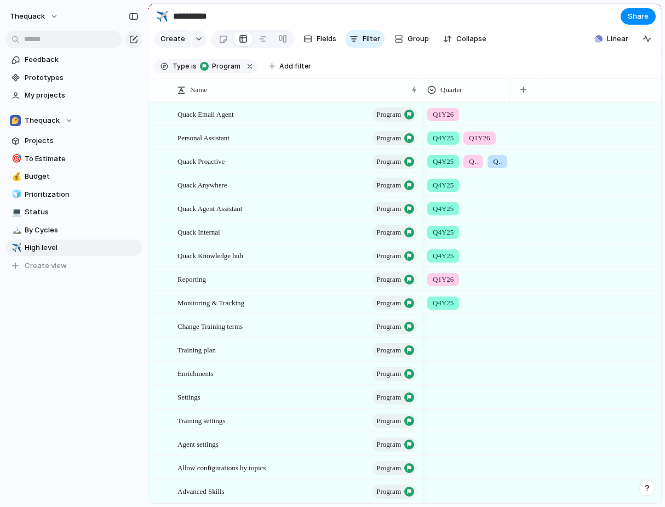
click at [500, 274] on div "Q4Y25 Q1Y26 Q2Y26 Q3Y26" at bounding box center [332, 253] width 665 height 507
click at [441, 321] on div at bounding box center [466, 324] width 87 height 18
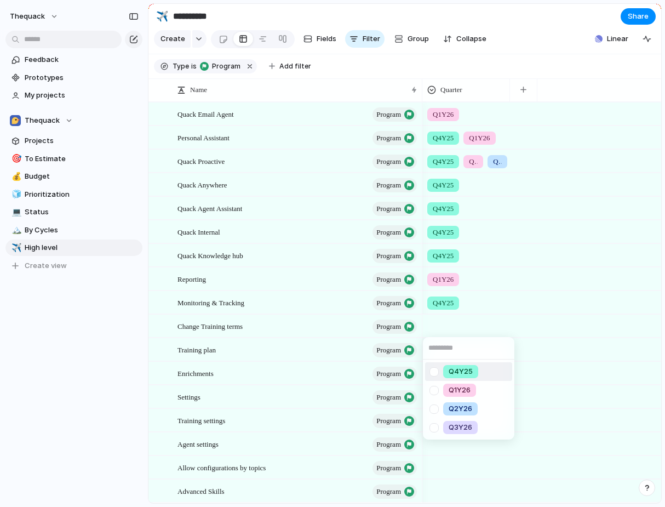
click at [366, 313] on div "Q4Y25 Q1Y26 Q2Y26 Q3Y26" at bounding box center [332, 253] width 665 height 507
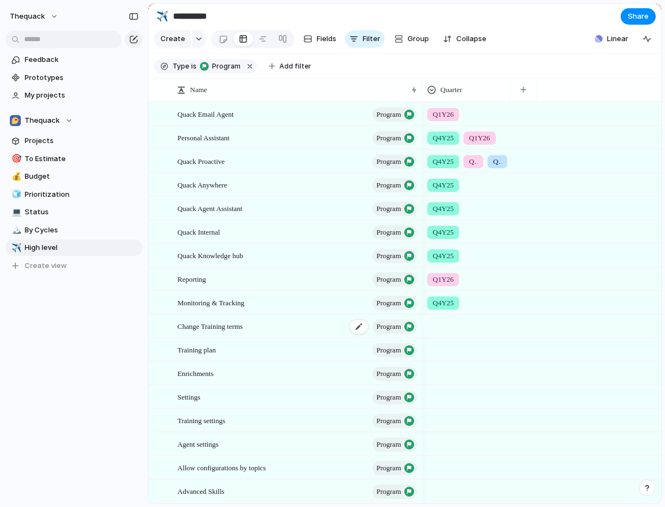
click at [229, 325] on span "Change Training terms" at bounding box center [209, 325] width 65 height 13
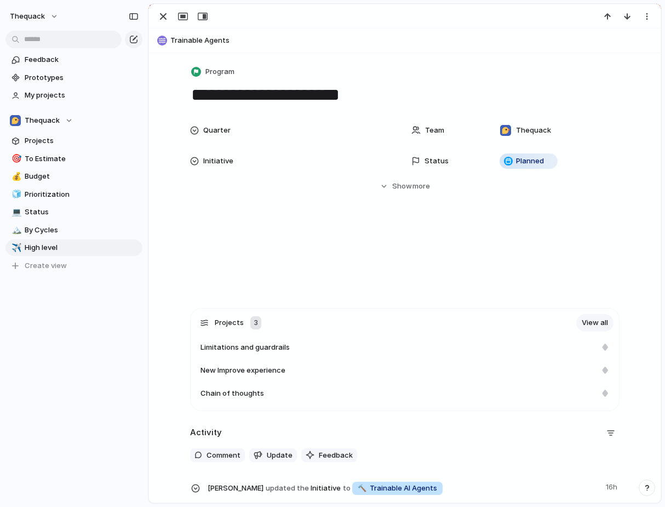
click at [331, 95] on textarea "**********" at bounding box center [404, 94] width 429 height 23
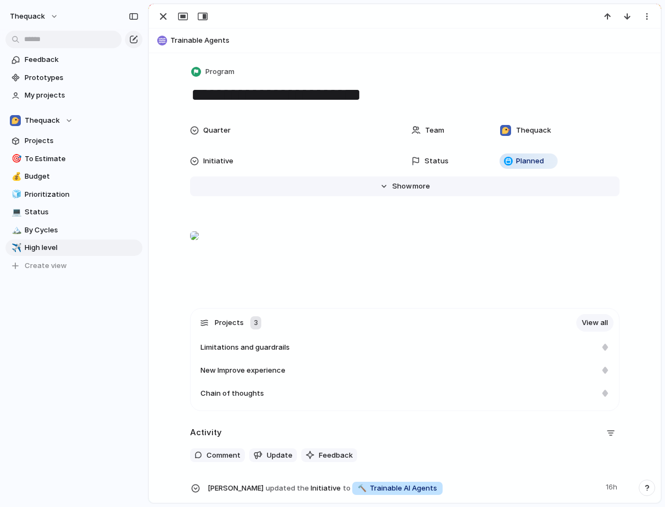
type textarea "**********"
click at [306, 186] on button "Hide Show more" at bounding box center [404, 186] width 429 height 20
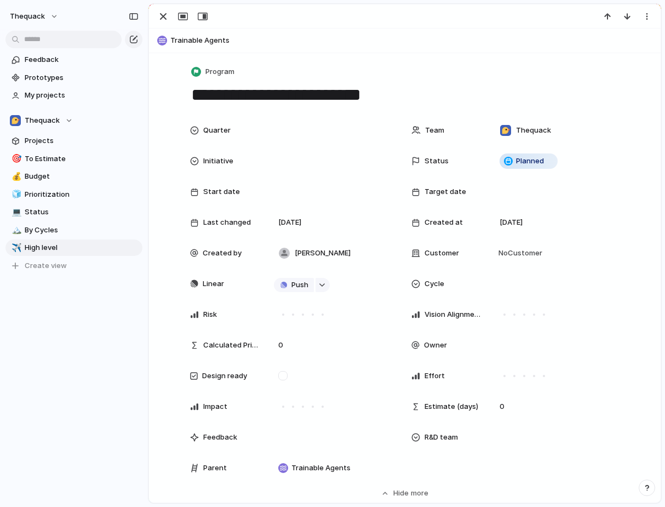
click at [290, 61] on div "**********" at bounding box center [405, 485] width 512 height 864
click at [159, 9] on button "button" at bounding box center [163, 16] width 18 height 14
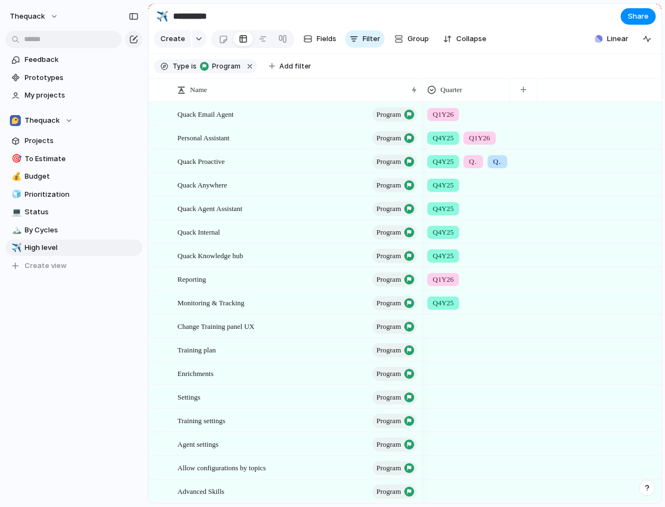
click at [440, 323] on div at bounding box center [466, 324] width 87 height 18
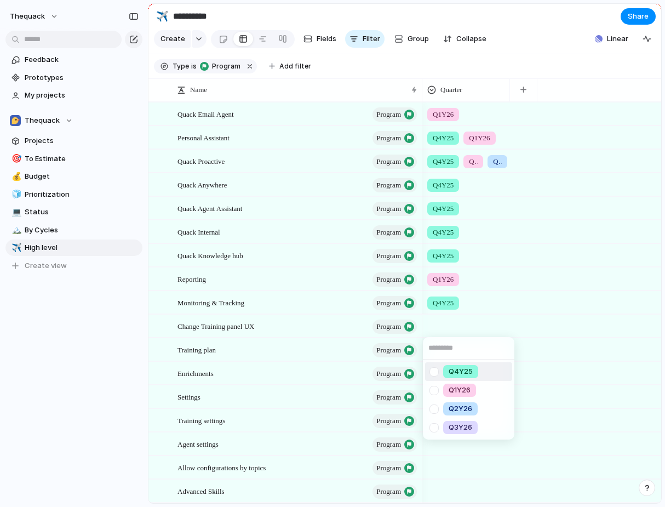
click at [438, 368] on div at bounding box center [433, 371] width 19 height 19
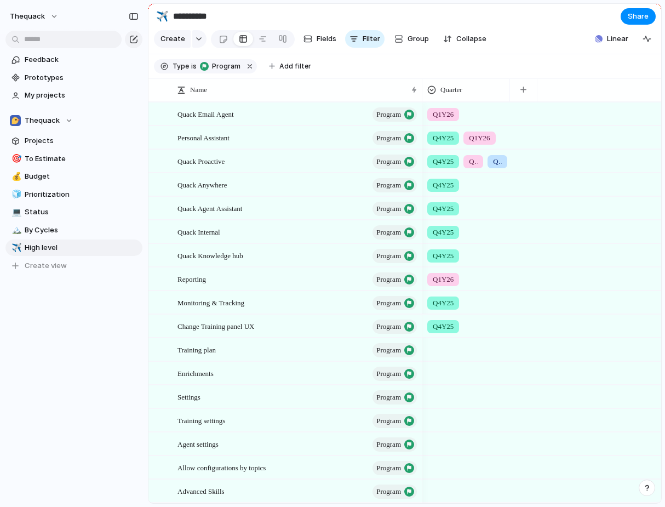
click at [317, 355] on div "Q4Y25 Q1Y26 Q2Y26 Q3Y26" at bounding box center [332, 253] width 665 height 507
click at [438, 351] on div at bounding box center [466, 347] width 87 height 18
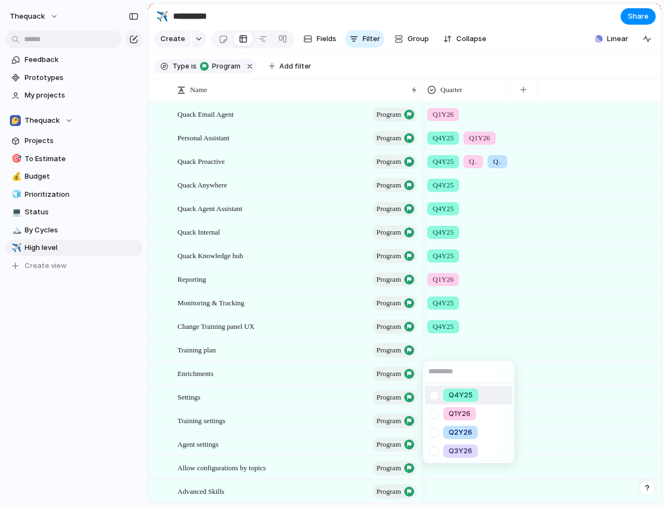
click at [441, 390] on div at bounding box center [433, 395] width 19 height 19
click at [377, 369] on div "Q4Y25 Q1Y26 Q2Y26 Q3Y26" at bounding box center [332, 253] width 665 height 507
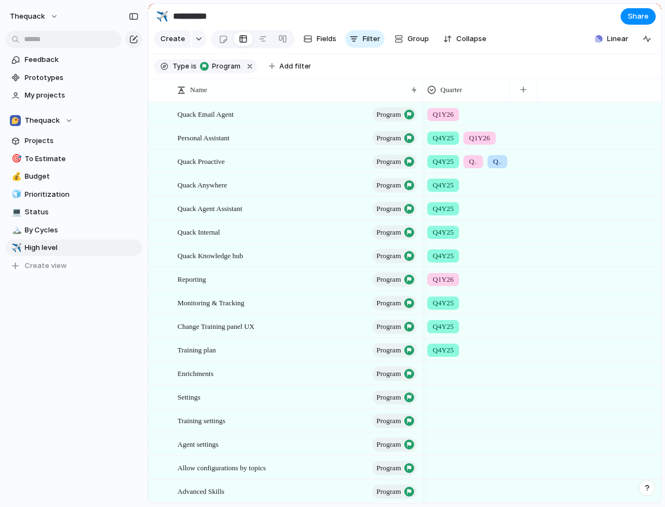
click at [429, 370] on div at bounding box center [466, 371] width 87 height 18
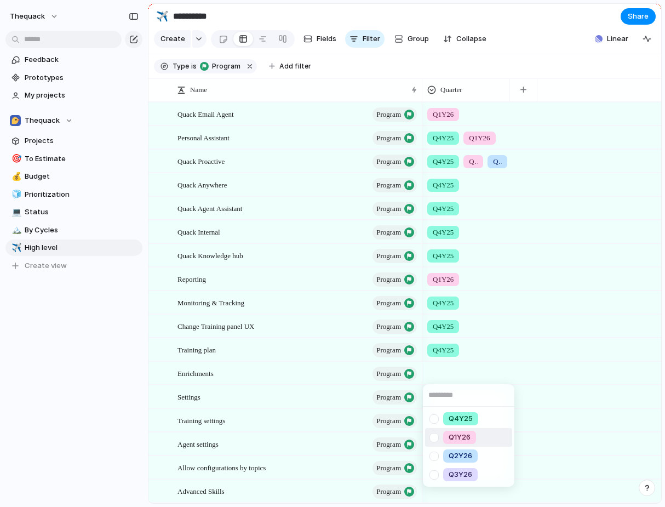
click at [444, 444] on li "Q1Y26" at bounding box center [468, 437] width 87 height 19
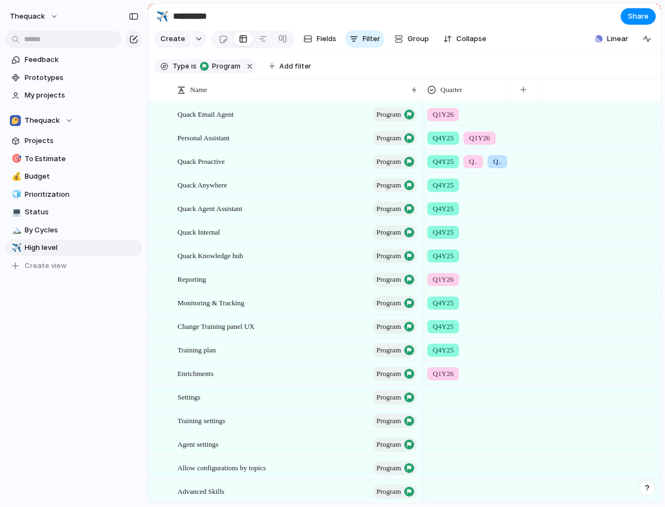
click at [433, 402] on div at bounding box center [466, 395] width 87 height 18
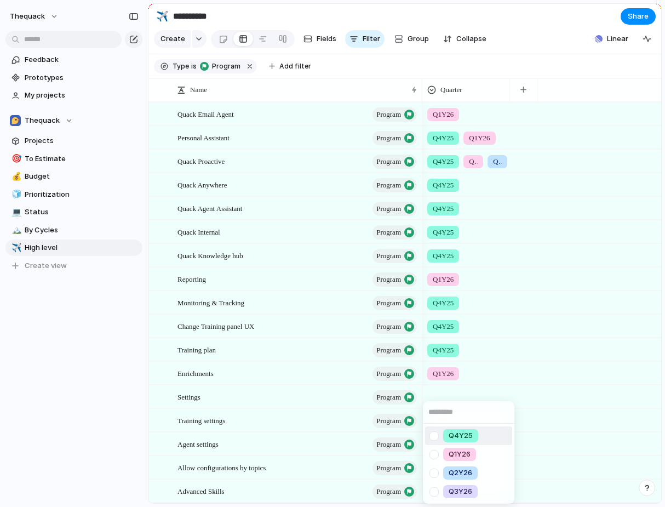
click at [439, 434] on div at bounding box center [433, 435] width 19 height 19
click at [298, 426] on div "Q4Y25 Q1Y26 Q2Y26 Q3Y26" at bounding box center [332, 253] width 665 height 507
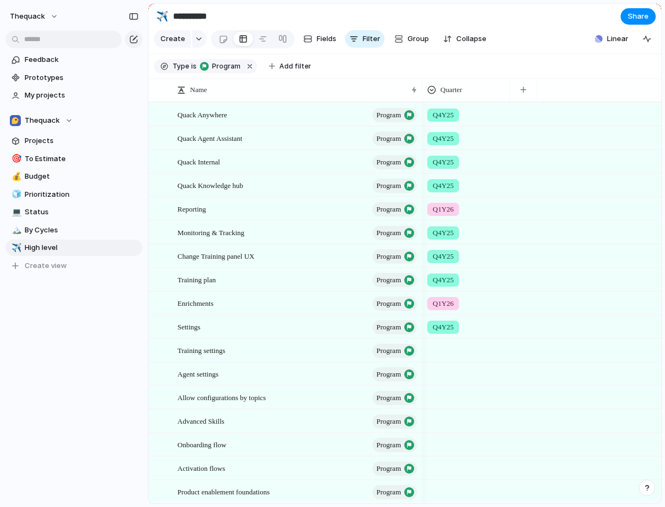
scroll to position [70, 0]
click at [433, 350] on div at bounding box center [466, 348] width 87 height 18
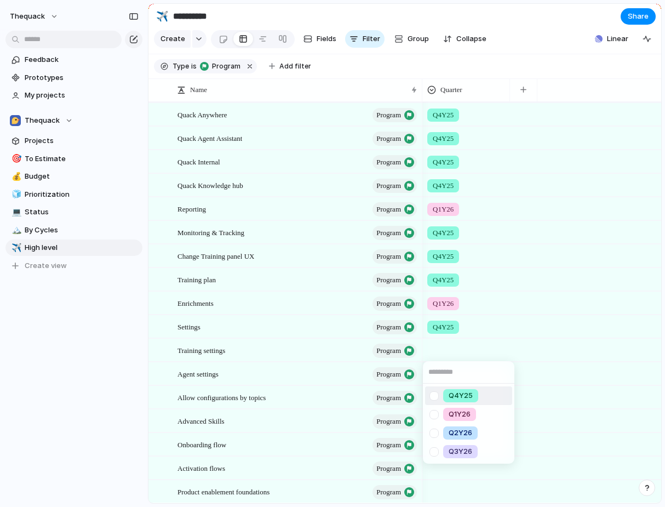
click at [434, 397] on div at bounding box center [433, 395] width 19 height 19
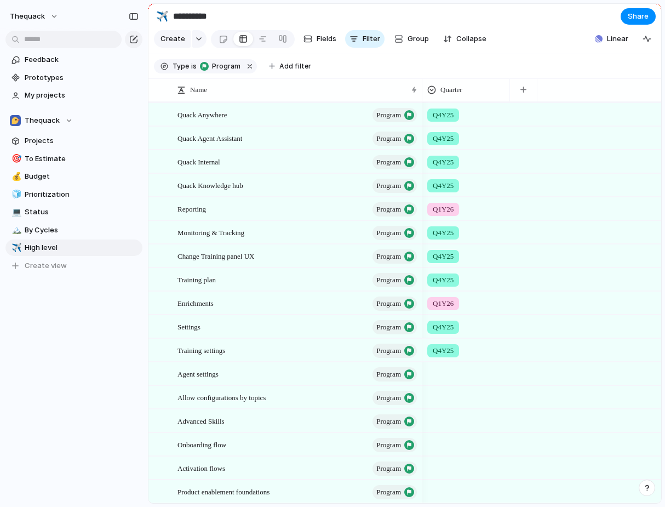
click at [457, 327] on div "Q4Y25 Q1Y26 Q2Y26 Q3Y26" at bounding box center [332, 253] width 665 height 507
click at [447, 369] on div at bounding box center [466, 372] width 87 height 18
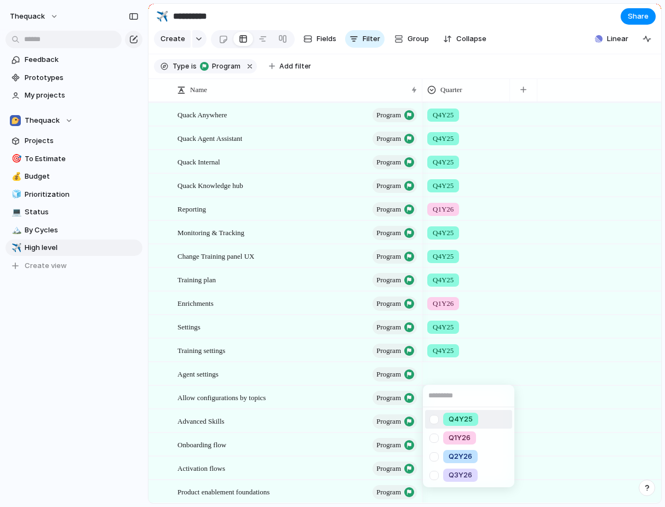
click at [448, 417] on div "Q4Y25" at bounding box center [460, 418] width 35 height 13
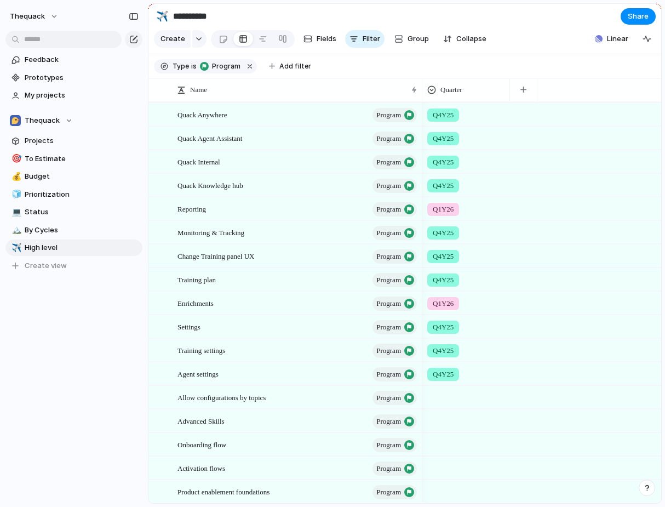
click at [445, 394] on div at bounding box center [466, 395] width 87 height 18
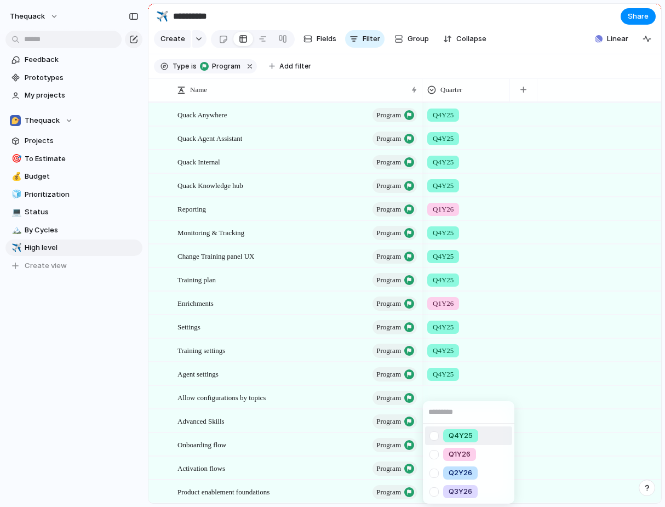
click at [444, 439] on div "Q4Y25" at bounding box center [460, 435] width 35 height 13
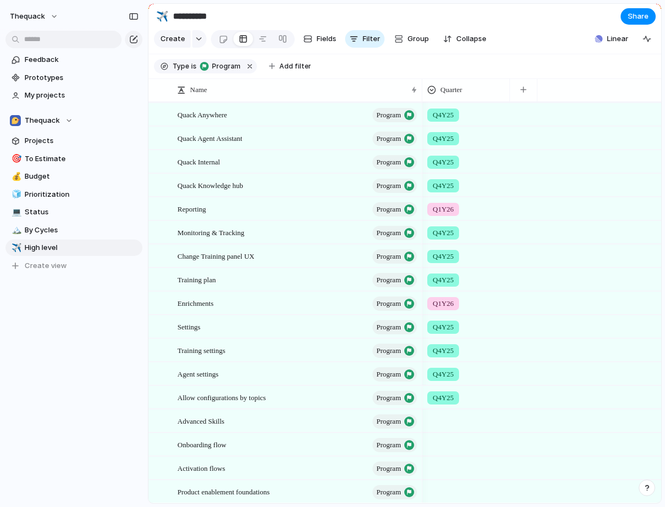
click at [445, 401] on span "Q4Y25" at bounding box center [443, 397] width 21 height 11
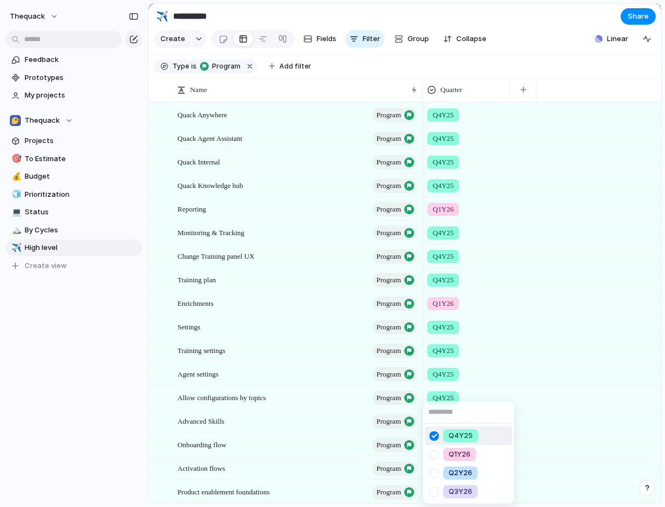
click at [316, 418] on div "Q4Y25 Q1Y26 Q2Y26 Q3Y26" at bounding box center [332, 253] width 665 height 507
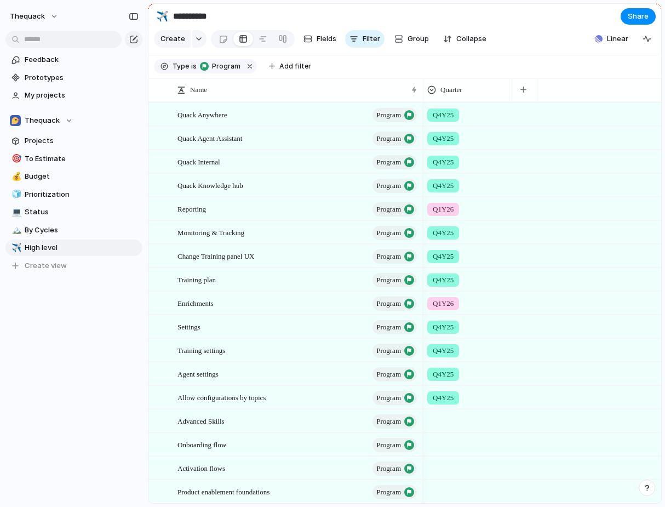
click at [419, 404] on div "Allow configurations by topics program" at bounding box center [292, 397] width 258 height 22
click at [423, 398] on div "Q4Y25" at bounding box center [466, 395] width 87 height 18
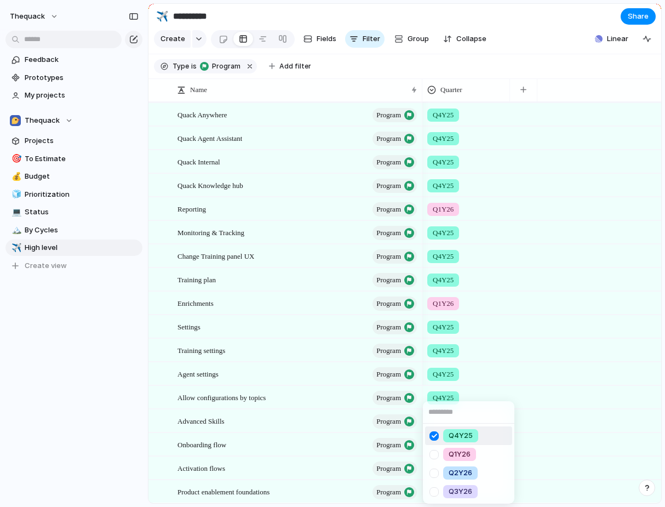
click at [429, 397] on div "Q4Y25 Q1Y26 Q2Y26 Q3Y26" at bounding box center [332, 253] width 665 height 507
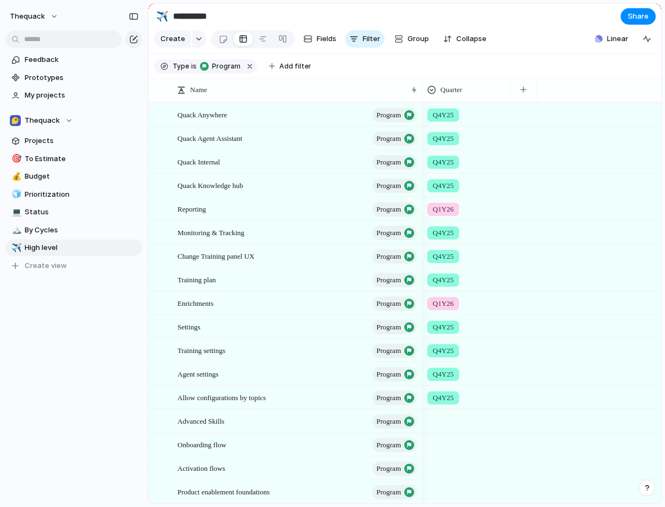
click at [430, 416] on div at bounding box center [466, 419] width 87 height 18
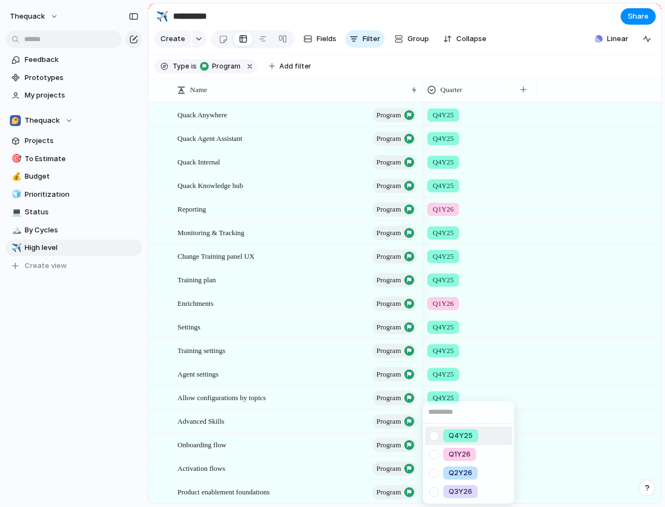
click at [436, 452] on div at bounding box center [433, 454] width 19 height 19
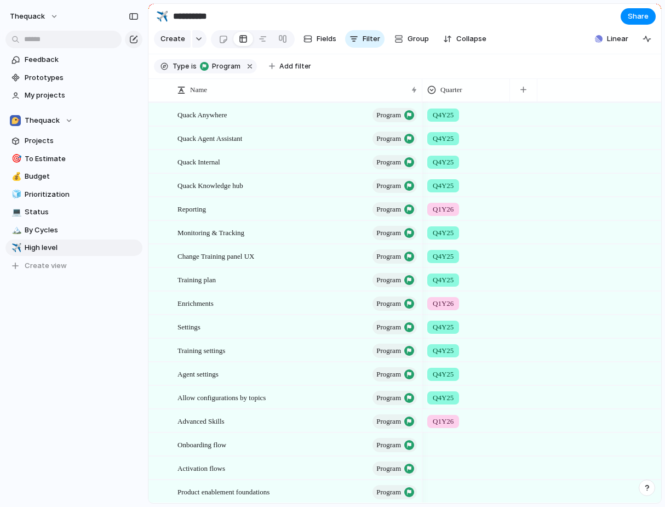
click at [291, 429] on div "Q4Y25 Q1Y26 Q2Y26 Q3Y26" at bounding box center [332, 253] width 665 height 507
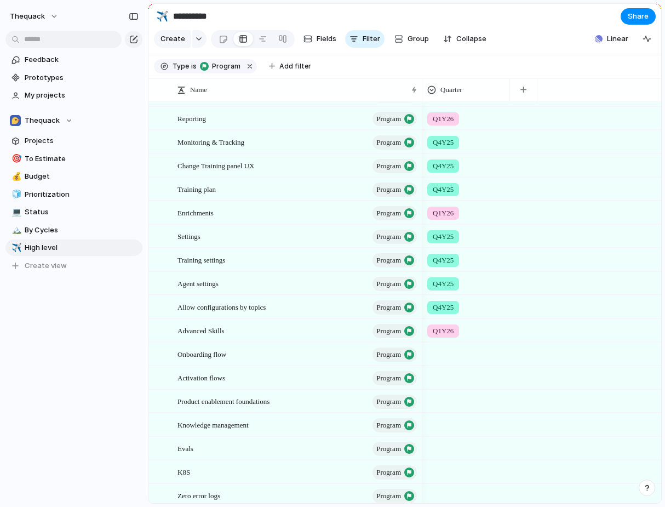
scroll to position [164, 0]
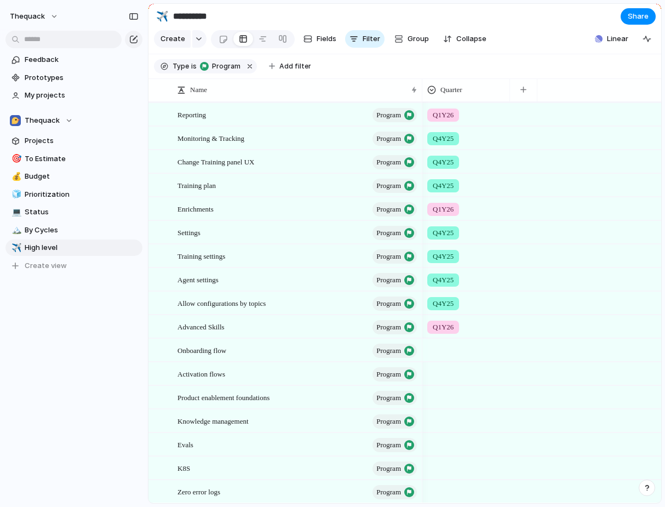
click at [449, 349] on div at bounding box center [466, 348] width 87 height 18
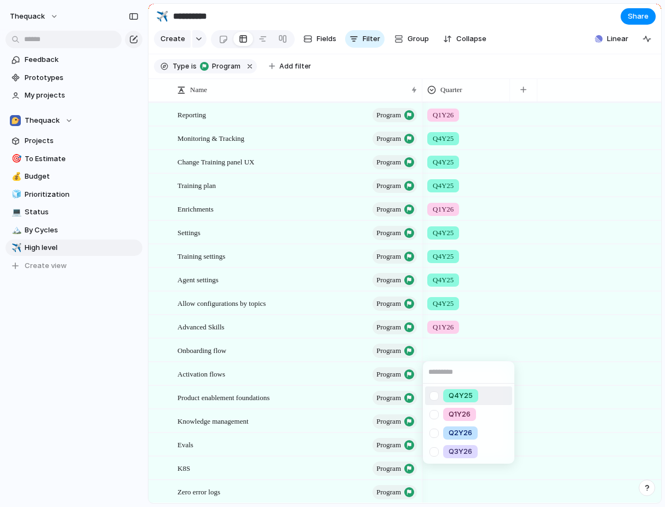
click at [445, 383] on div at bounding box center [468, 372] width 91 height 22
click at [445, 387] on li "Q4Y25" at bounding box center [468, 395] width 87 height 19
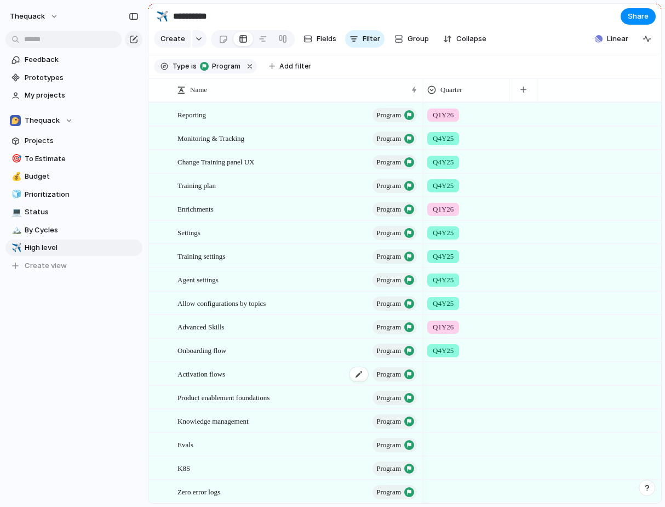
click at [286, 375] on div "Activation flows program" at bounding box center [297, 374] width 241 height 22
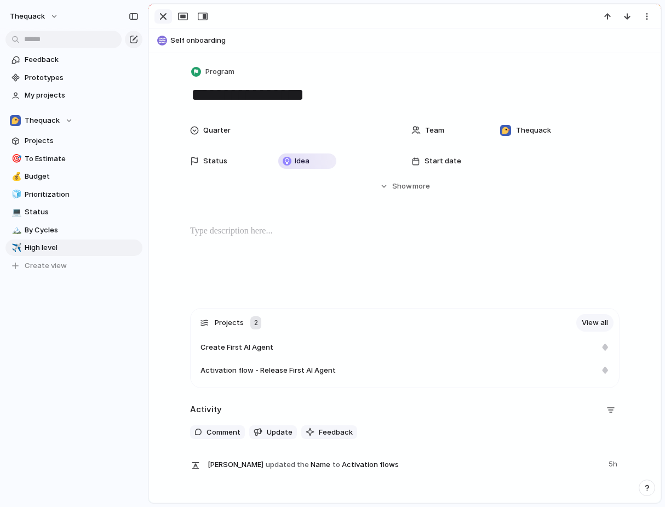
click at [162, 15] on div "button" at bounding box center [163, 16] width 13 height 13
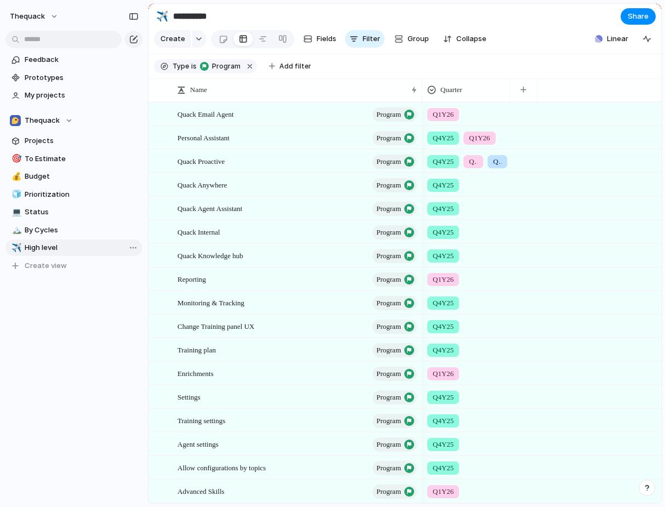
click at [69, 239] on link "✈️ High level" at bounding box center [73, 247] width 137 height 16
click at [67, 230] on span "By Cycles" at bounding box center [82, 230] width 114 height 11
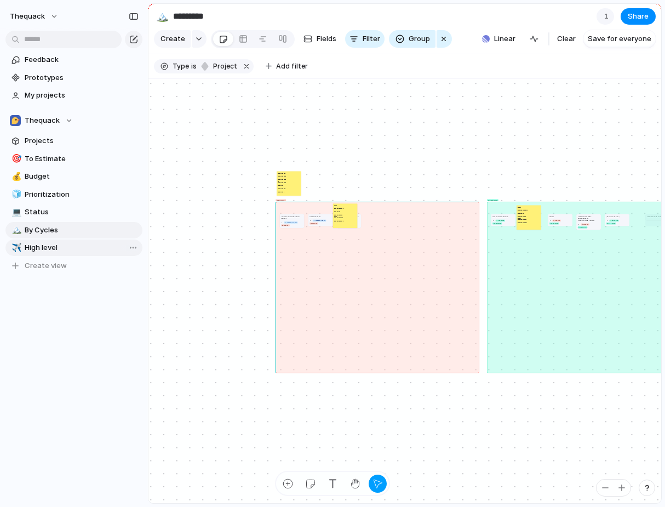
click at [66, 239] on link "✈️ High level" at bounding box center [73, 247] width 137 height 16
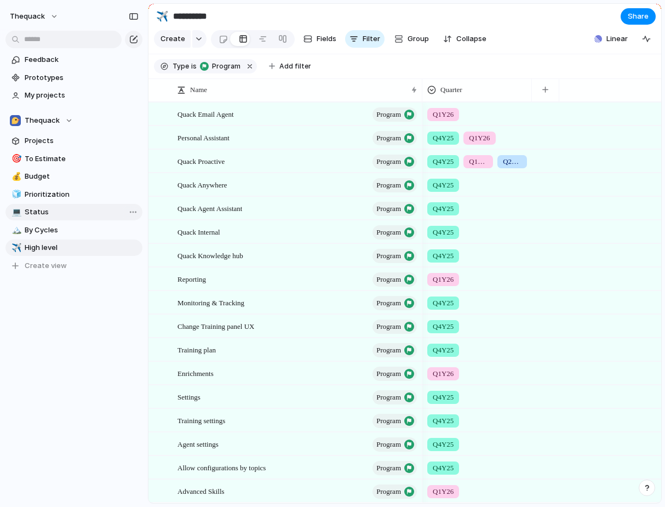
click at [62, 216] on span "Status" at bounding box center [82, 211] width 114 height 11
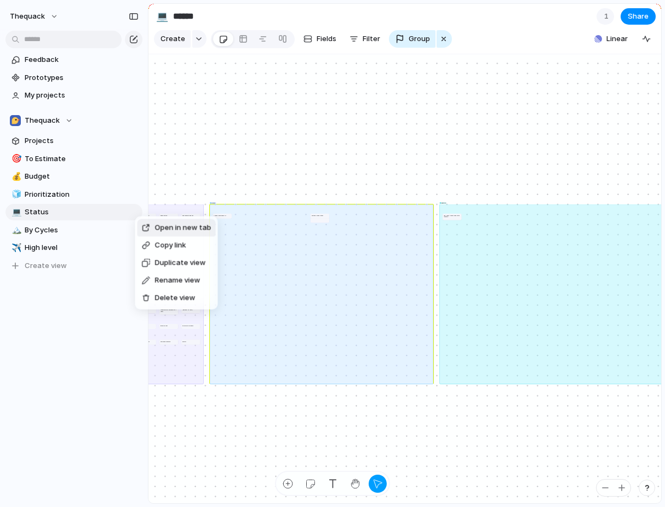
click at [154, 295] on div "Delete view" at bounding box center [169, 297] width 54 height 11
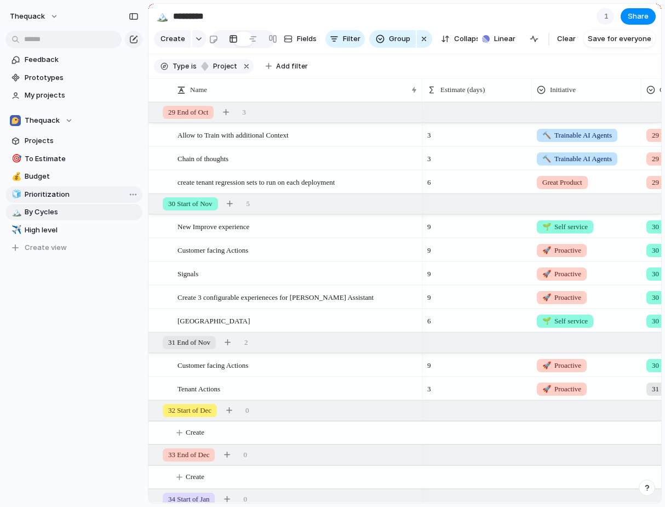
click at [75, 191] on span "Prioritization" at bounding box center [82, 194] width 114 height 11
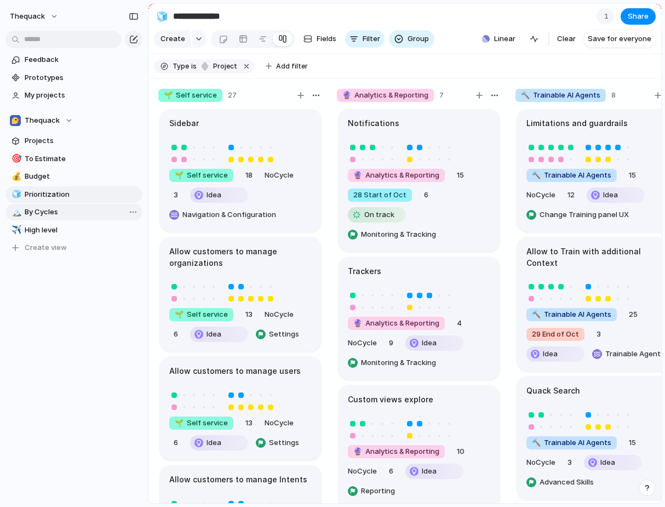
click at [74, 205] on link "🏔️ By Cycles" at bounding box center [73, 212] width 137 height 16
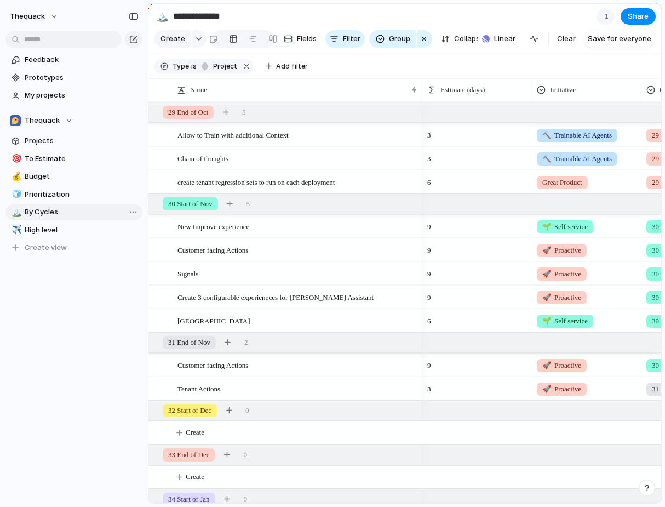
type input "*********"
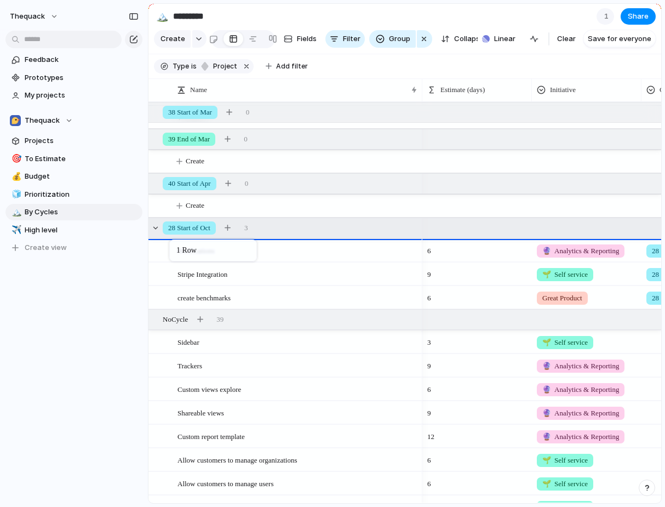
drag, startPoint x: 190, startPoint y: 224, endPoint x: 177, endPoint y: 228, distance: 13.3
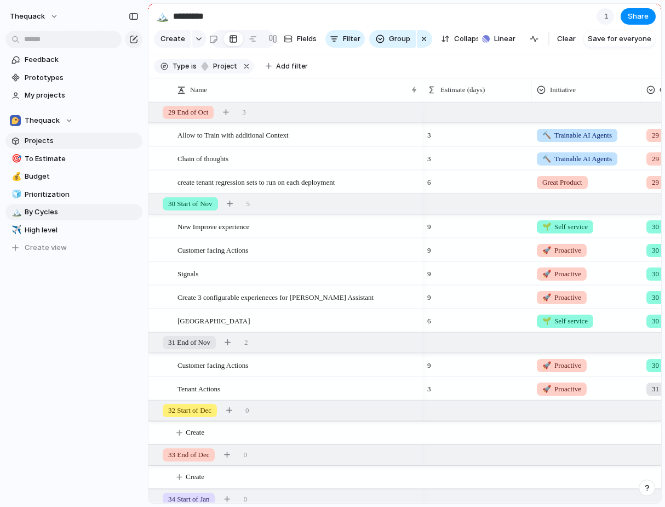
click at [82, 141] on span "Projects" at bounding box center [82, 140] width 114 height 11
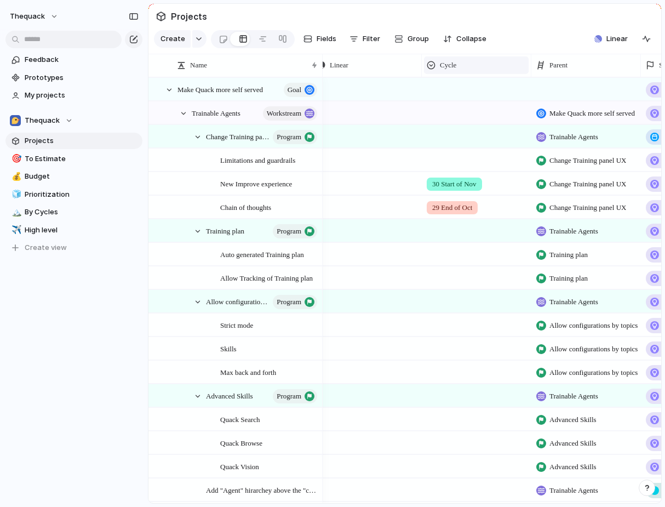
click at [449, 60] on span "Cycle" at bounding box center [448, 65] width 16 height 11
click at [461, 90] on span "Modify" at bounding box center [457, 89] width 24 height 11
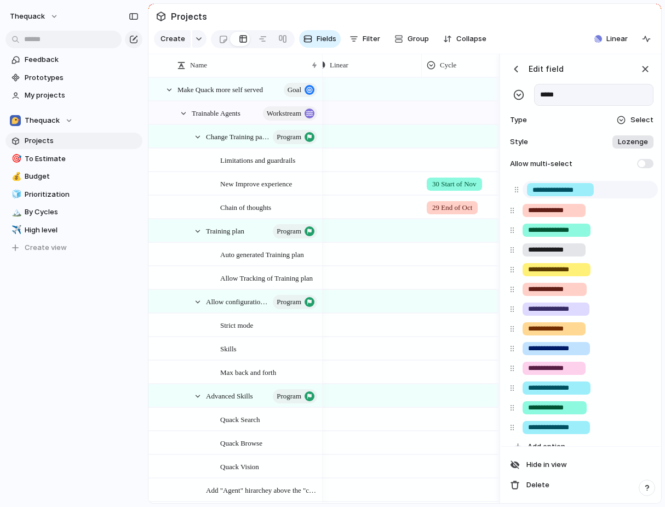
drag, startPoint x: 510, startPoint y: 427, endPoint x: 515, endPoint y: 189, distance: 237.7
click at [515, 189] on div "**********" at bounding box center [580, 318] width 150 height 275
click at [444, 249] on div at bounding box center [476, 252] width 108 height 18
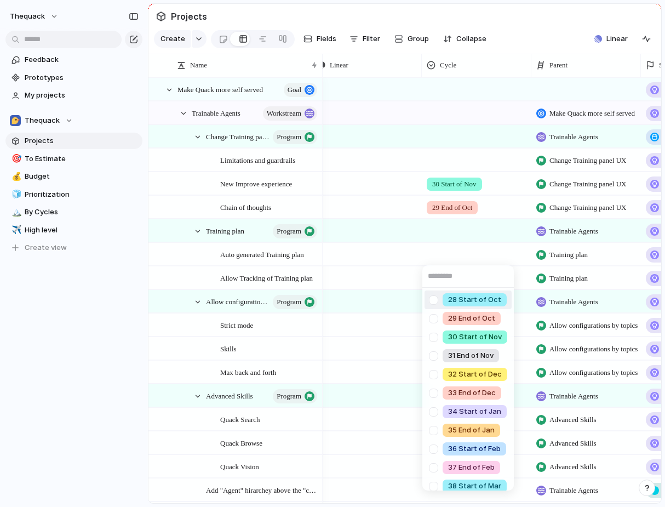
click at [435, 245] on div "28 Start of [DATE] End of [DATE] Start of Nov 31 End of Nov 32 Start of Dec 33 …" at bounding box center [332, 253] width 665 height 507
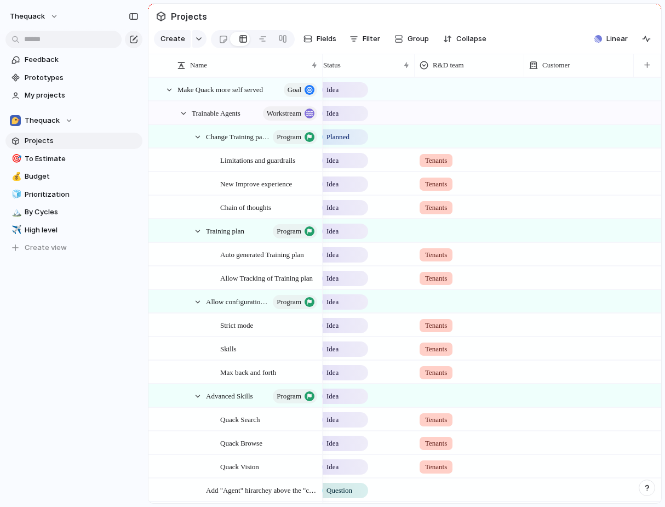
click at [85, 203] on div "🎯 To Estimate 💰 Budget 🧊 Prioritization 🏔️ By Cycles ✈️ High level To pick up a…" at bounding box center [73, 204] width 137 height 106
click at [85, 193] on span "Prioritization" at bounding box center [82, 194] width 114 height 11
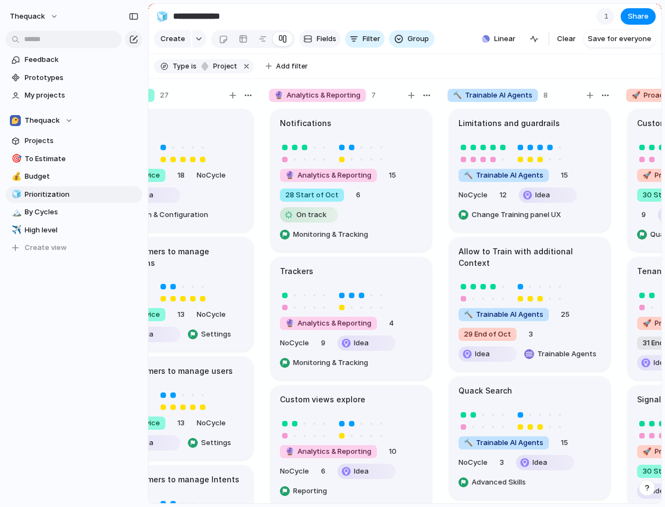
click at [315, 47] on button "Fields" at bounding box center [320, 39] width 42 height 18
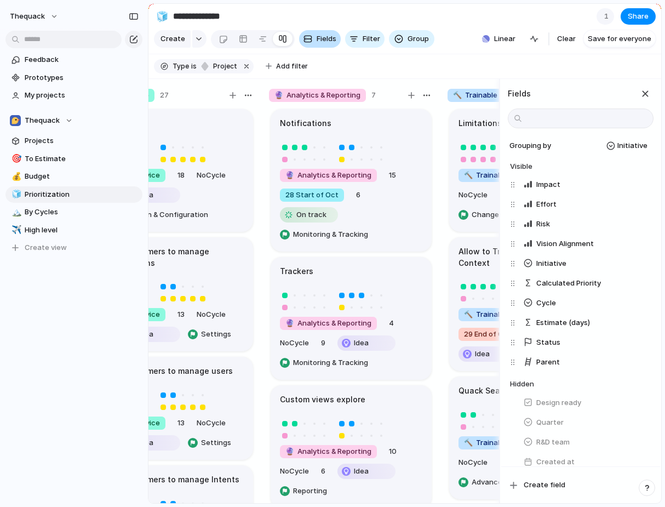
click at [317, 41] on span "Fields" at bounding box center [327, 38] width 20 height 11
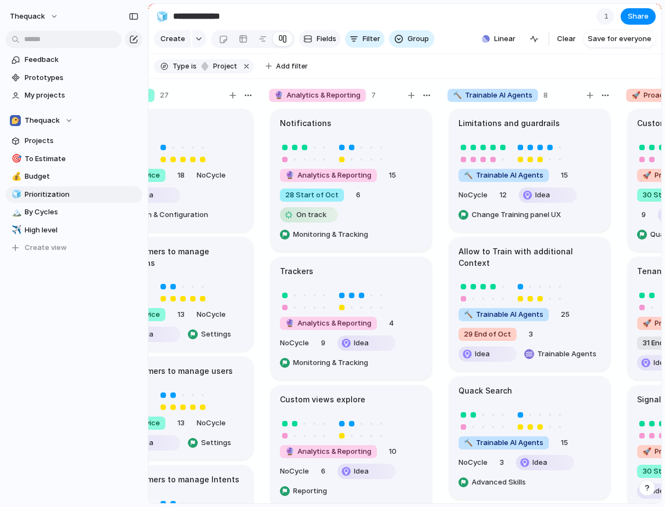
click at [317, 41] on span "Fields" at bounding box center [327, 38] width 20 height 11
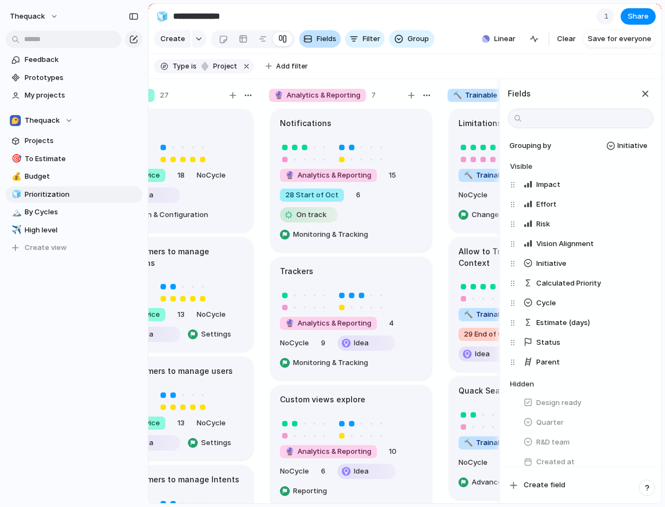
click at [317, 41] on span "Fields" at bounding box center [327, 38] width 20 height 11
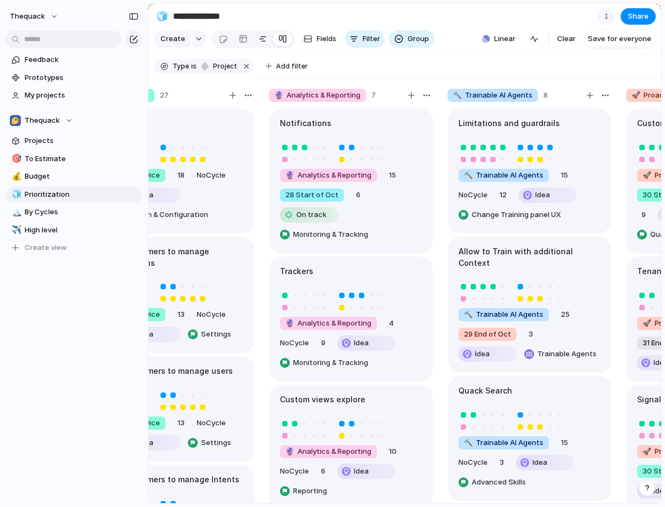
click at [258, 41] on div at bounding box center [262, 39] width 9 height 18
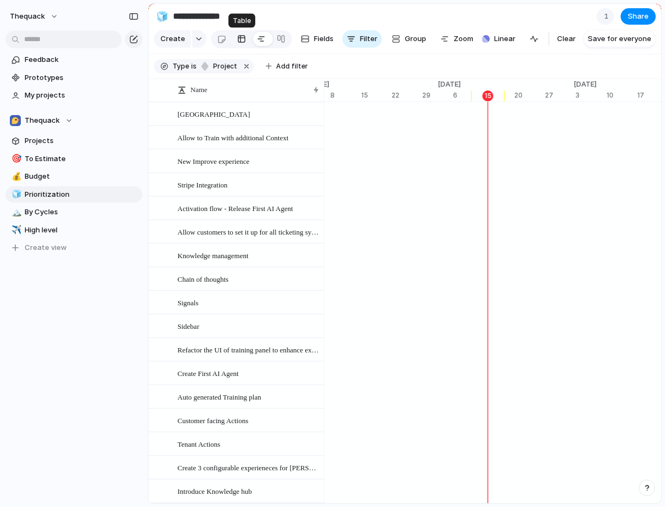
click at [240, 38] on div at bounding box center [241, 39] width 9 height 18
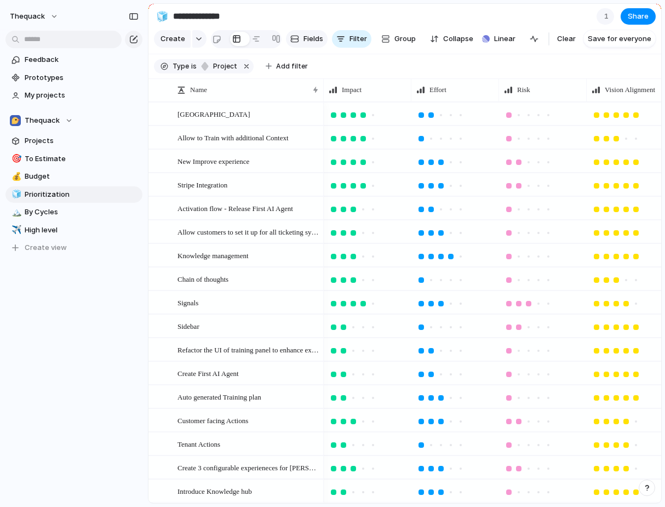
click at [304, 32] on button "Fields" at bounding box center [307, 39] width 42 height 18
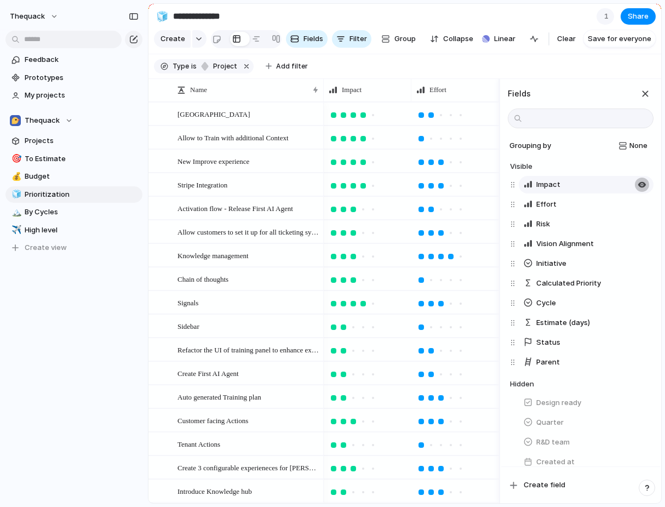
click at [641, 178] on button "button" at bounding box center [642, 184] width 14 height 14
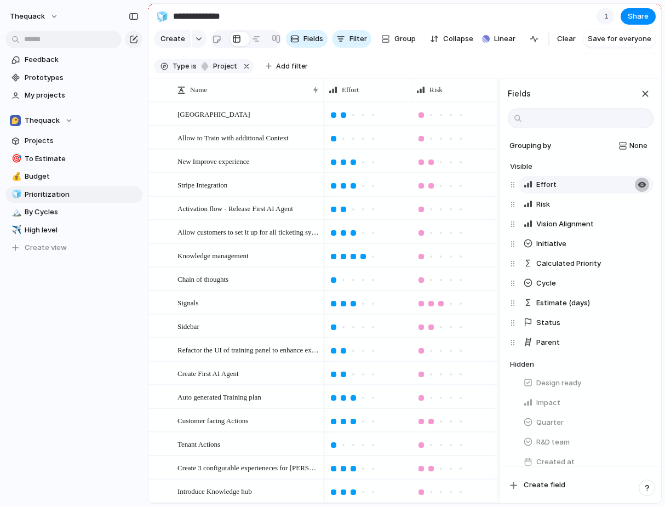
click at [641, 179] on button "button" at bounding box center [642, 184] width 14 height 14
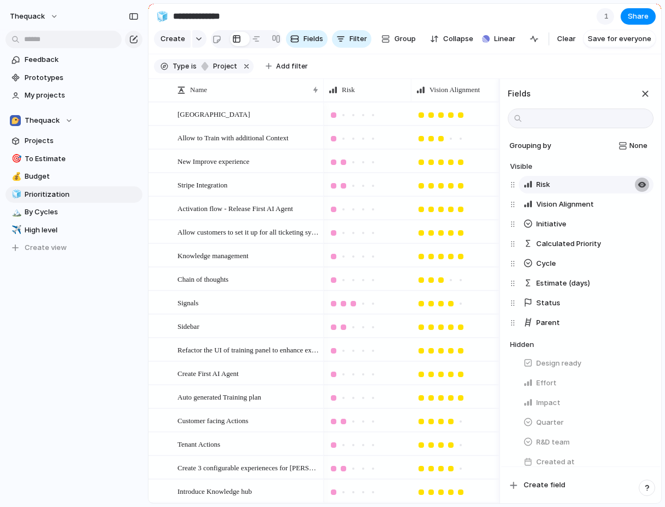
click at [641, 180] on button "button" at bounding box center [642, 184] width 14 height 14
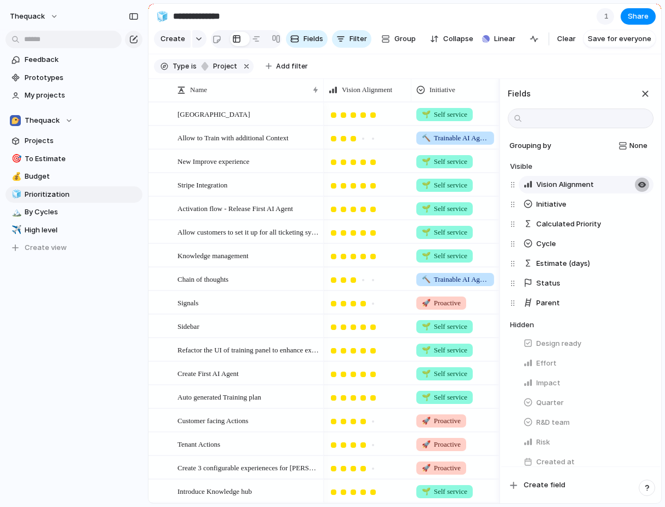
click at [641, 180] on div "button" at bounding box center [641, 184] width 9 height 9
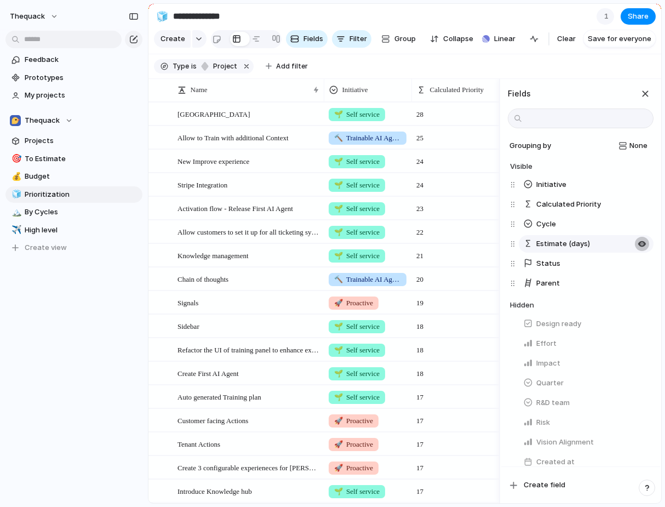
click at [643, 244] on div "button" at bounding box center [641, 243] width 9 height 9
click at [647, 94] on div "button" at bounding box center [645, 94] width 12 height 12
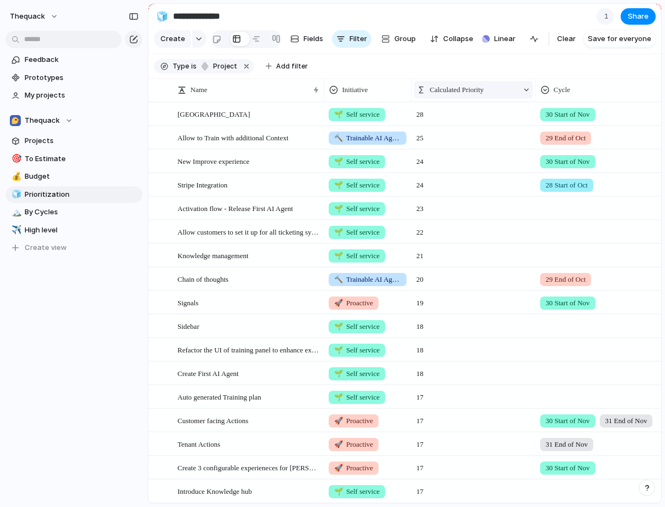
click at [484, 89] on span "Calculated Priority" at bounding box center [457, 89] width 54 height 11
click at [491, 85] on div "Modify Hide Sort ascending Clear sort" at bounding box center [332, 253] width 665 height 507
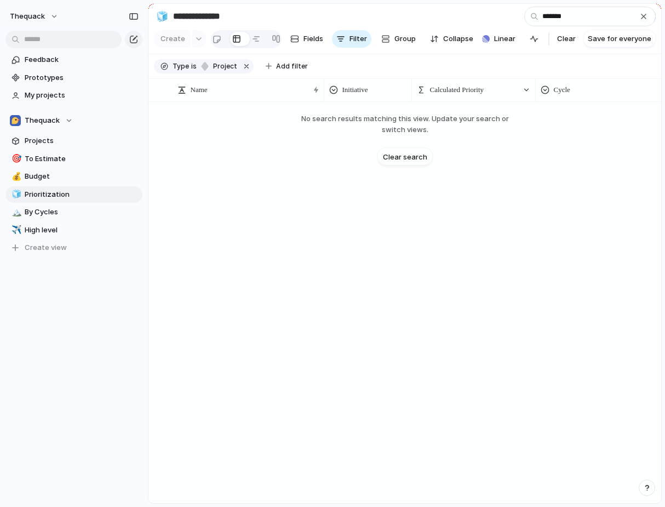
type input "********"
type input "******"
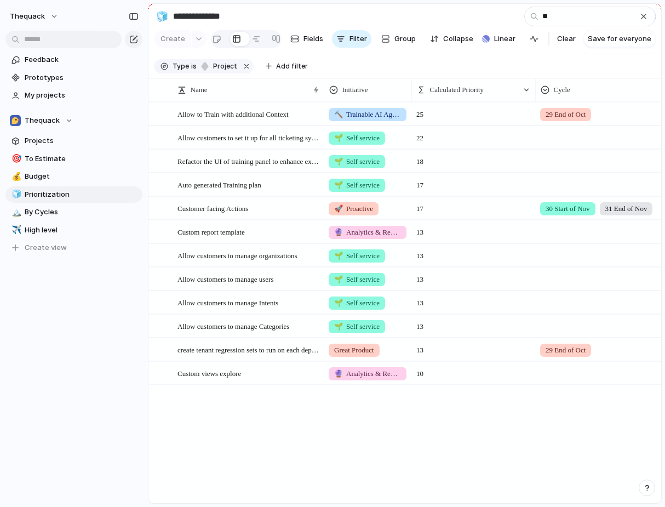
type input "*"
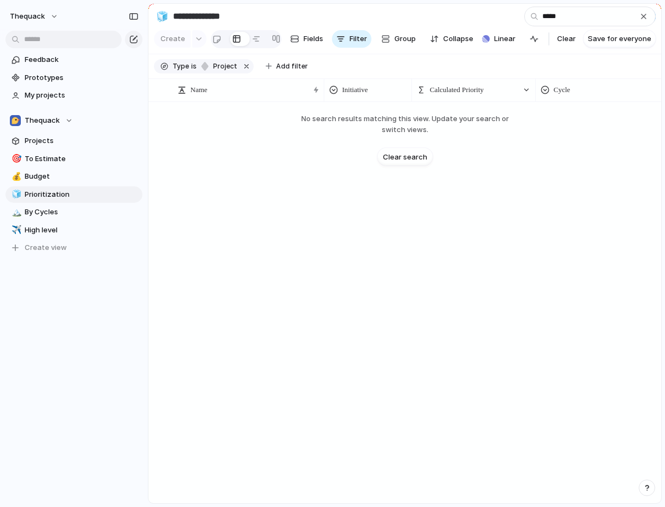
type input "******"
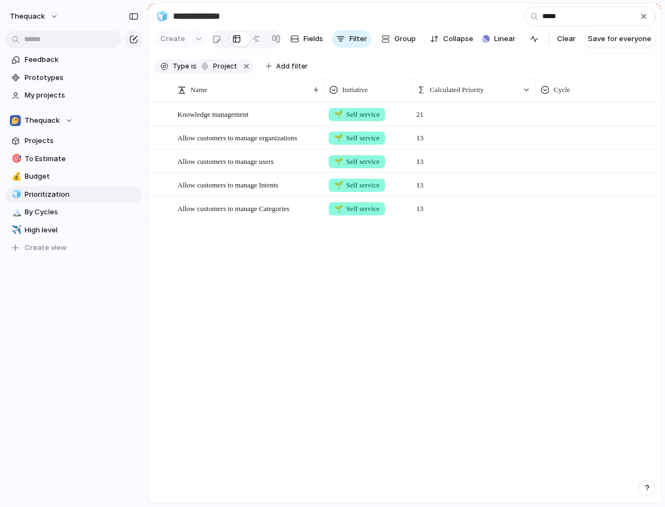
type input "******"
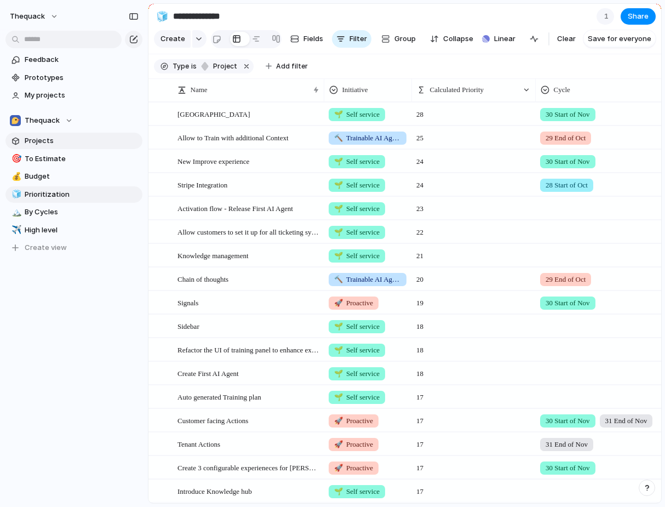
click at [67, 141] on span "Projects" at bounding box center [82, 140] width 114 height 11
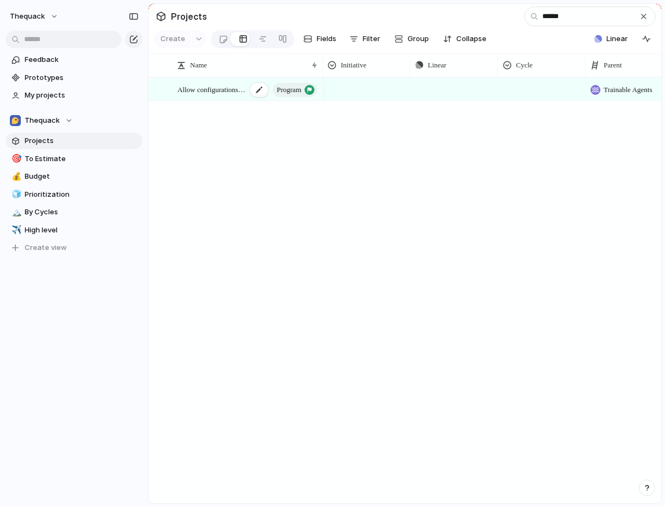
type input "******"
click at [229, 88] on span "Allow configurations by topics" at bounding box center [211, 89] width 69 height 13
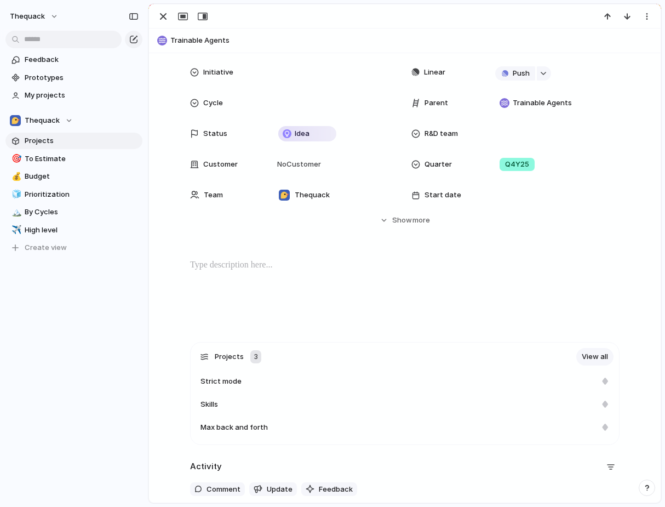
scroll to position [63, 0]
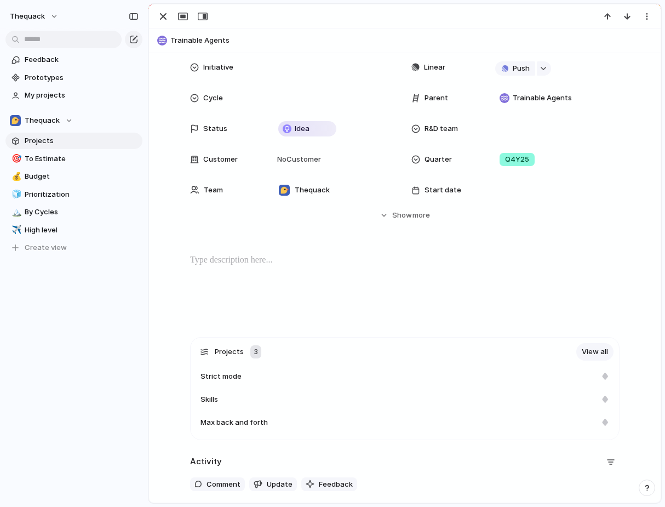
click at [165, 9] on div at bounding box center [405, 16] width 512 height 24
click at [162, 14] on div "button" at bounding box center [163, 16] width 13 height 13
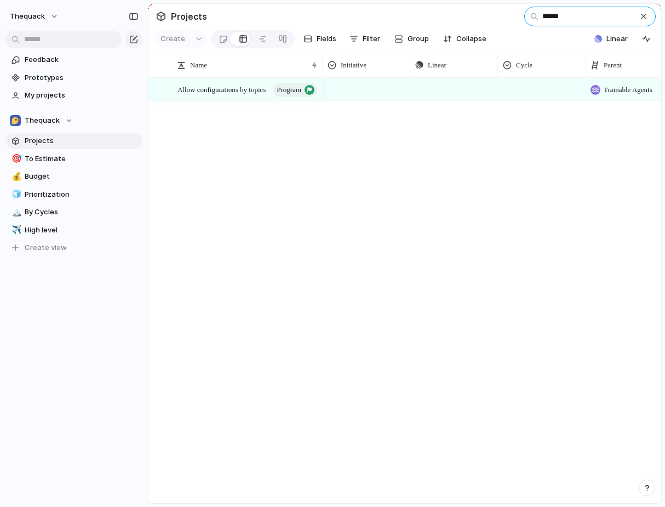
click at [572, 12] on input "******" at bounding box center [589, 17] width 131 height 20
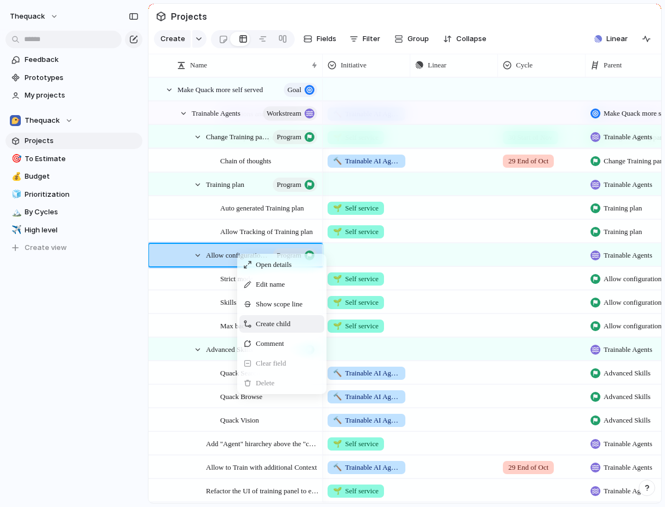
click at [274, 327] on span "Create child" at bounding box center [273, 323] width 35 height 11
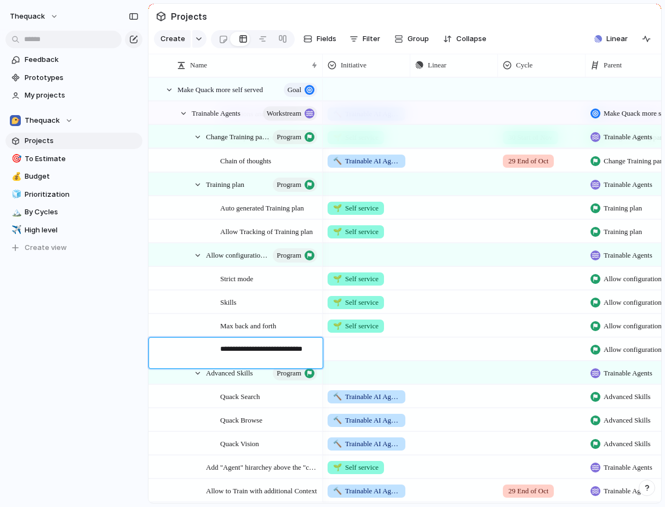
type textarea "**********"
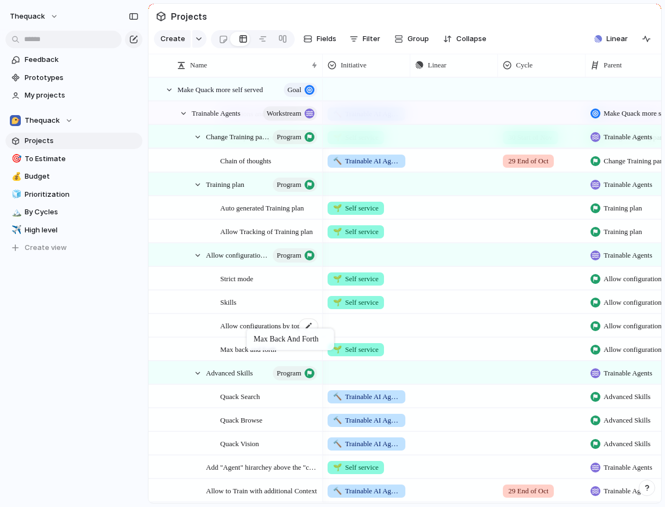
drag, startPoint x: 233, startPoint y: 324, endPoint x: 252, endPoint y: 330, distance: 20.5
click at [242, 350] on span "Max back and forth" at bounding box center [248, 348] width 56 height 13
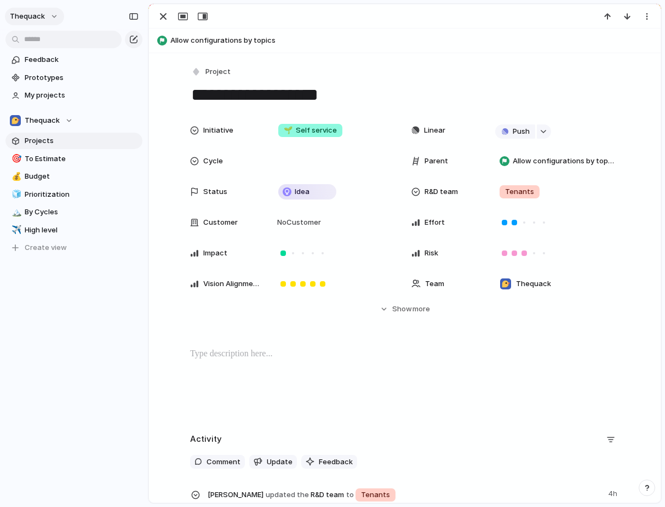
click at [55, 11] on button "thequack" at bounding box center [34, 17] width 59 height 18
click at [57, 42] on li "Settings" at bounding box center [53, 41] width 91 height 18
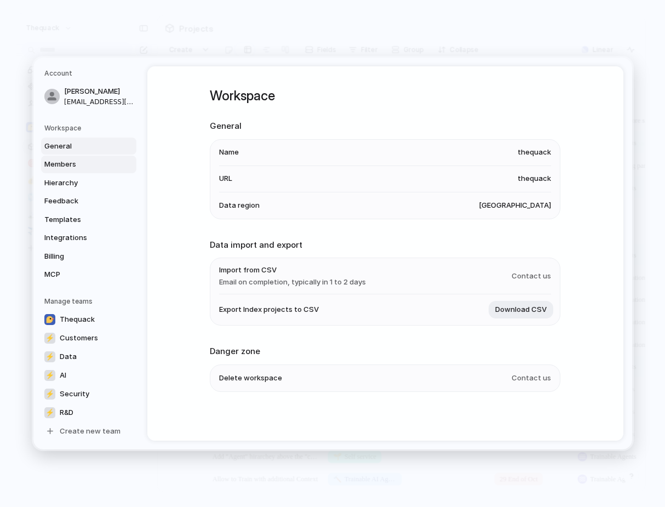
click at [84, 164] on span "Members" at bounding box center [79, 164] width 70 height 11
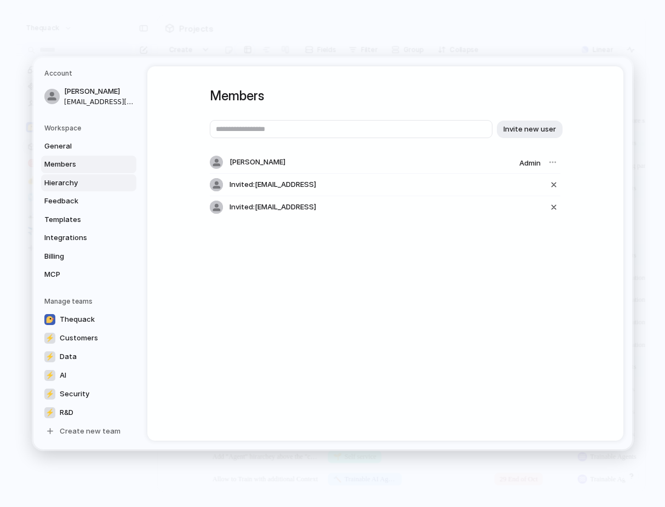
click at [84, 176] on link "Hierarchy" at bounding box center [88, 183] width 95 height 18
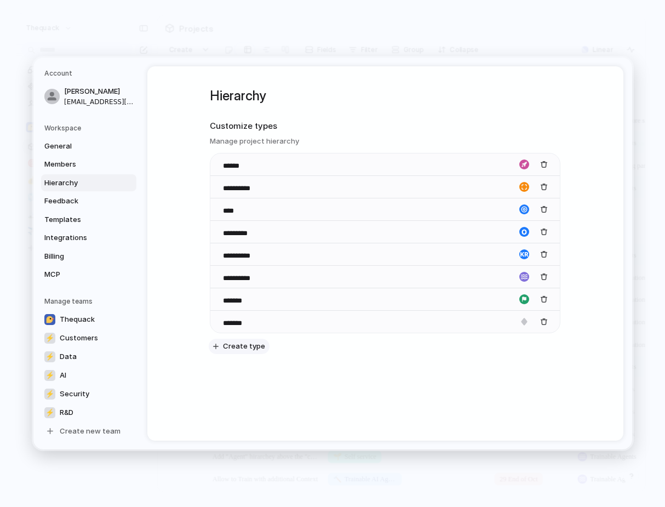
click at [246, 343] on span "Create type" at bounding box center [244, 346] width 42 height 11
type input "*"
type input "*****"
click at [528, 343] on button "button" at bounding box center [524, 344] width 16 height 16
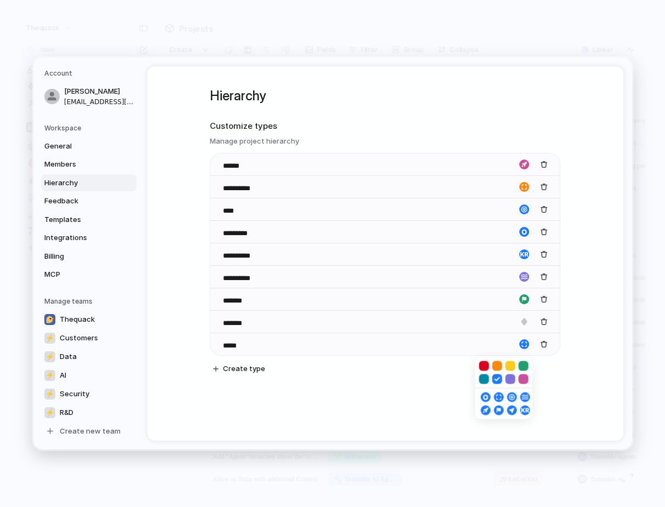
click at [520, 376] on button "button" at bounding box center [524, 379] width 10 height 10
click at [490, 411] on div at bounding box center [503, 403] width 57 height 31
click at [503, 408] on div at bounding box center [503, 403] width 57 height 31
click at [510, 408] on div "button" at bounding box center [510, 410] width 7 height 10
drag, startPoint x: 471, startPoint y: 459, endPoint x: 525, endPoint y: 372, distance: 101.8
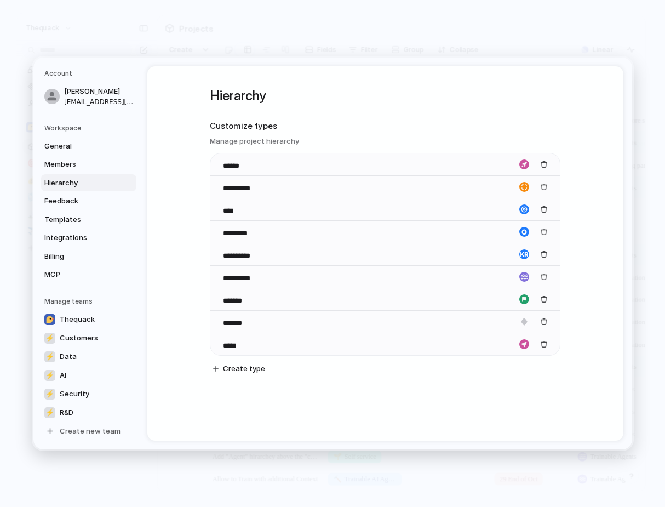
click at [524, 376] on div "**********" at bounding box center [332, 253] width 665 height 507
click at [525, 341] on div "button" at bounding box center [524, 344] width 10 height 10
click at [486, 380] on button "button" at bounding box center [484, 379] width 10 height 10
click at [453, 399] on div at bounding box center [332, 253] width 665 height 507
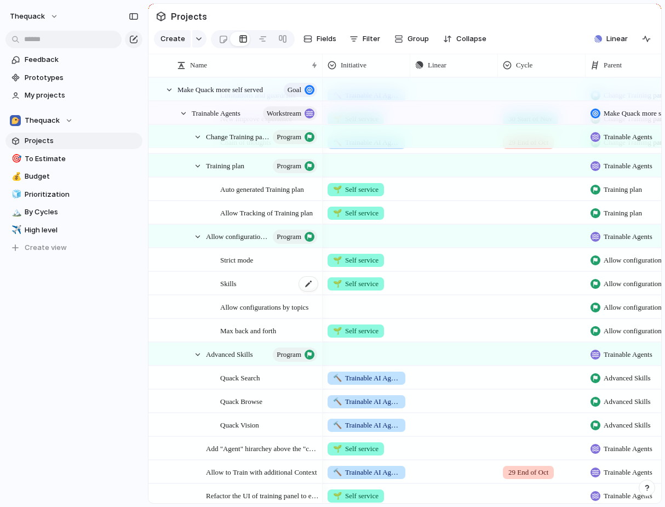
click at [254, 279] on div "Skills" at bounding box center [269, 283] width 99 height 22
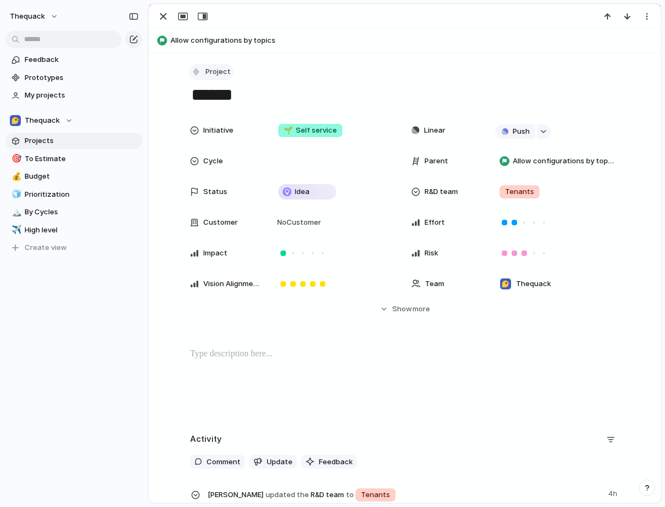
click at [213, 68] on span "Project" at bounding box center [217, 71] width 25 height 11
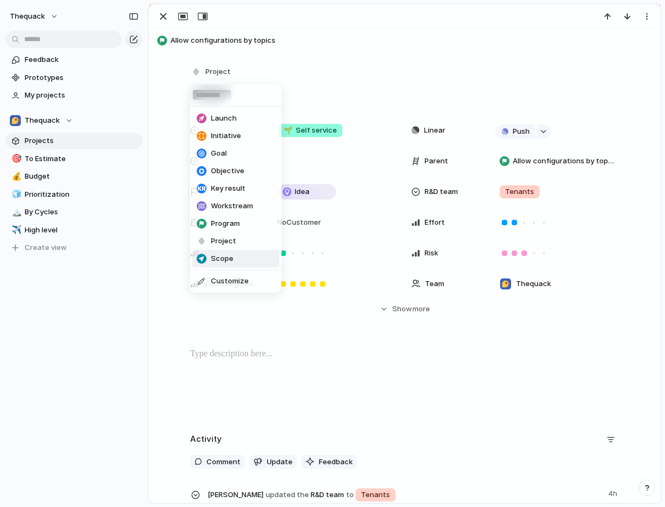
click at [232, 253] on span "Scope" at bounding box center [222, 258] width 22 height 11
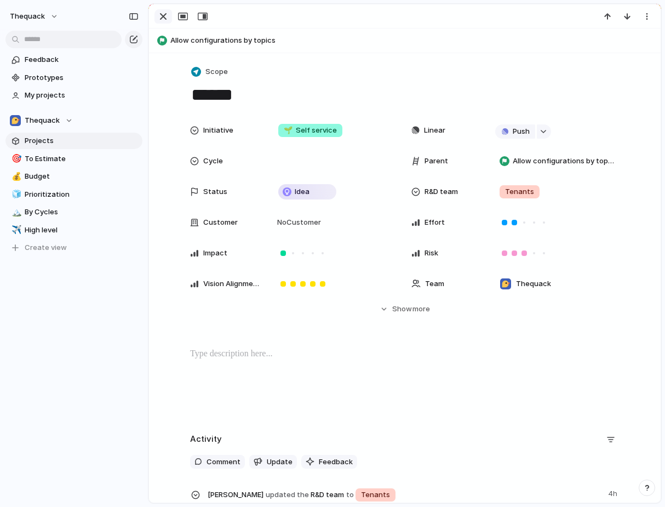
click at [160, 18] on div "button" at bounding box center [163, 16] width 13 height 13
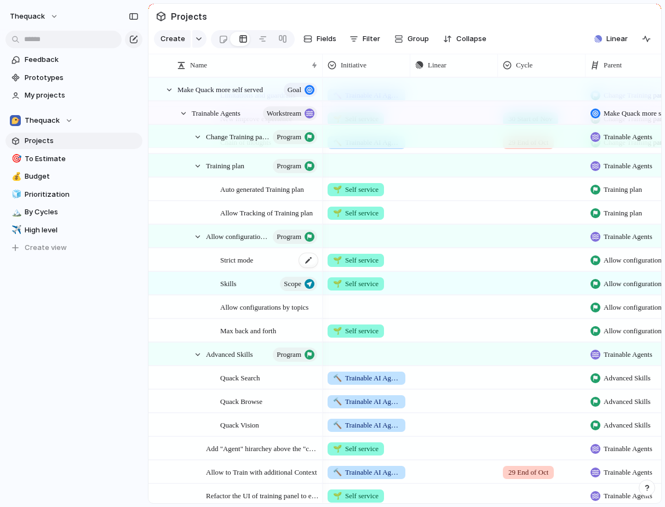
click at [234, 262] on span "Strict mode" at bounding box center [236, 259] width 33 height 13
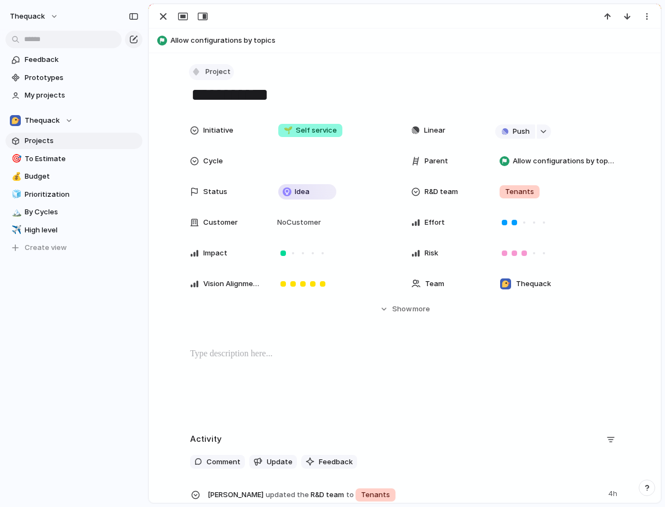
click at [212, 72] on span "Project" at bounding box center [217, 71] width 25 height 11
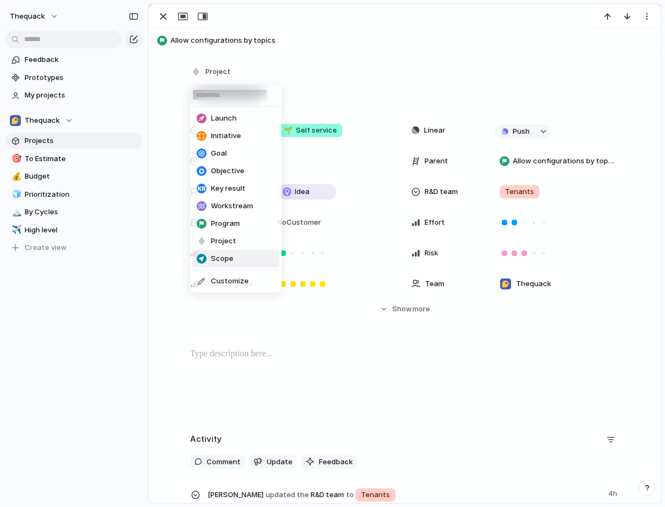
click at [218, 251] on li "Scope" at bounding box center [235, 259] width 87 height 18
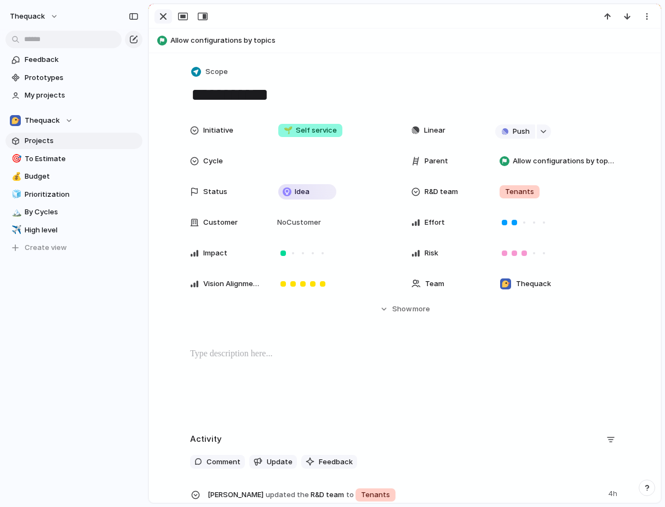
click at [163, 21] on div "button" at bounding box center [163, 16] width 13 height 13
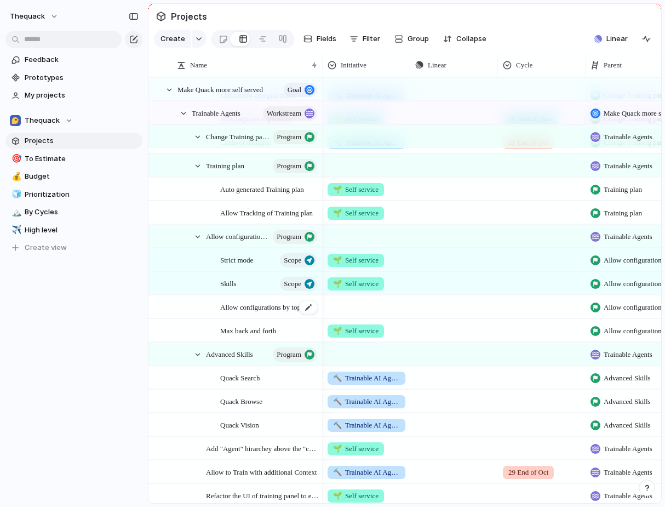
click at [235, 303] on span "Allow configurations by topics" at bounding box center [264, 306] width 88 height 13
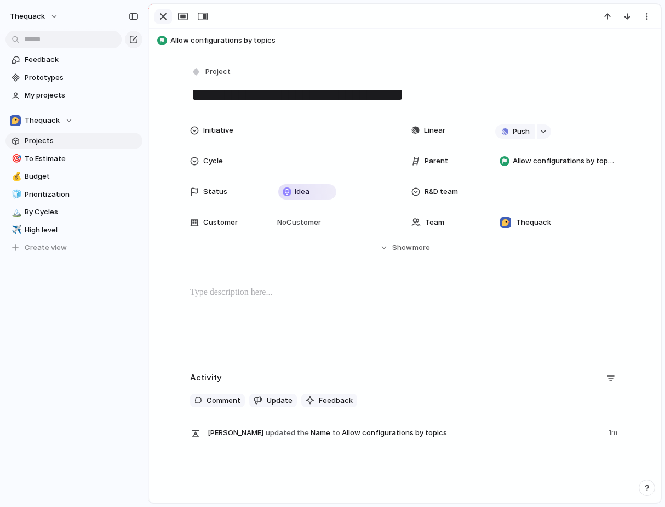
click at [160, 15] on div "button" at bounding box center [163, 16] width 13 height 13
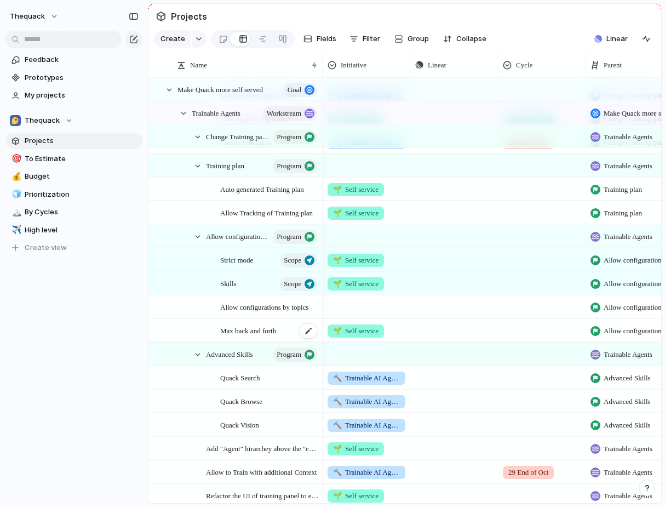
click at [229, 329] on span "Max back and forth" at bounding box center [248, 330] width 56 height 13
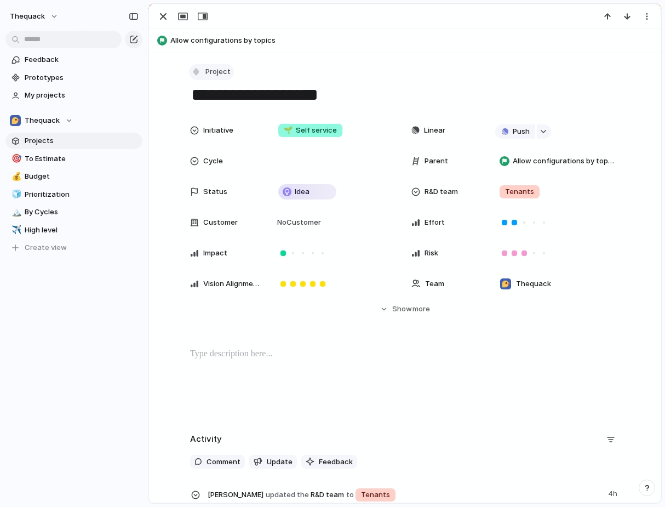
click at [211, 68] on span "Project" at bounding box center [217, 71] width 25 height 11
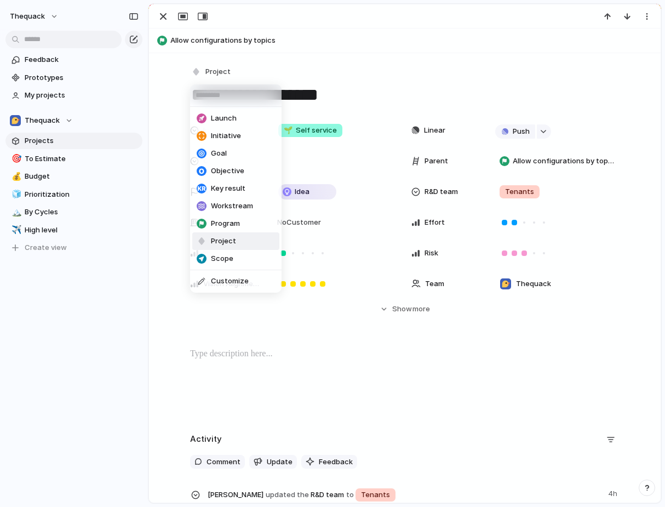
click at [222, 255] on span "Scope" at bounding box center [222, 258] width 22 height 11
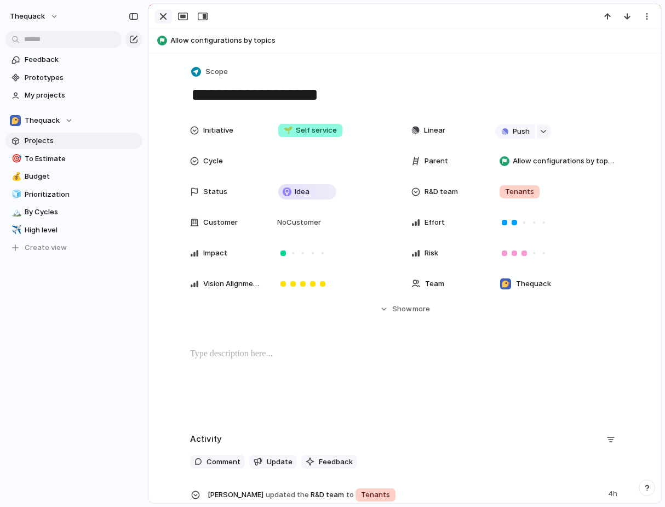
click at [162, 13] on div "button" at bounding box center [163, 16] width 13 height 13
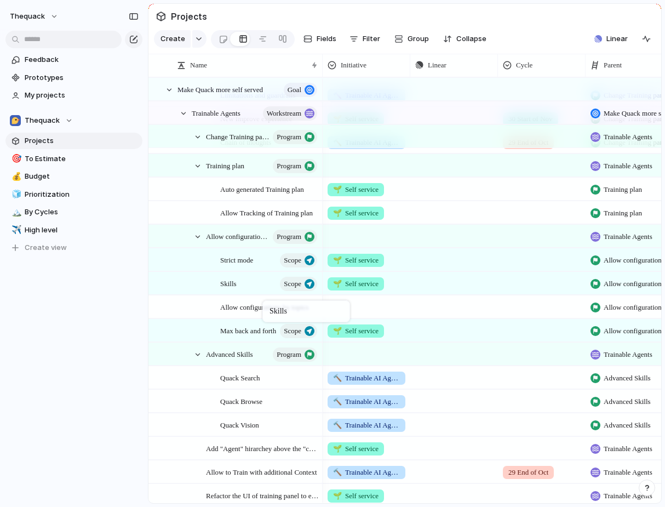
drag, startPoint x: 242, startPoint y: 286, endPoint x: 268, endPoint y: 302, distance: 31.0
click at [248, 286] on div "Skills Scope" at bounding box center [269, 283] width 99 height 22
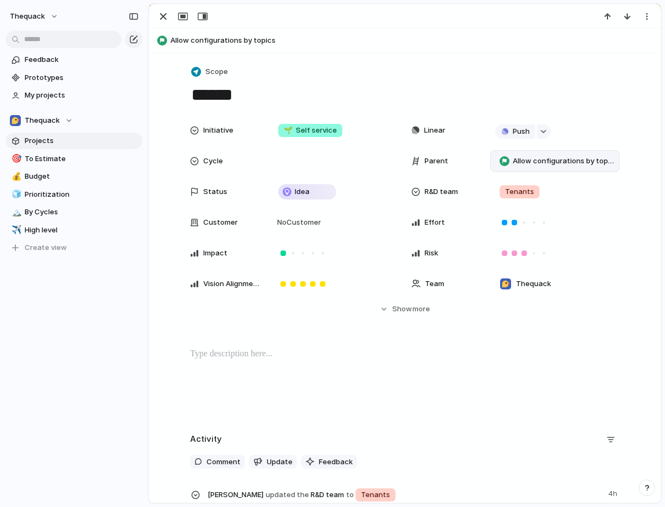
click at [504, 164] on div at bounding box center [504, 161] width 10 height 10
click at [162, 9] on div "No parent Interfaces Make Quack more self served Allow tenants easy way to cons…" at bounding box center [332, 253] width 665 height 507
click at [162, 19] on div "button" at bounding box center [163, 16] width 13 height 13
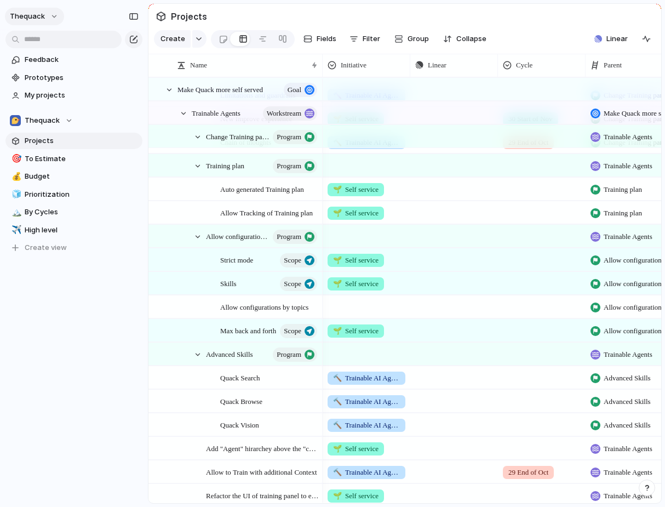
click at [33, 15] on span "thequack" at bounding box center [27, 16] width 35 height 11
click at [44, 47] on li "Settings" at bounding box center [53, 41] width 91 height 18
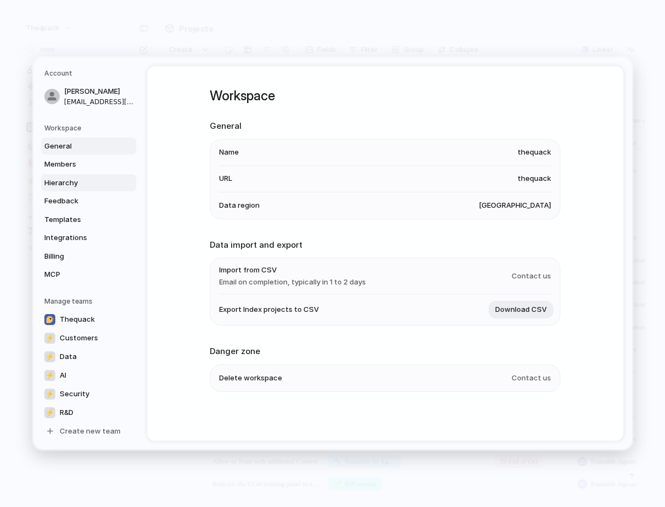
click at [72, 180] on span "Hierarchy" at bounding box center [79, 182] width 70 height 11
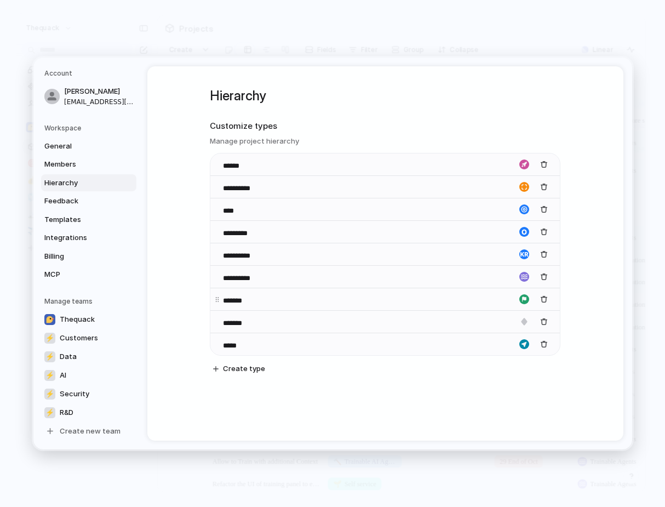
click at [242, 299] on input "*******" at bounding box center [243, 300] width 40 height 11
click at [244, 340] on div "**********" at bounding box center [384, 254] width 349 height 202
click at [251, 321] on div "**********" at bounding box center [384, 254] width 349 height 202
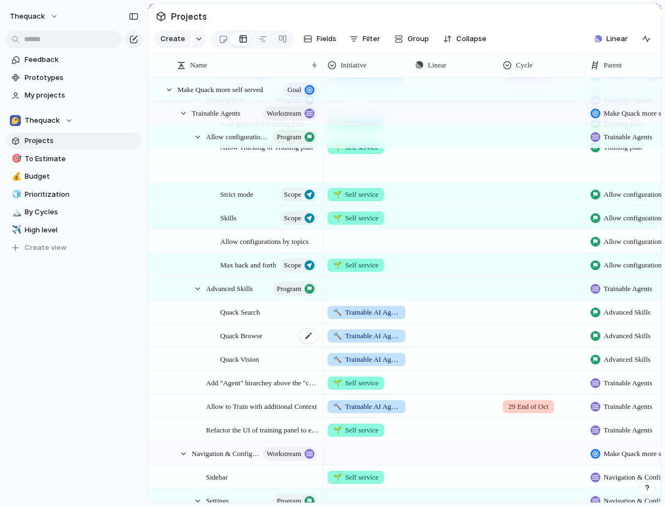
scroll to position [177, 0]
